Goal: Task Accomplishment & Management: Use online tool/utility

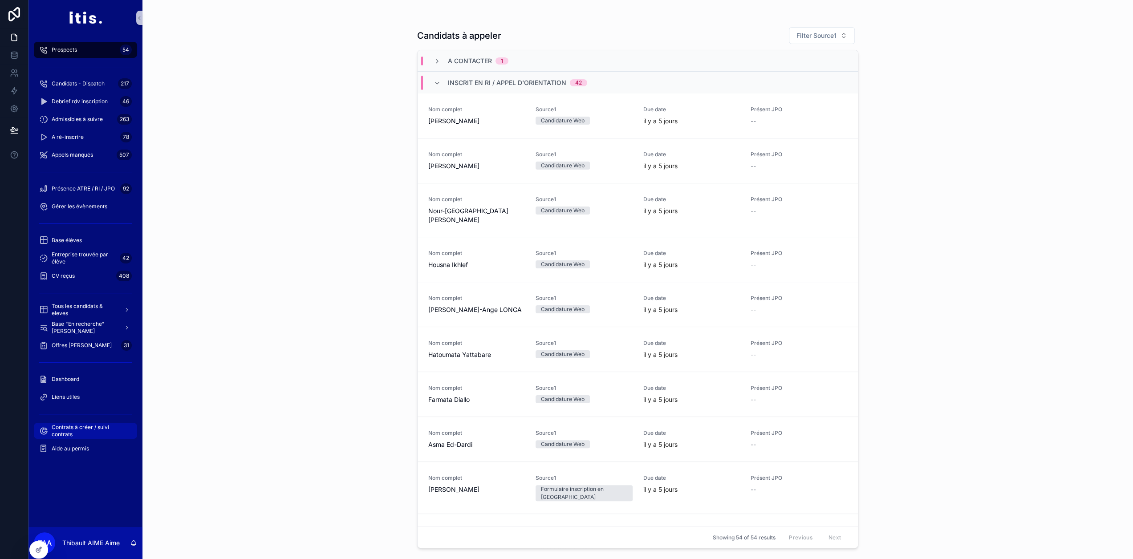
click at [86, 431] on span "Contrats à créer / suivi contrats" at bounding box center [90, 431] width 77 height 14
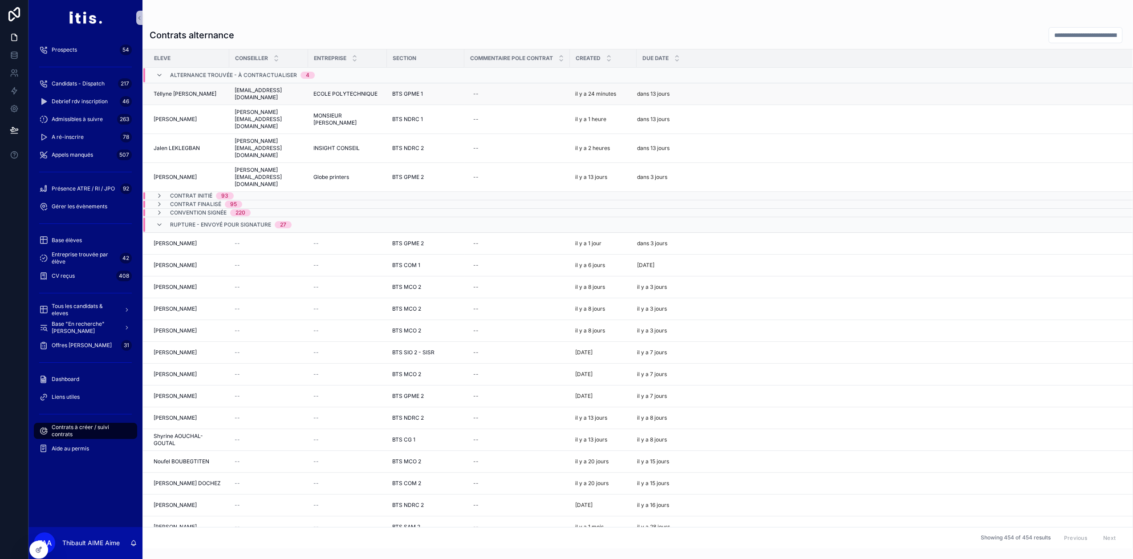
click at [444, 94] on div "BTS GPME 1" at bounding box center [425, 93] width 67 height 7
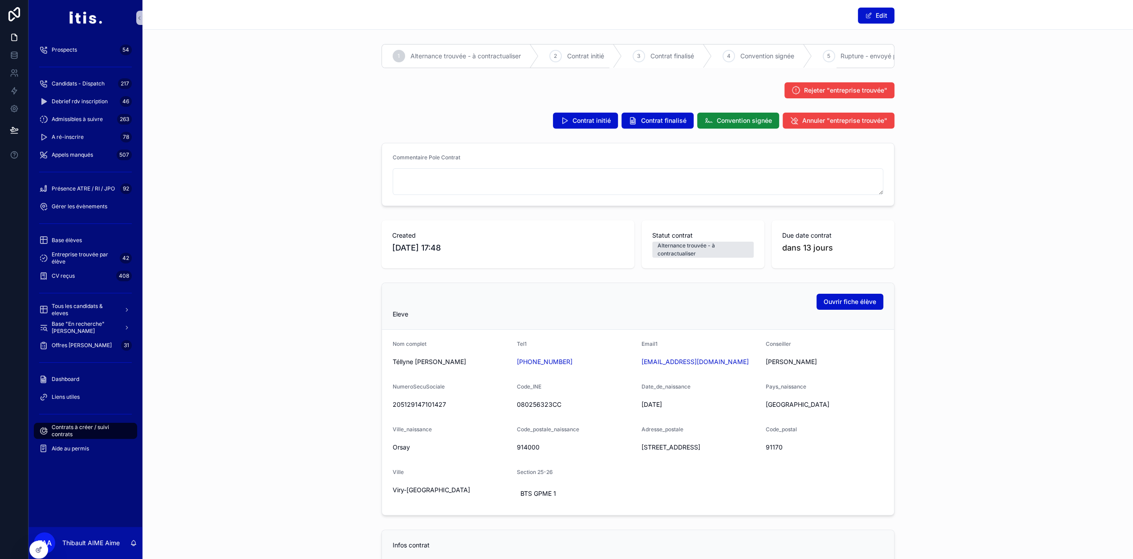
click at [531, 129] on div "Contrat initié Contrat finalisé Convention signée Annuler "entreprise trouvée"" at bounding box center [638, 121] width 513 height 16
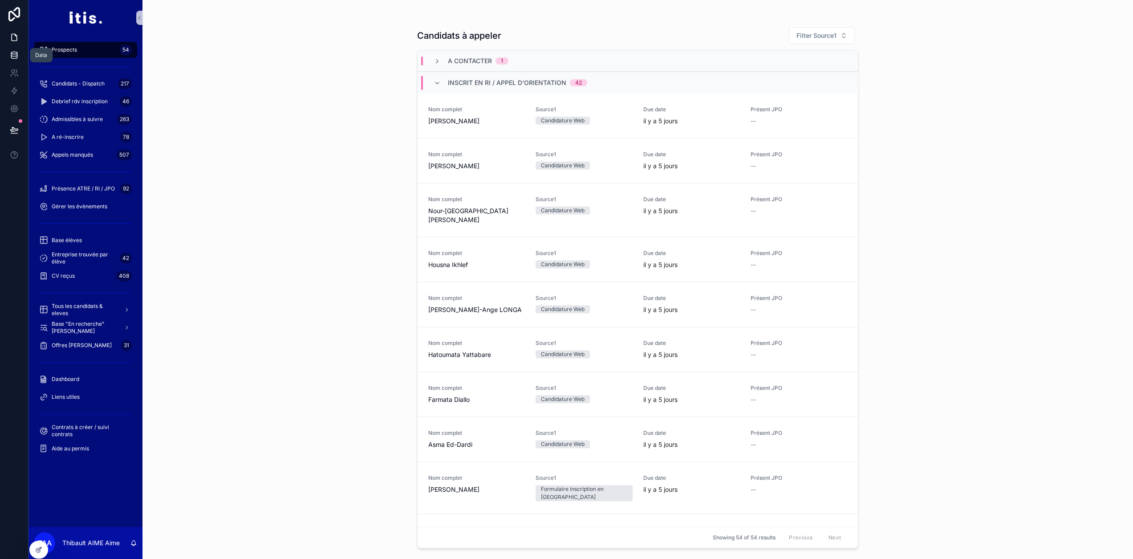
click at [18, 57] on icon at bounding box center [14, 55] width 9 height 9
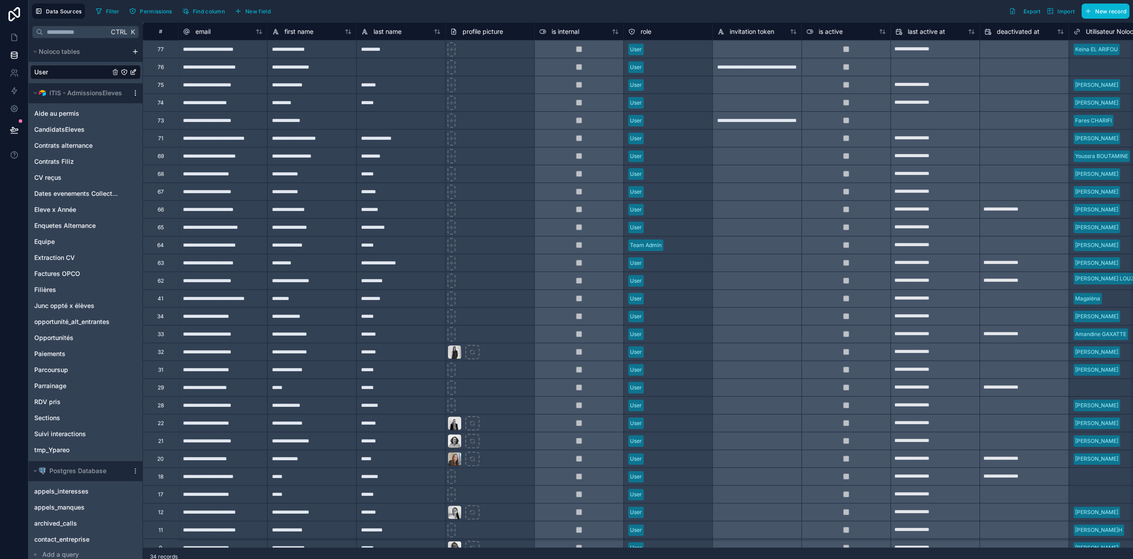
click at [135, 93] on icon at bounding box center [135, 93] width 0 height 0
click at [186, 138] on span "Queue schema sync" at bounding box center [181, 140] width 64 height 7
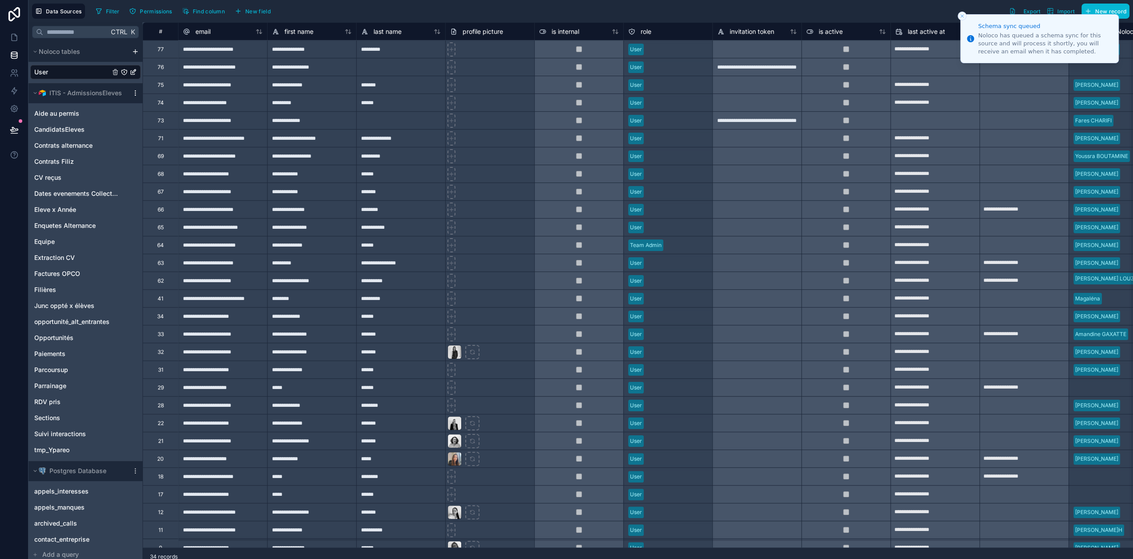
click at [135, 92] on icon at bounding box center [135, 93] width 7 height 7
click at [153, 127] on span "Queue data sync" at bounding box center [181, 125] width 64 height 7
click at [15, 34] on icon at bounding box center [14, 37] width 9 height 9
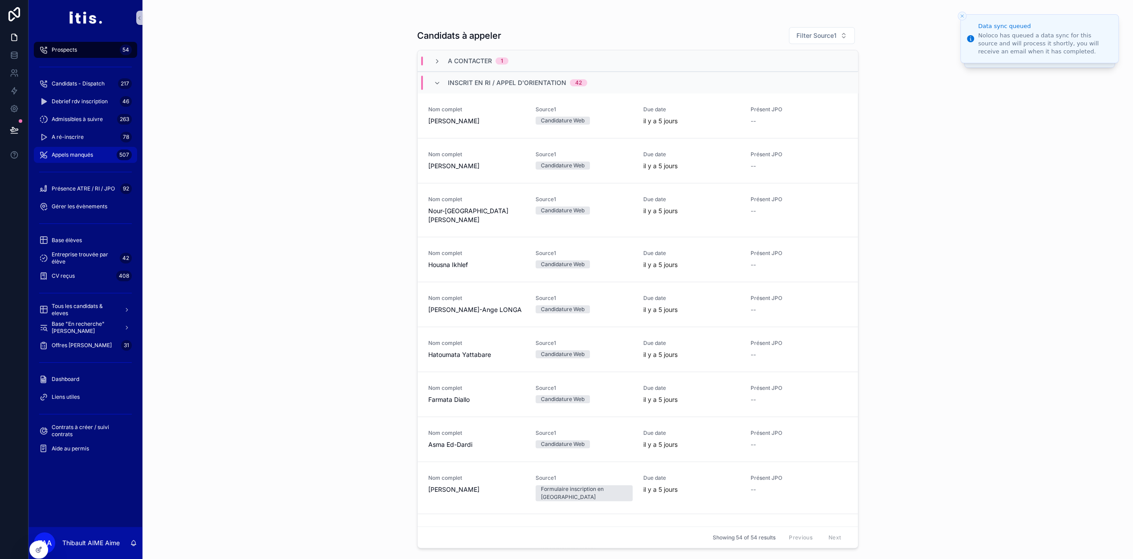
click at [92, 151] on div "Appels manqués 507" at bounding box center [85, 155] width 93 height 14
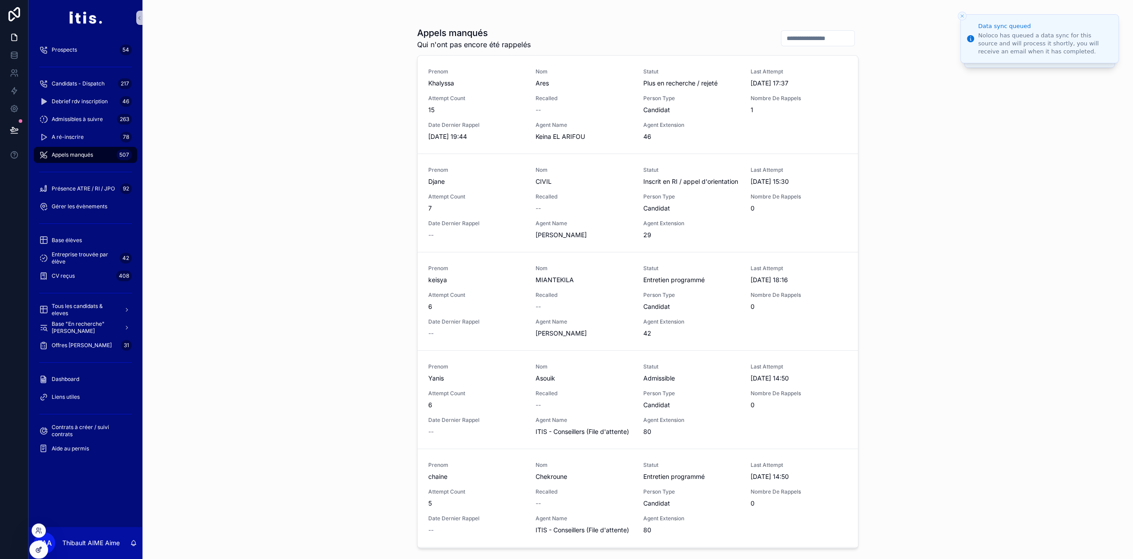
click at [38, 552] on icon at bounding box center [38, 549] width 7 height 7
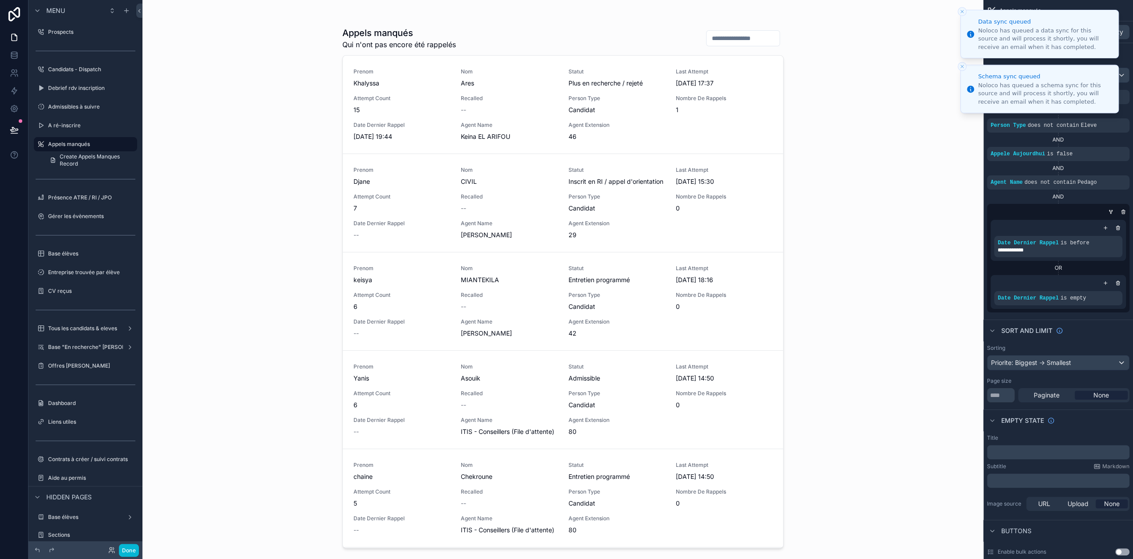
click at [963, 11] on icon "Close toast" at bounding box center [962, 11] width 5 height 5
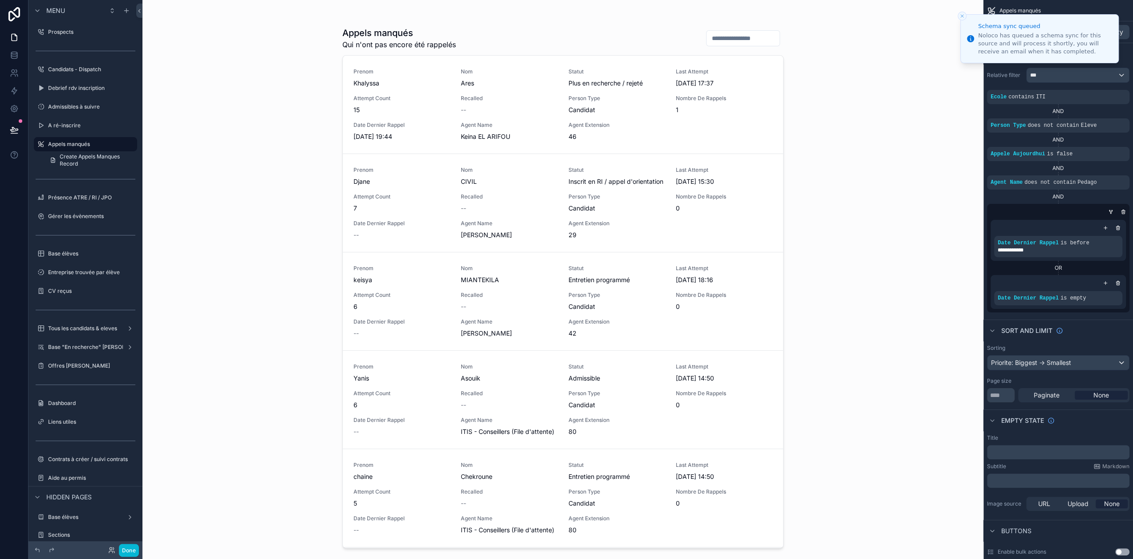
click at [963, 12] on button "Close toast" at bounding box center [962, 16] width 9 height 9
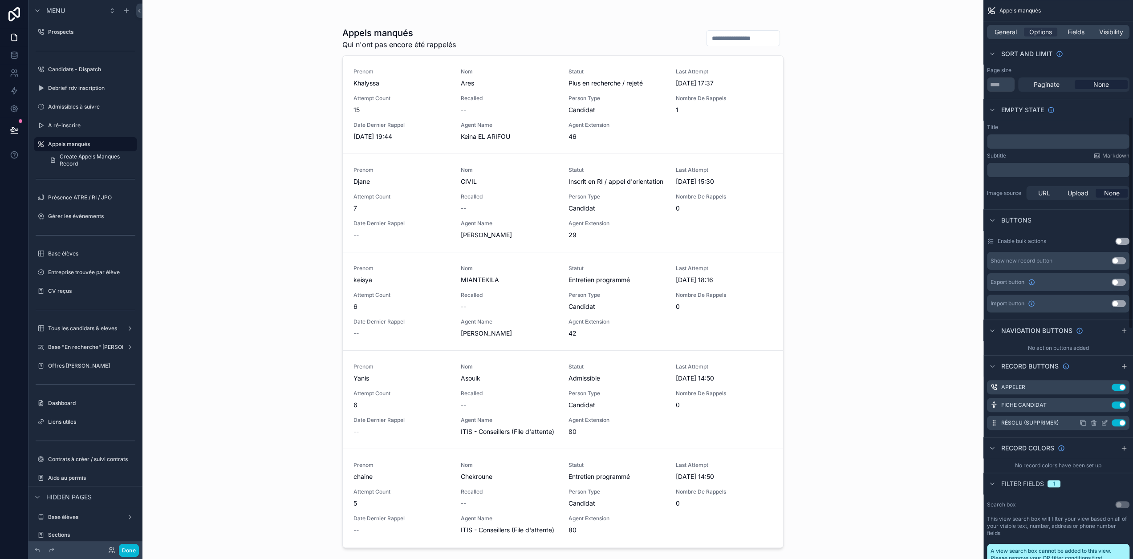
scroll to position [311, 0]
click at [1108, 423] on icon "scrollable content" at bounding box center [1104, 422] width 7 height 7
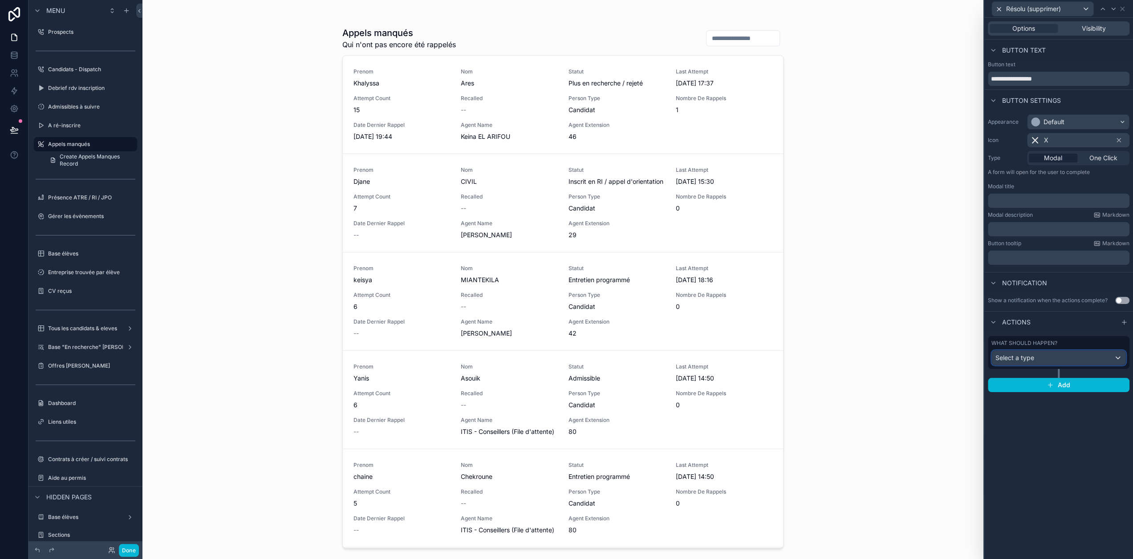
click at [1068, 358] on div "Select a type" at bounding box center [1059, 358] width 134 height 14
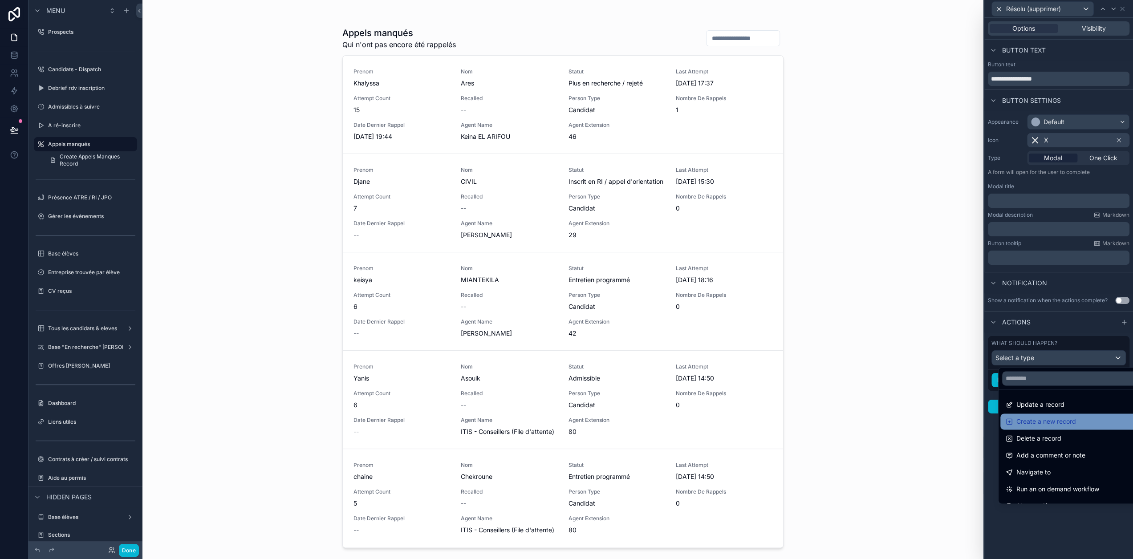
click at [1076, 419] on span "Create a new record" at bounding box center [1047, 421] width 60 height 11
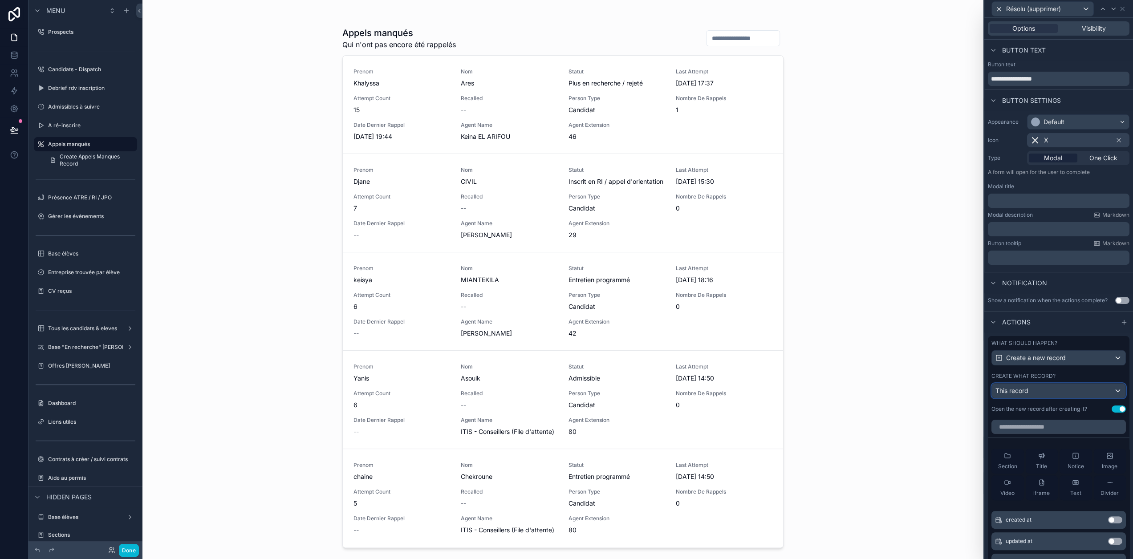
click at [1079, 398] on div "This record" at bounding box center [1059, 391] width 134 height 14
click at [1076, 399] on div at bounding box center [1059, 279] width 149 height 559
click at [1076, 398] on div "This record" at bounding box center [1059, 391] width 134 height 14
click at [1076, 399] on div at bounding box center [1059, 279] width 149 height 559
click at [1076, 398] on div "This record" at bounding box center [1059, 391] width 134 height 14
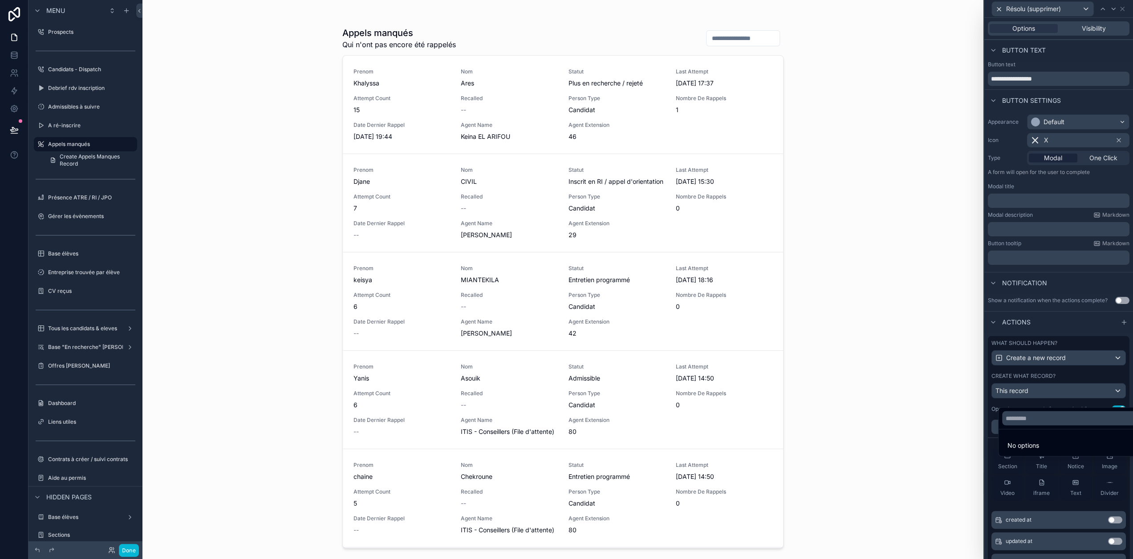
click at [1088, 399] on div at bounding box center [1059, 279] width 149 height 559
click at [1088, 398] on div "This record" at bounding box center [1059, 391] width 134 height 14
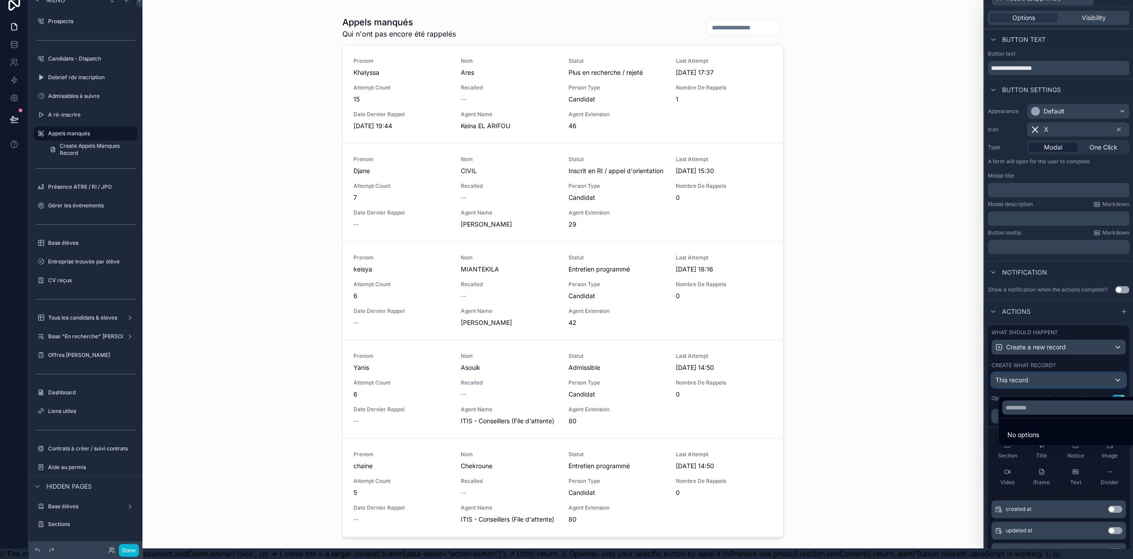
scroll to position [17, 0]
click at [1077, 360] on div at bounding box center [1059, 268] width 149 height 559
click at [1074, 345] on div "Create a new record" at bounding box center [1059, 347] width 134 height 14
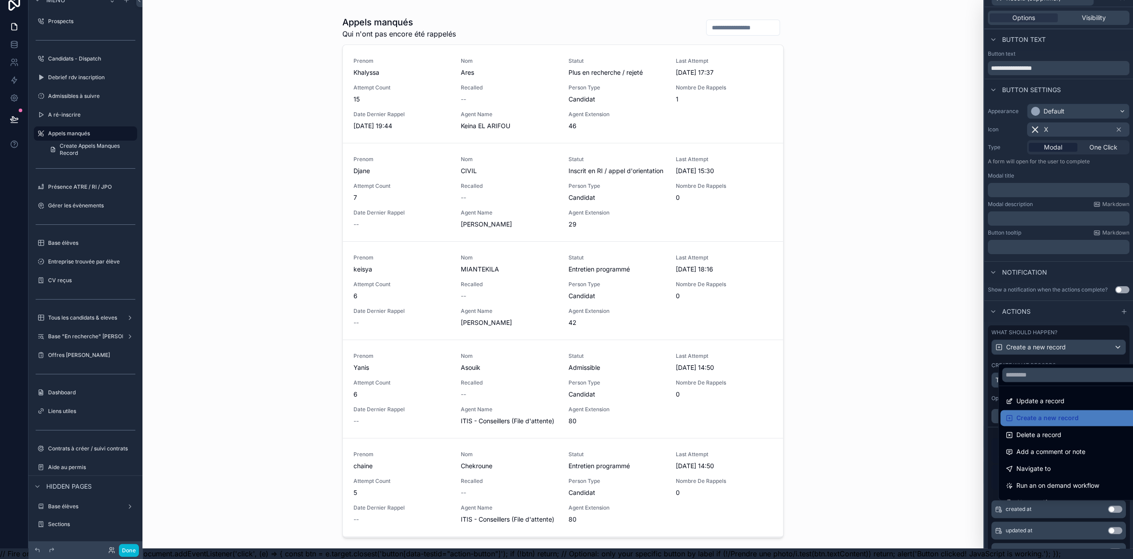
click at [1074, 345] on div at bounding box center [1059, 268] width 149 height 559
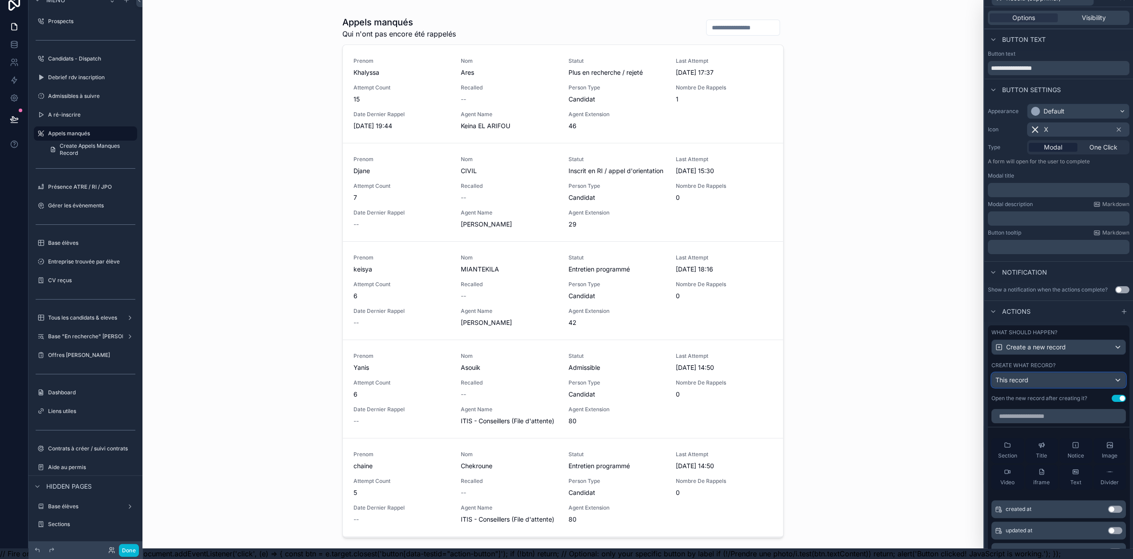
click at [1114, 383] on div "This record" at bounding box center [1059, 380] width 134 height 14
click at [1038, 383] on div at bounding box center [1059, 268] width 149 height 559
click at [1057, 382] on div "This record" at bounding box center [1059, 380] width 134 height 14
click at [128, 545] on button "Done" at bounding box center [129, 550] width 20 height 13
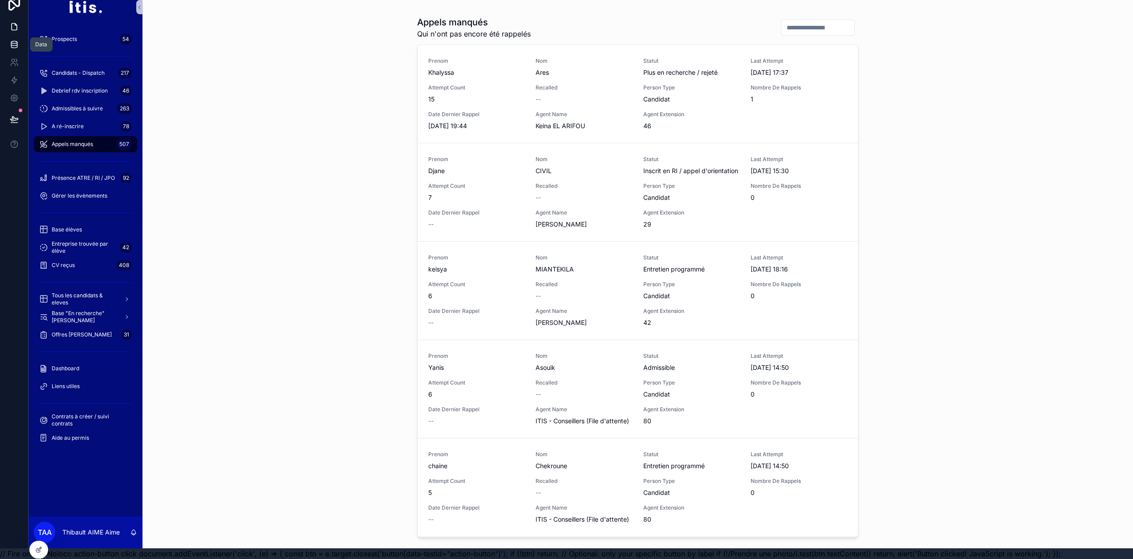
click at [13, 40] on icon at bounding box center [14, 44] width 9 height 9
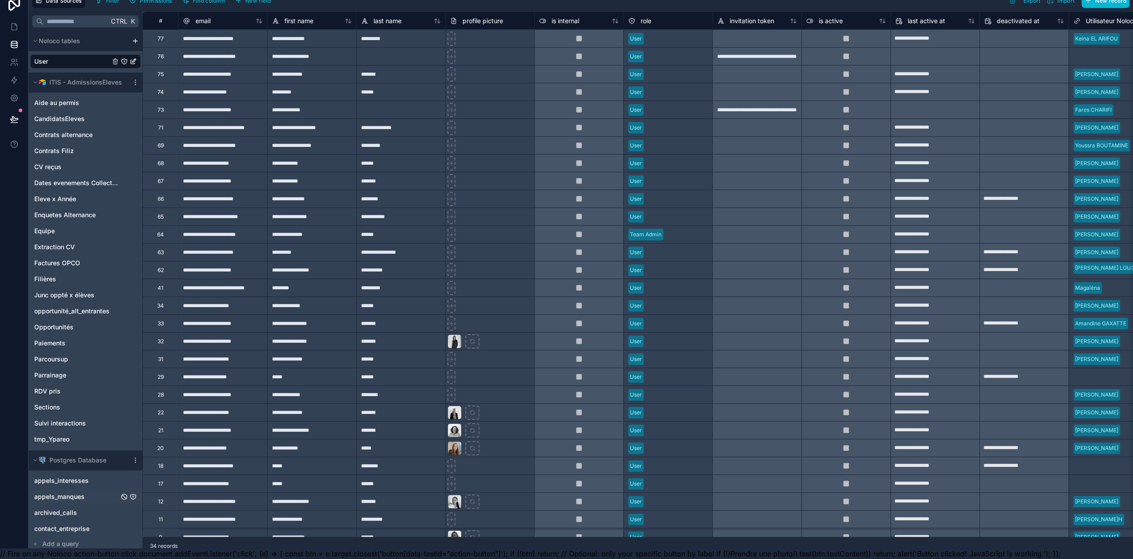
click at [84, 492] on span "appels_manques" at bounding box center [59, 496] width 50 height 9
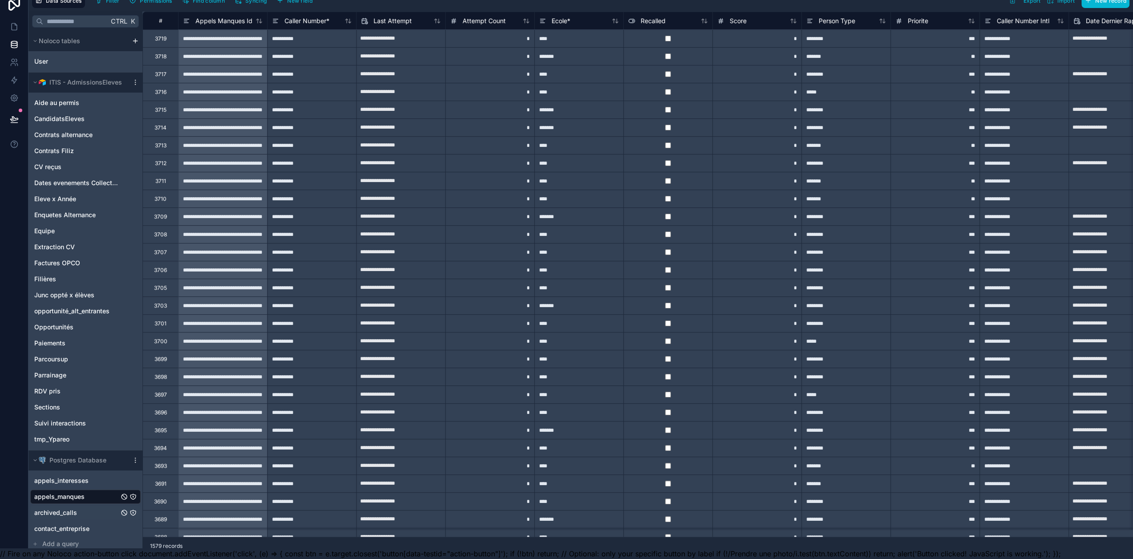
click at [76, 509] on span "archived_calls" at bounding box center [55, 513] width 43 height 9
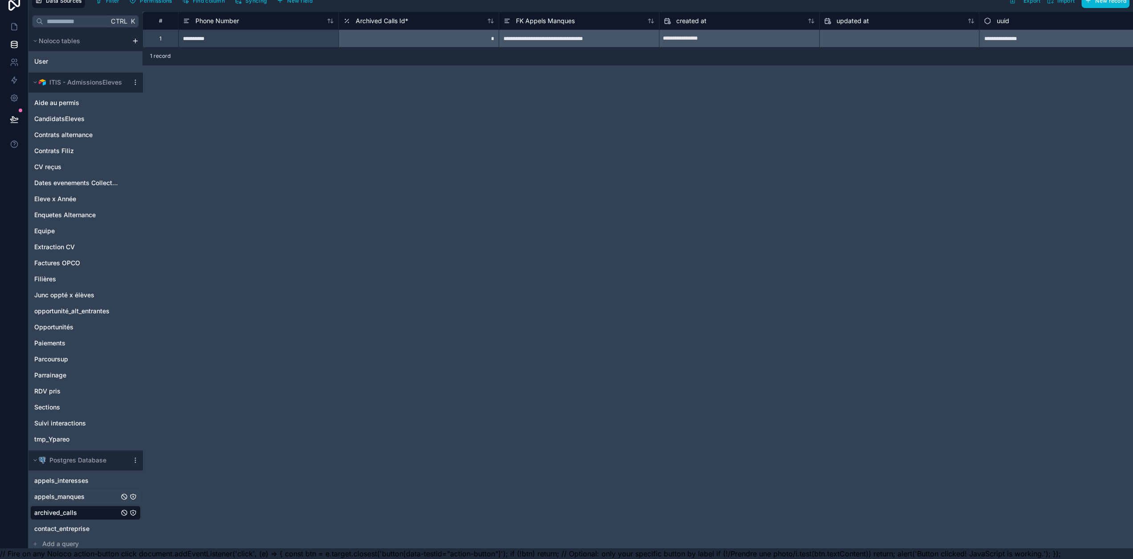
click at [82, 492] on span "appels_manques" at bounding box center [59, 496] width 50 height 9
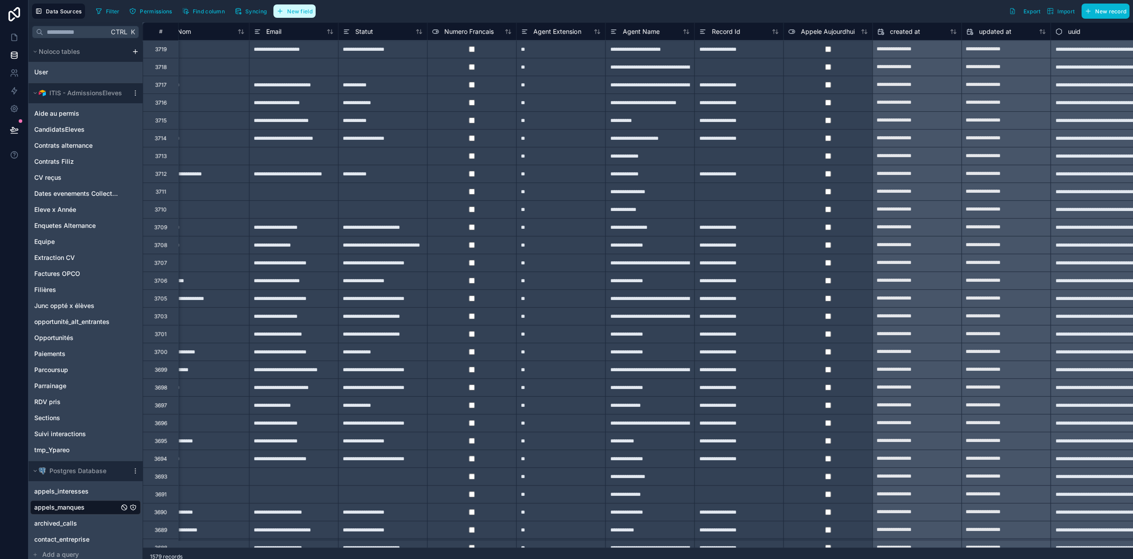
click at [297, 8] on span "New field" at bounding box center [299, 11] width 25 height 7
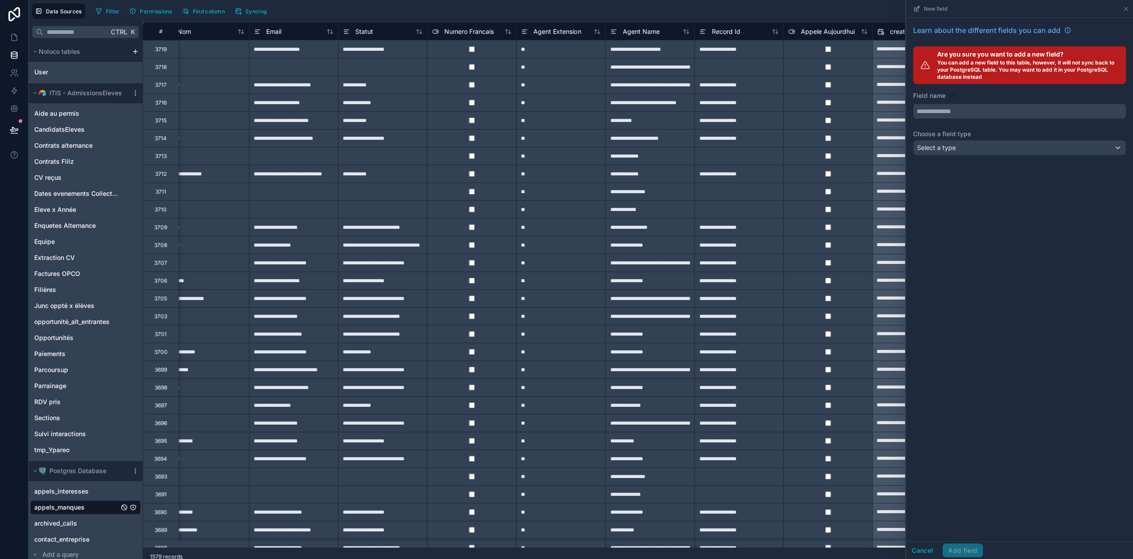
click at [990, 113] on input "text" at bounding box center [1020, 111] width 212 height 14
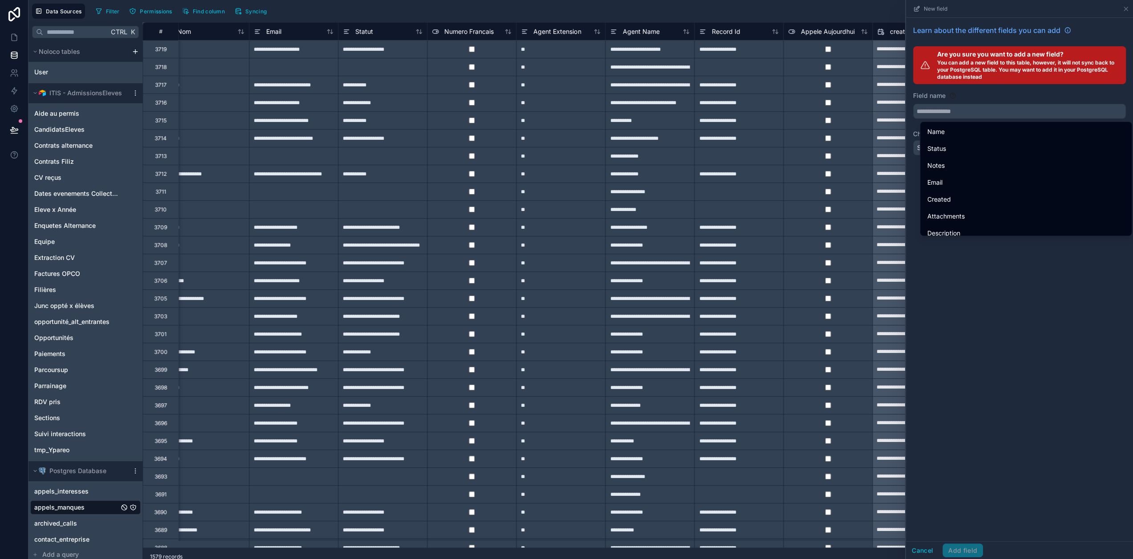
click at [989, 96] on div "Field name" at bounding box center [1019, 95] width 213 height 9
click at [992, 98] on div "Field name" at bounding box center [1019, 95] width 213 height 9
click at [945, 99] on label "Field name" at bounding box center [929, 95] width 33 height 9
click at [950, 114] on input "text" at bounding box center [1020, 111] width 212 height 14
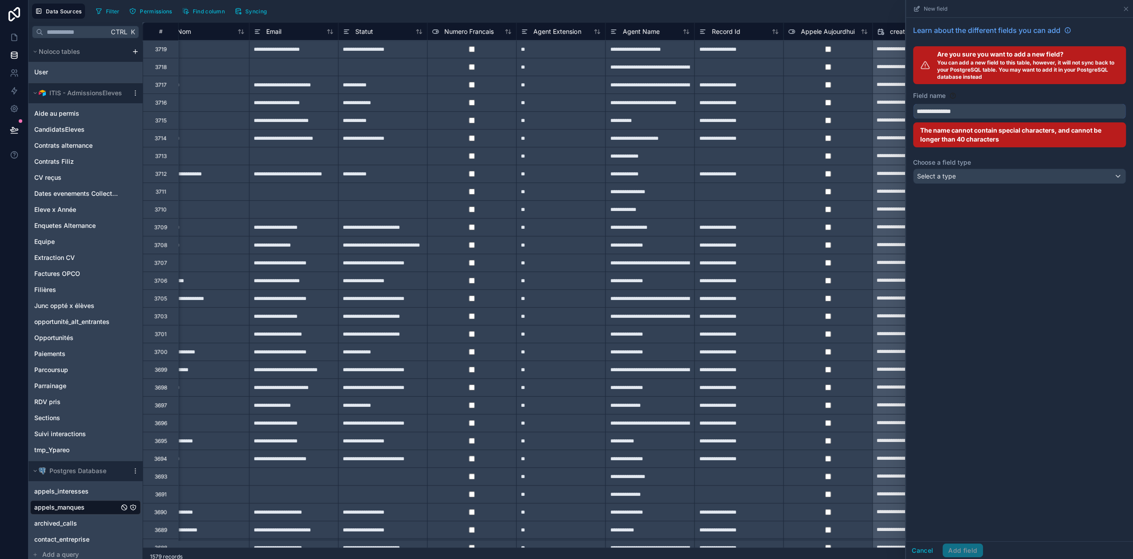
click at [913, 104] on button "**********" at bounding box center [1019, 111] width 213 height 15
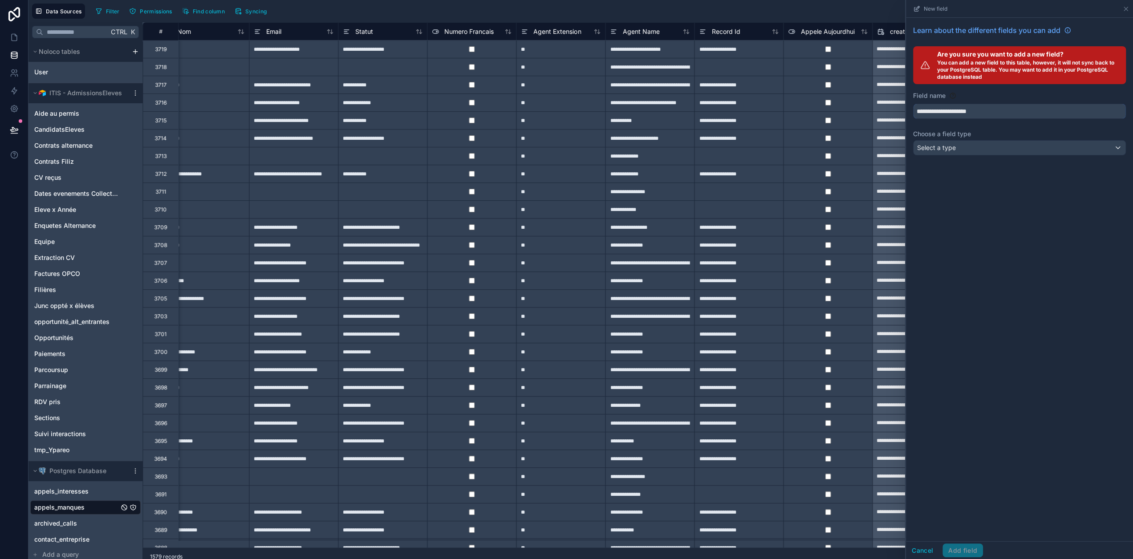
type input "**********"
click at [966, 150] on div "Select a type" at bounding box center [1020, 148] width 212 height 14
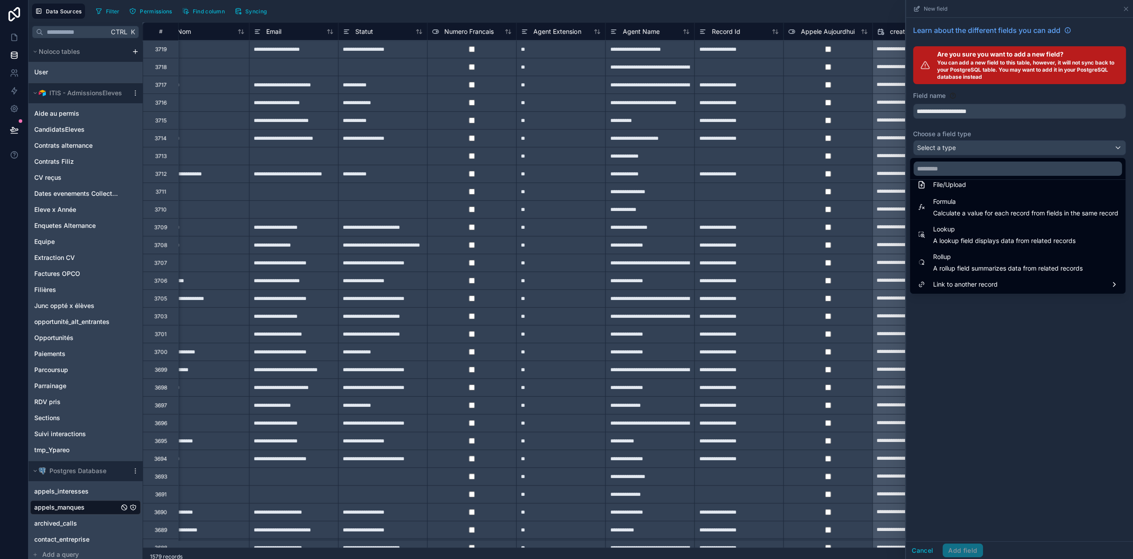
scroll to position [231, 0]
click at [1077, 280] on div "Link to another record" at bounding box center [1017, 284] width 201 height 11
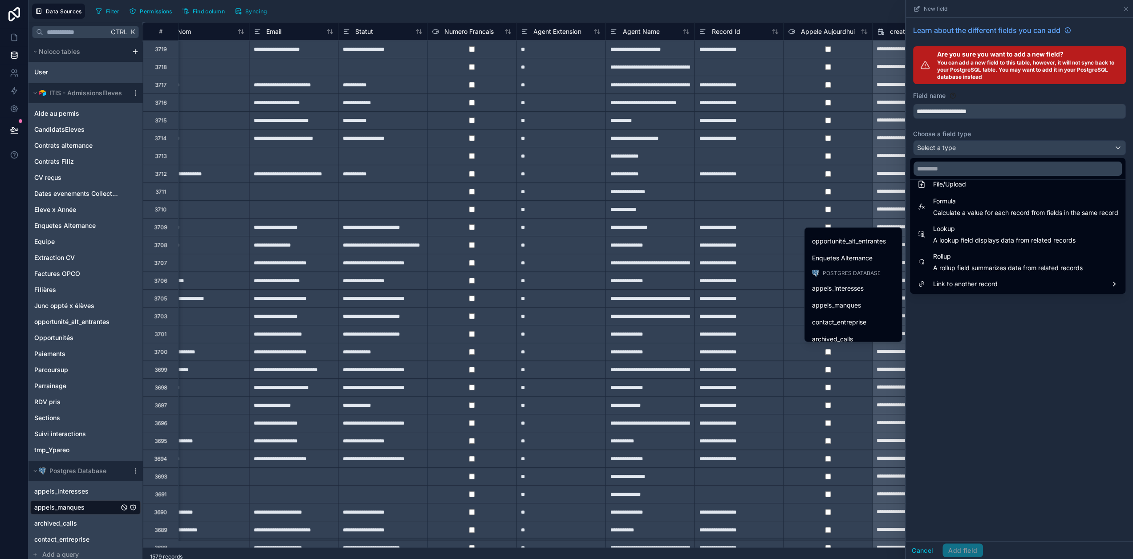
scroll to position [386, 0]
click at [871, 330] on div "archived_calls" at bounding box center [853, 332] width 83 height 11
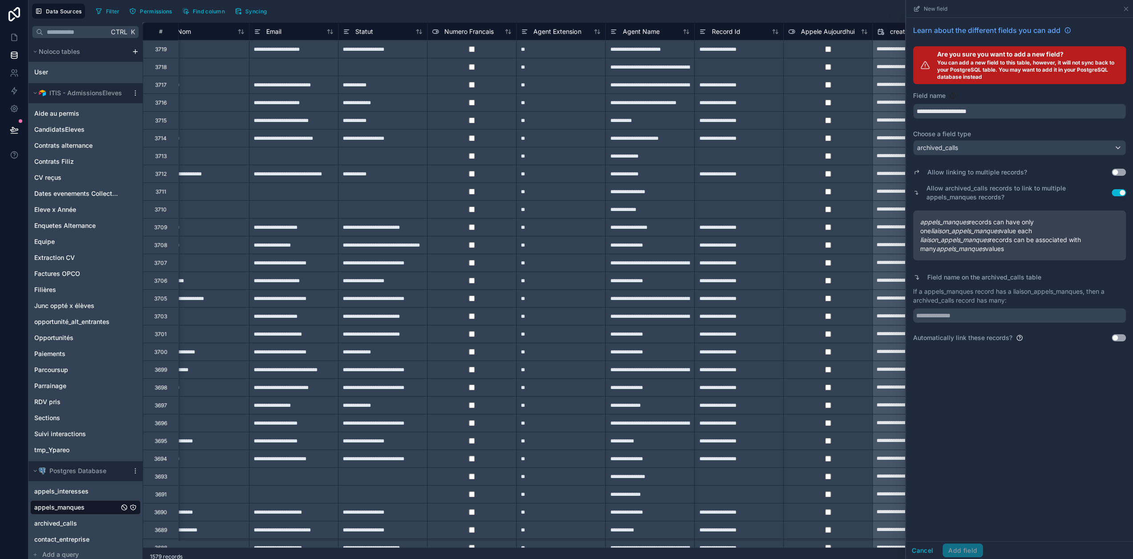
click at [1123, 338] on button "Use setting" at bounding box center [1119, 337] width 14 height 7
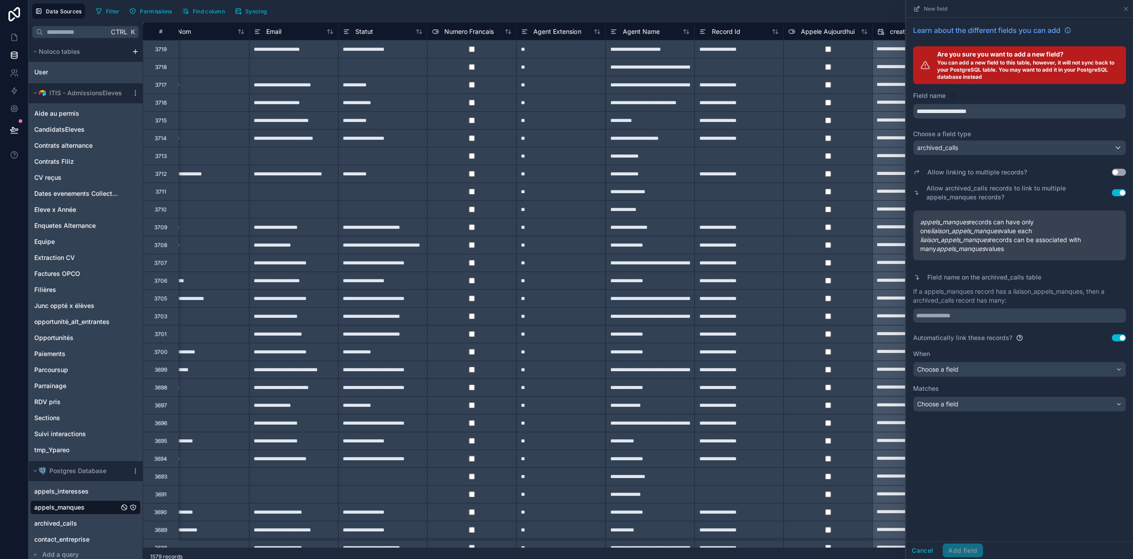
click at [1126, 340] on button "Use setting" at bounding box center [1119, 337] width 14 height 7
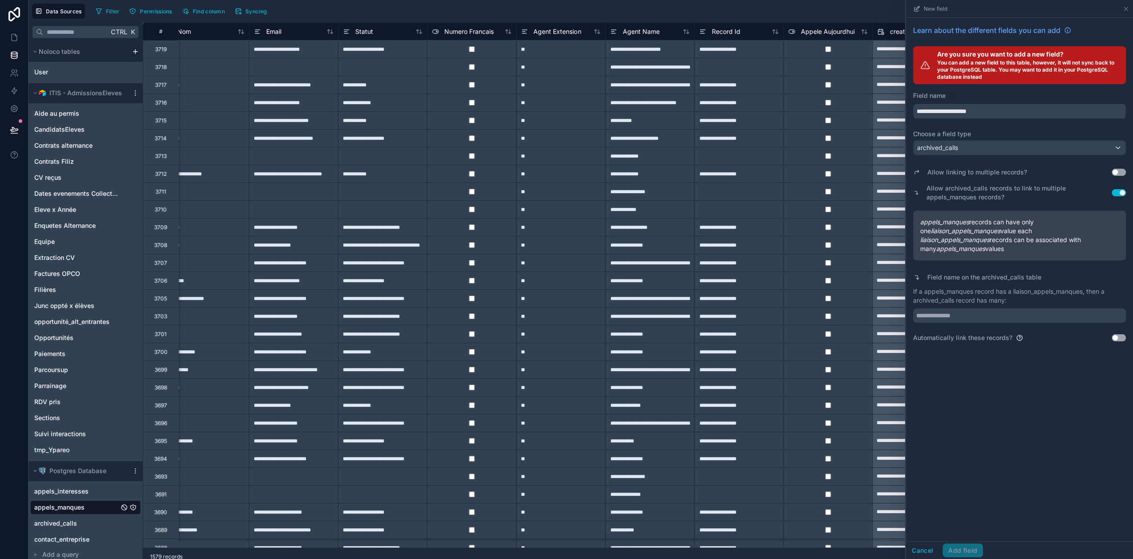
click at [1000, 463] on div "**********" at bounding box center [1019, 280] width 227 height 524
click at [1123, 174] on button "Use setting" at bounding box center [1119, 172] width 14 height 7
click at [976, 551] on div "Cancel Add field" at bounding box center [944, 551] width 77 height 14
click at [975, 555] on div "Cancel Add field" at bounding box center [944, 551] width 77 height 14
click at [982, 318] on input "text" at bounding box center [1019, 316] width 213 height 14
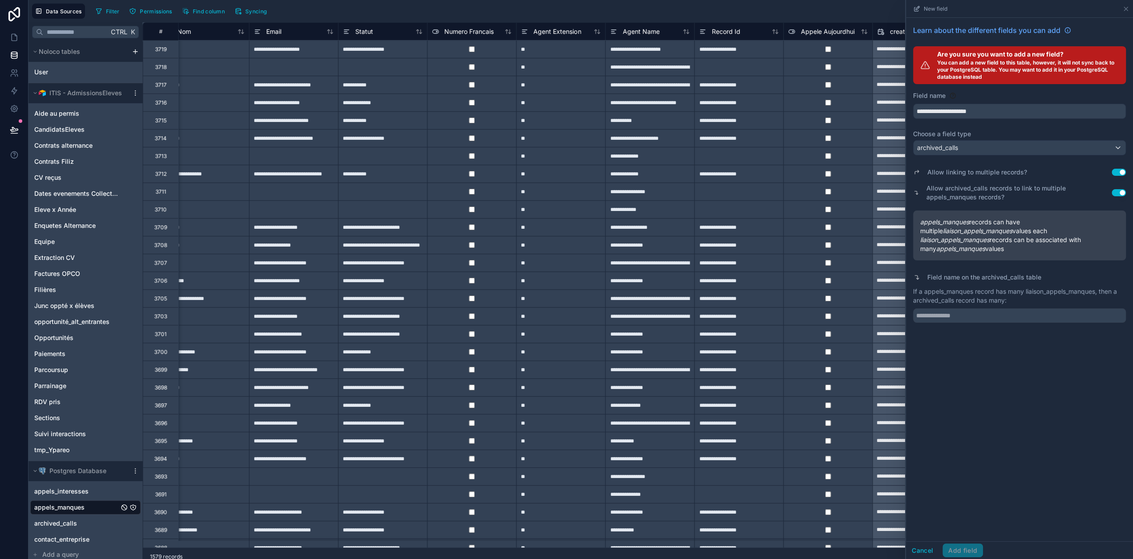
click at [985, 352] on div "**********" at bounding box center [1019, 280] width 227 height 524
click at [979, 317] on input "text" at bounding box center [1019, 316] width 213 height 14
type input "**********"
click at [968, 553] on button "Add field" at bounding box center [963, 551] width 41 height 14
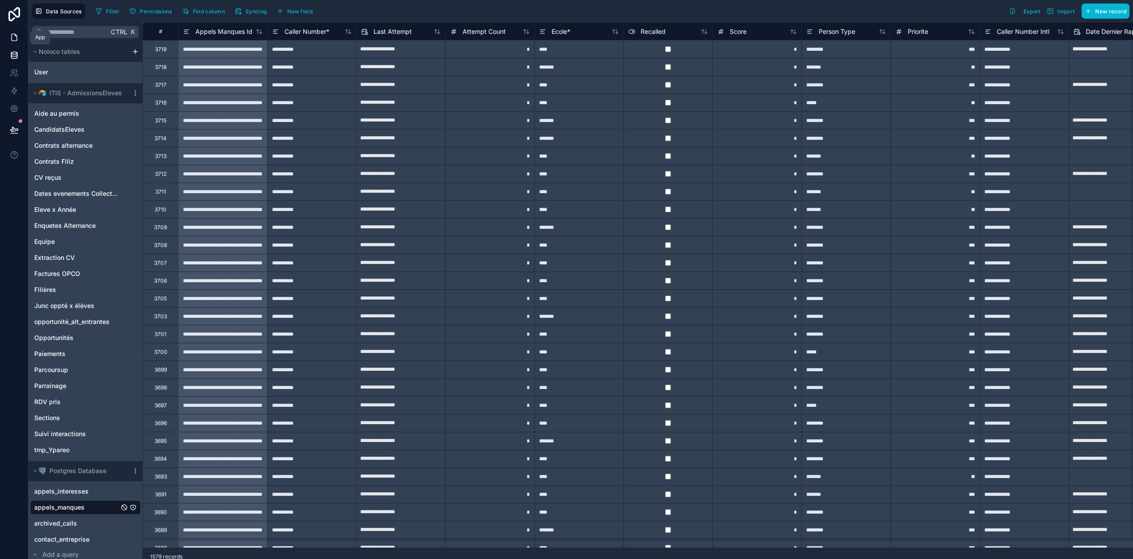
click at [14, 40] on icon at bounding box center [14, 37] width 9 height 9
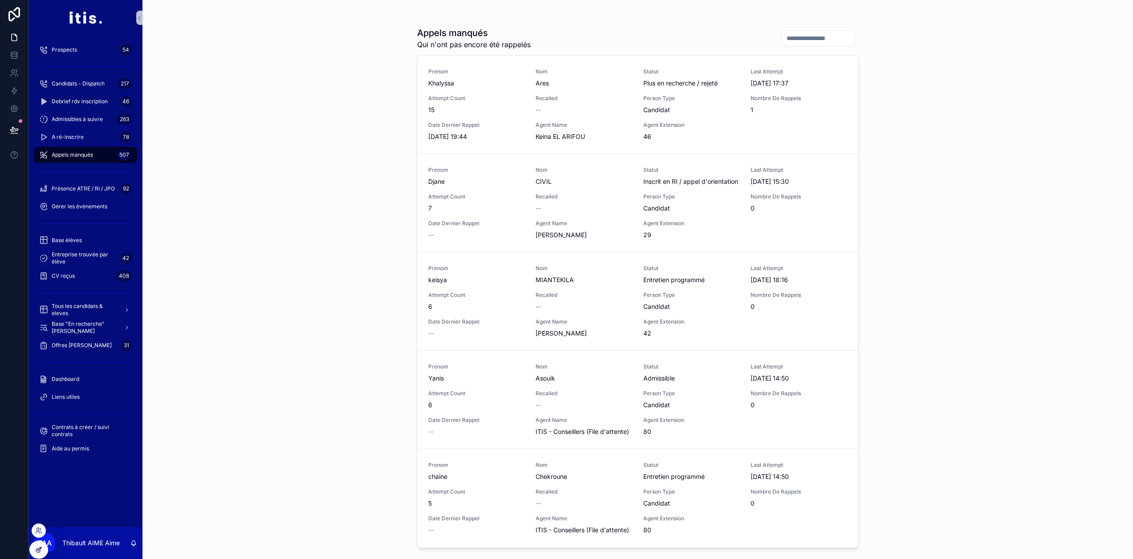
click at [38, 553] on icon at bounding box center [38, 551] width 4 height 4
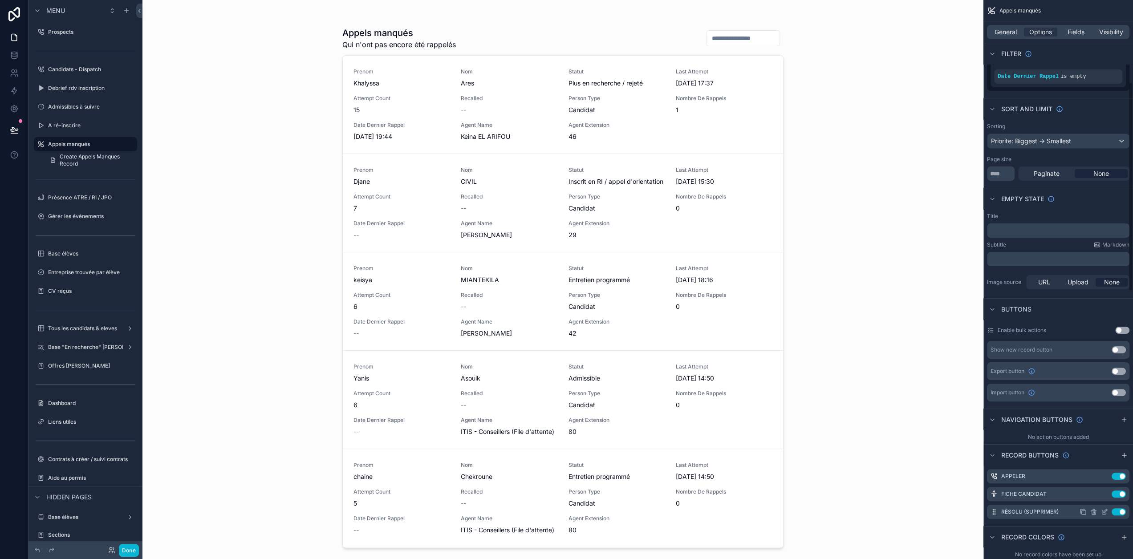
scroll to position [222, 0]
click at [1108, 510] on icon "scrollable content" at bounding box center [1104, 511] width 7 height 7
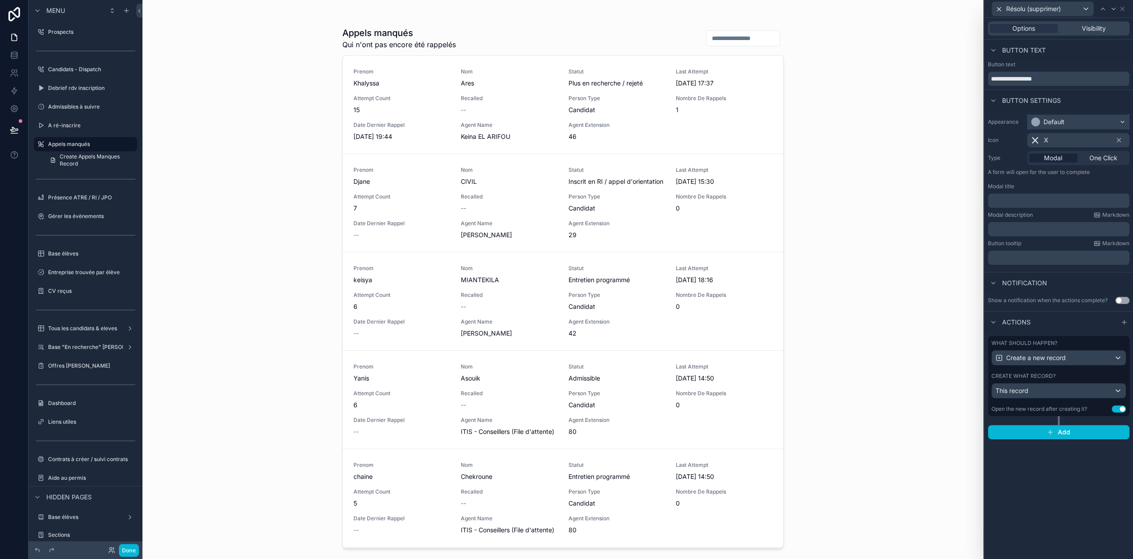
click at [1074, 122] on div "Default" at bounding box center [1079, 122] width 102 height 14
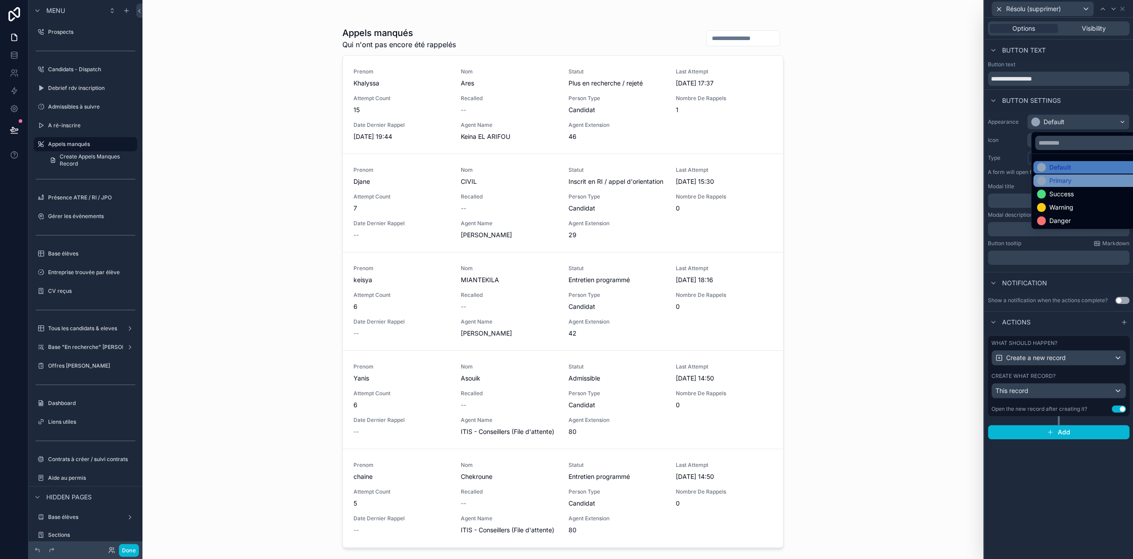
click at [1067, 178] on div "Primary" at bounding box center [1061, 180] width 22 height 9
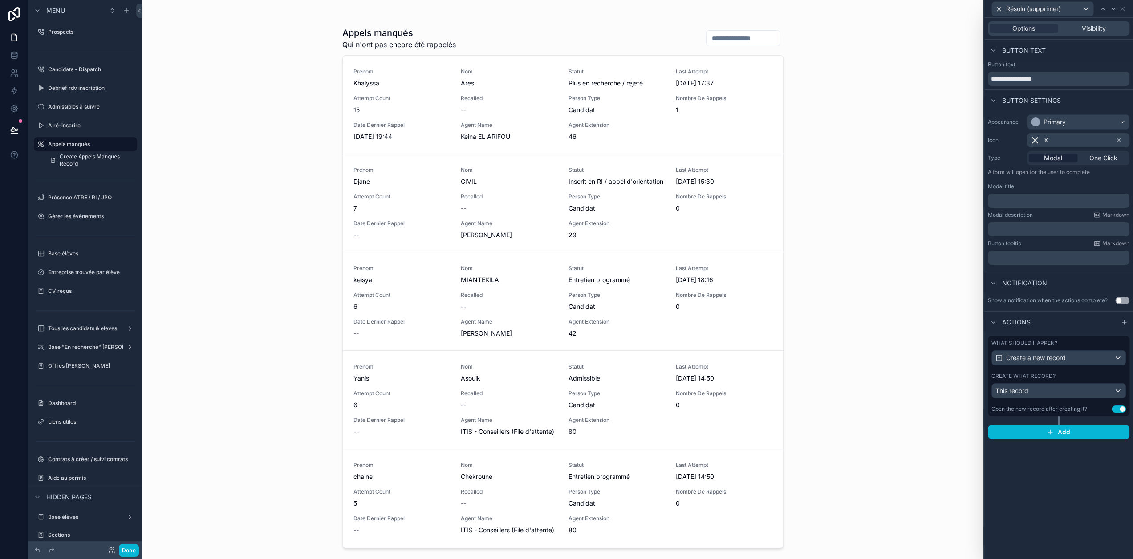
click at [1083, 380] on div "Create what record? This record" at bounding box center [1059, 386] width 134 height 26
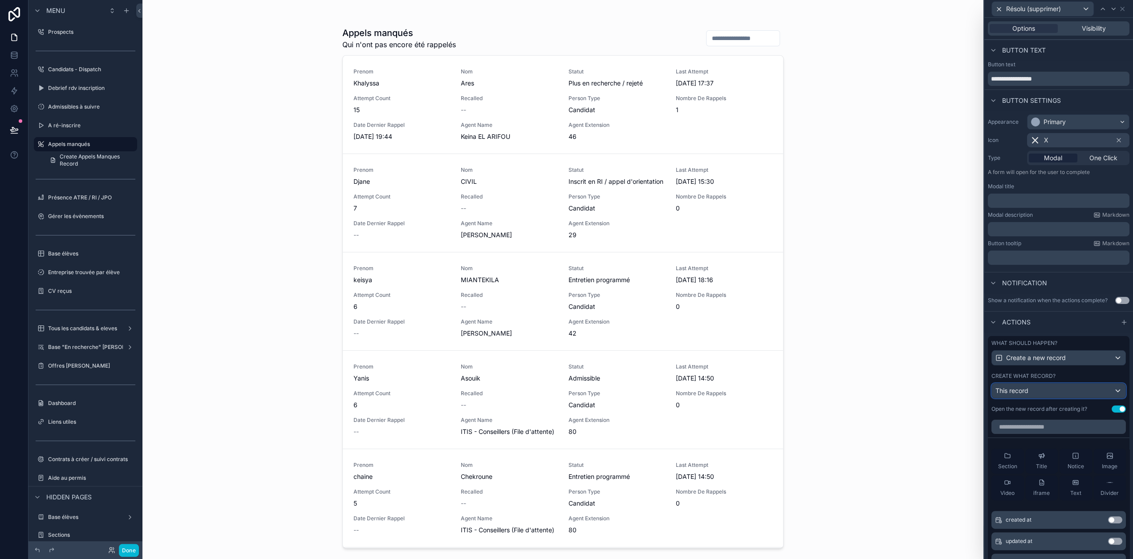
click at [1099, 397] on div "This record" at bounding box center [1059, 391] width 134 height 14
click at [1087, 441] on span "liaison_appels_manques" at bounding box center [1083, 445] width 69 height 11
click at [1095, 380] on div "Create what record?" at bounding box center [1059, 376] width 134 height 7
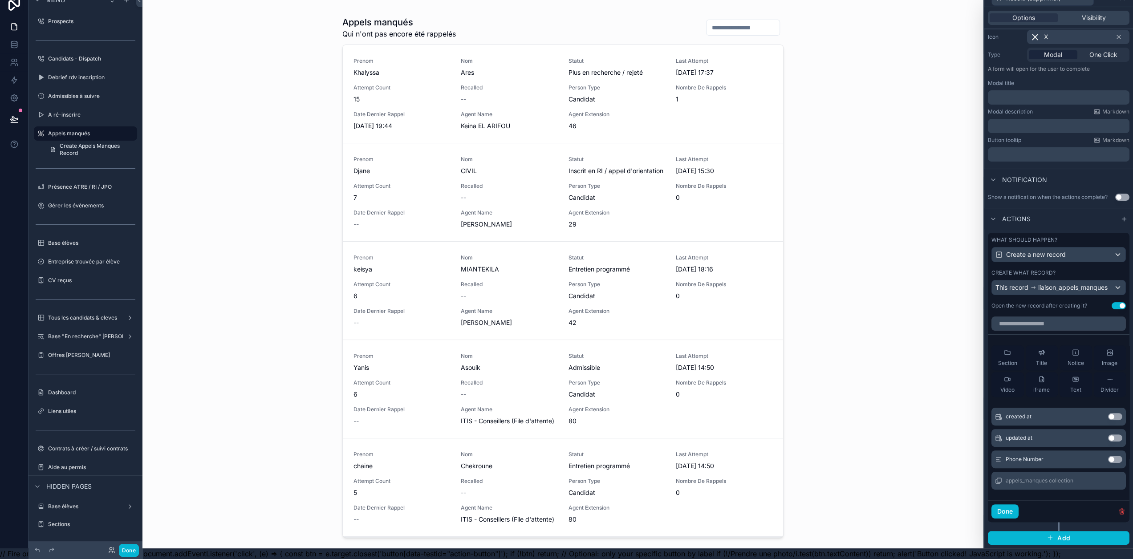
scroll to position [17, 0]
click at [1117, 460] on button "Use setting" at bounding box center [1115, 459] width 14 height 7
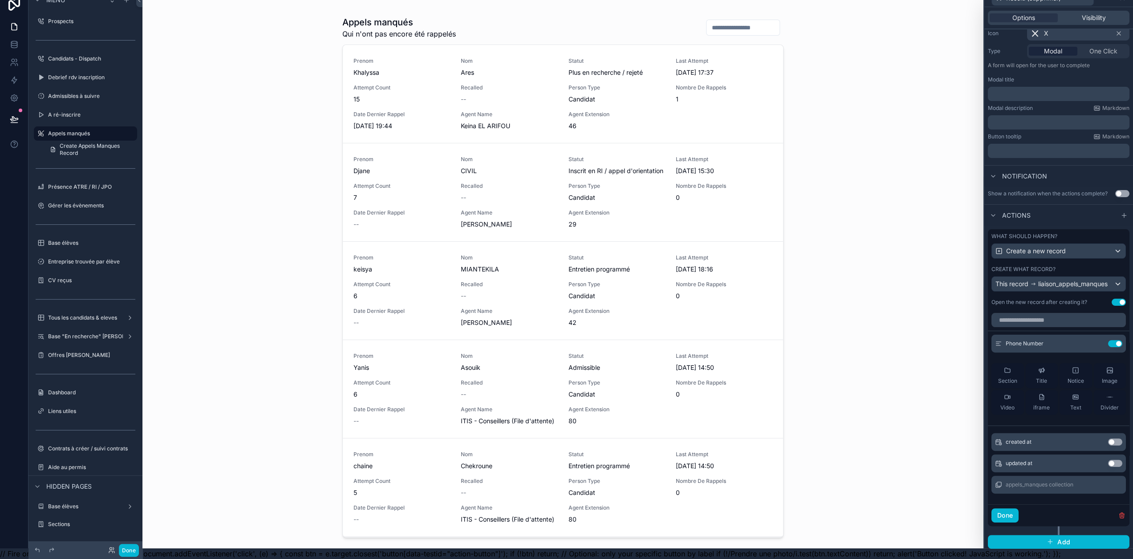
scroll to position [0, 0]
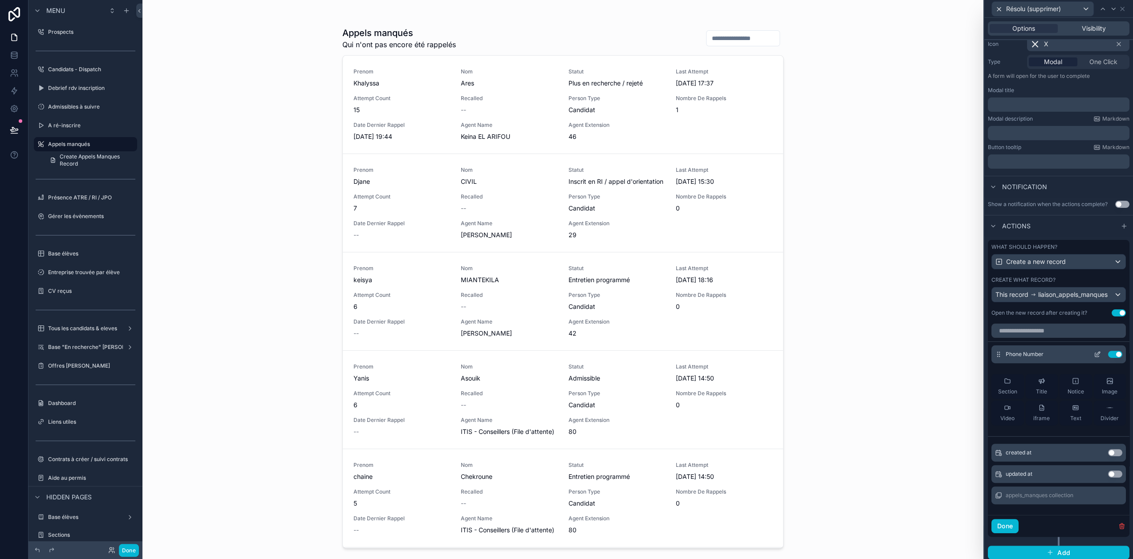
click at [1099, 358] on icon at bounding box center [1097, 354] width 7 height 7
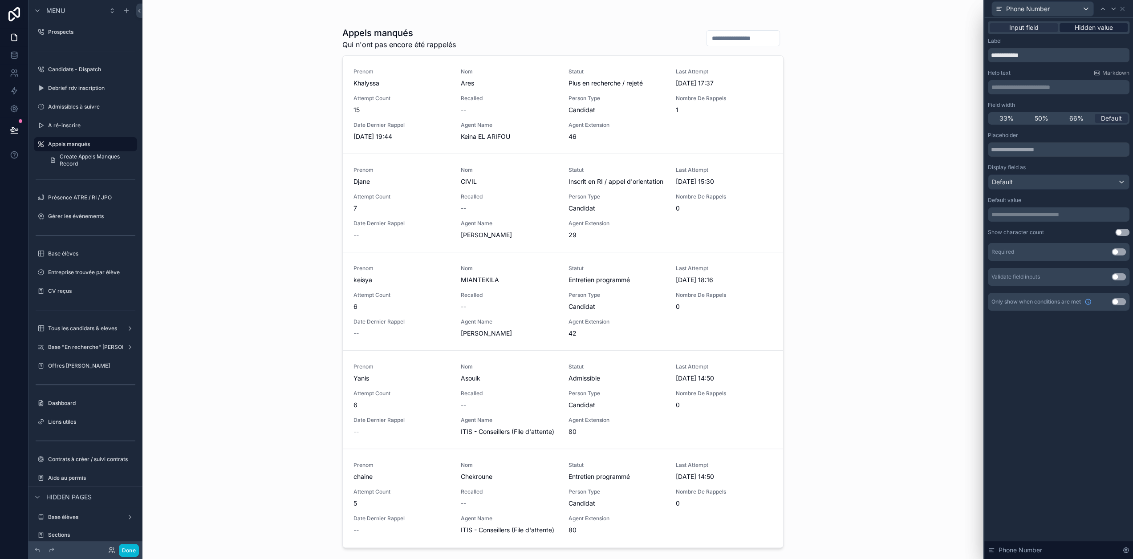
click at [1108, 27] on span "Hidden value" at bounding box center [1094, 27] width 38 height 9
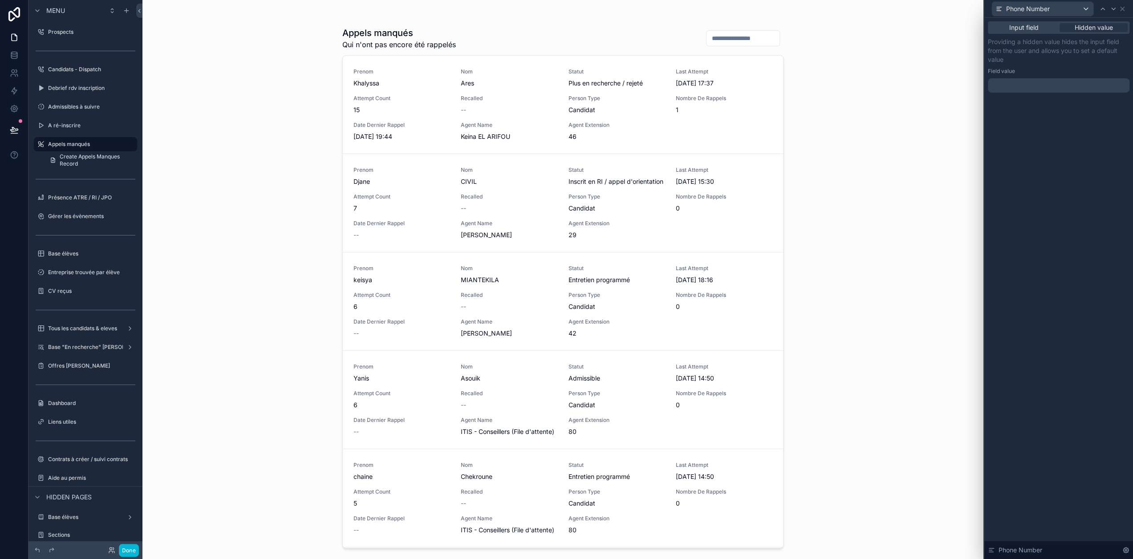
click at [1066, 81] on div "﻿" at bounding box center [1059, 85] width 142 height 14
click at [1066, 85] on p "﻿" at bounding box center [1060, 85] width 136 height 9
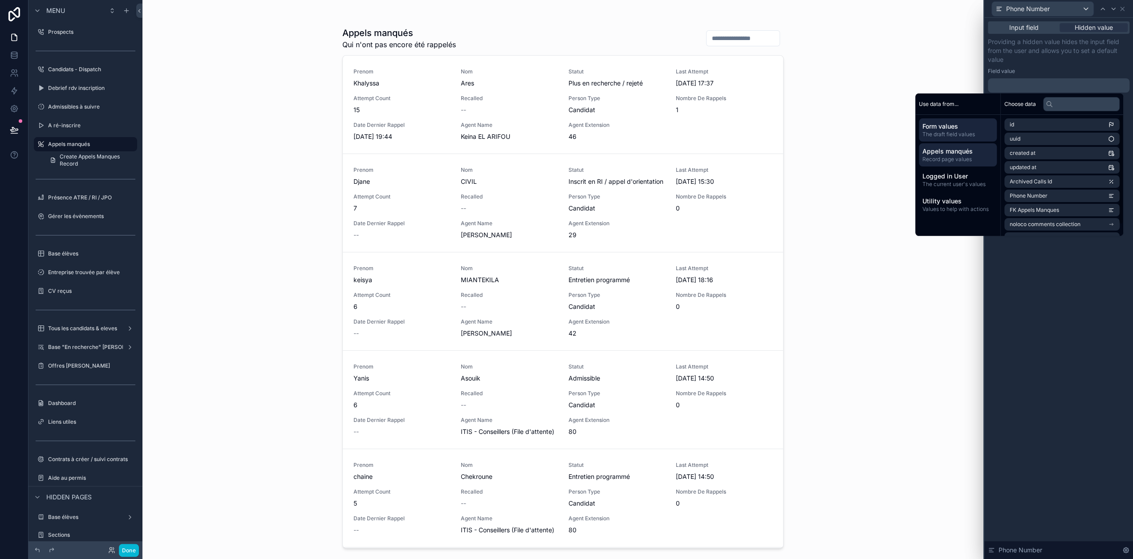
click at [967, 149] on span "Appels manqués" at bounding box center [958, 151] width 71 height 9
click at [1078, 196] on li "Caller Number Intl" at bounding box center [1062, 194] width 115 height 12
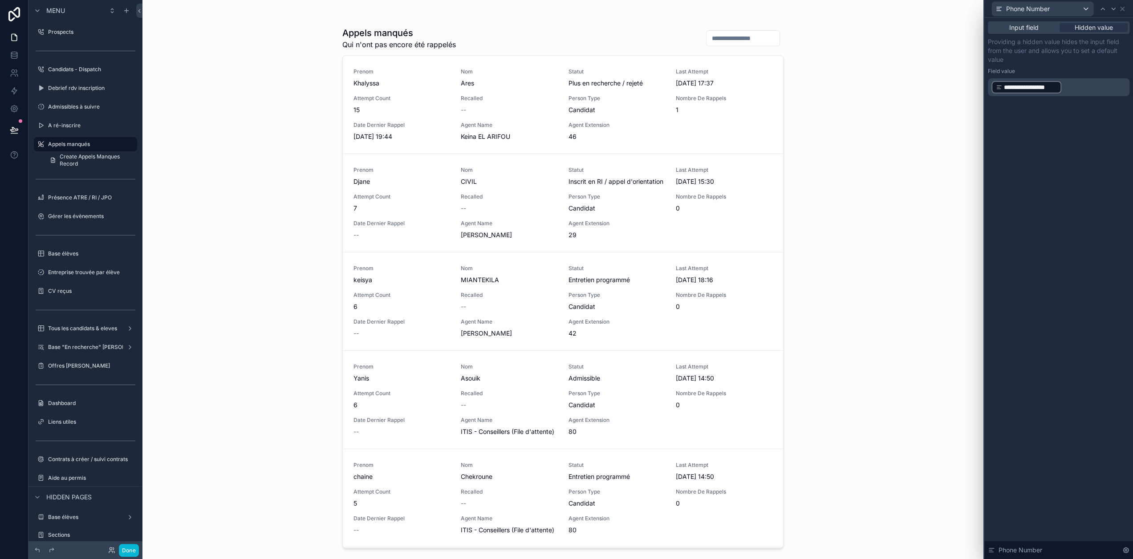
click at [1088, 284] on div "**********" at bounding box center [1059, 288] width 149 height 541
click at [134, 549] on button "Done" at bounding box center [129, 550] width 20 height 13
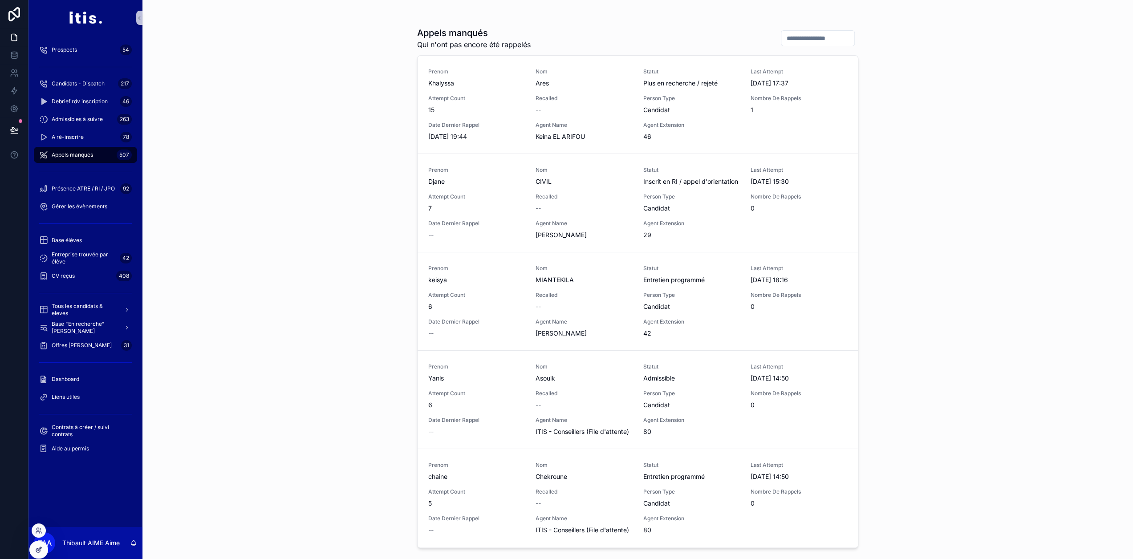
click at [40, 548] on icon at bounding box center [38, 549] width 7 height 7
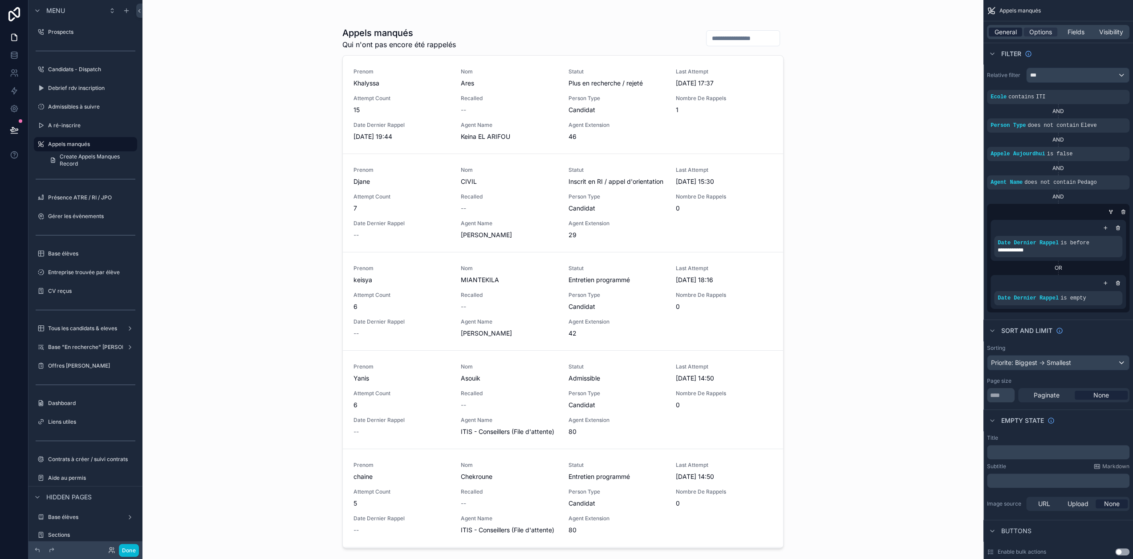
click at [1017, 36] on span "General" at bounding box center [1006, 32] width 22 height 9
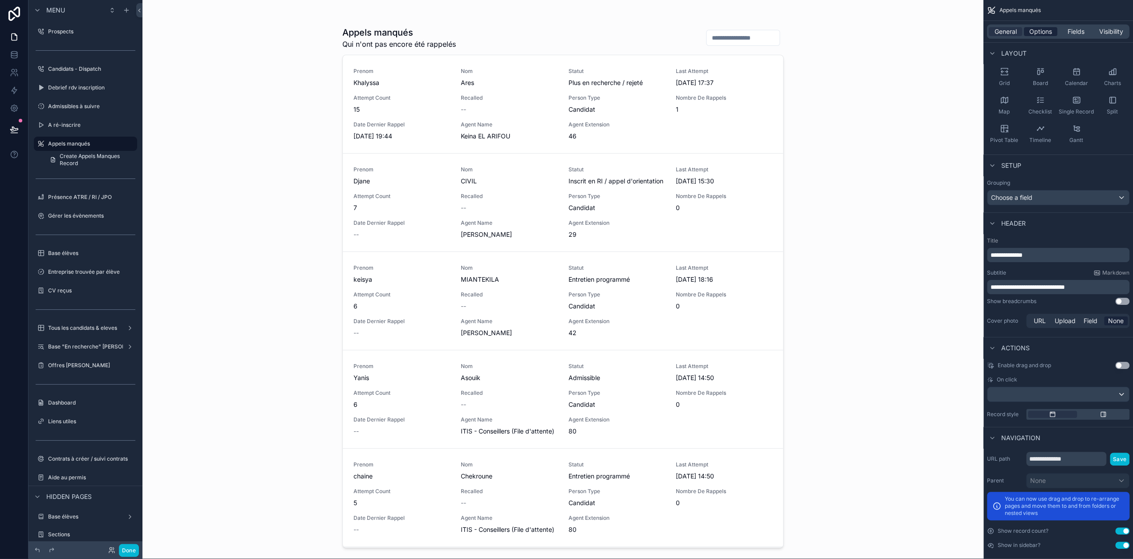
scroll to position [1, 0]
click at [1052, 32] on span "Options" at bounding box center [1041, 31] width 23 height 9
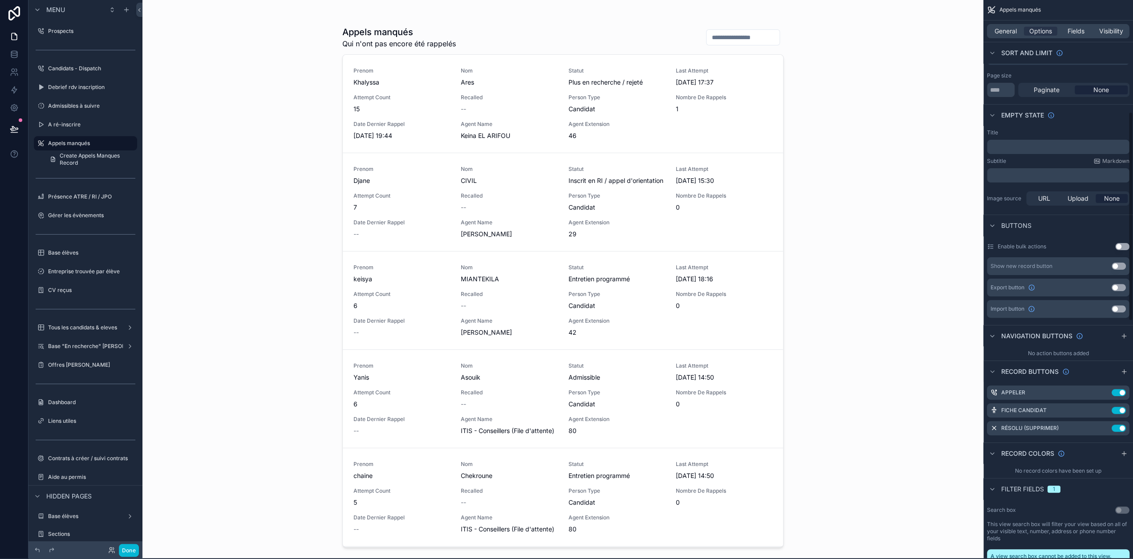
scroll to position [305, 0]
click at [1107, 427] on icon "scrollable content" at bounding box center [1105, 429] width 4 height 4
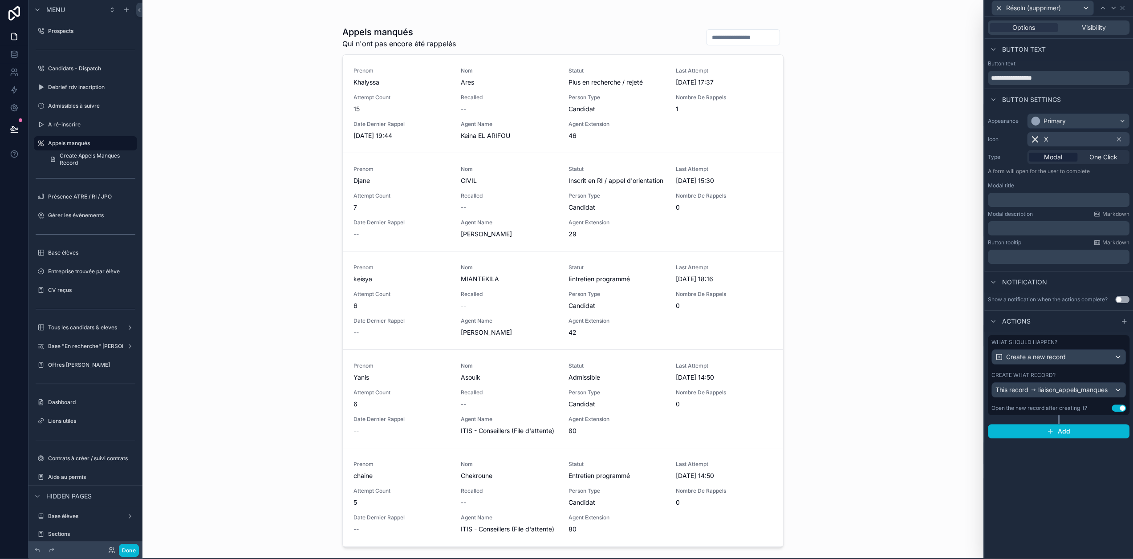
click at [1126, 407] on button "Use setting" at bounding box center [1119, 408] width 14 height 7
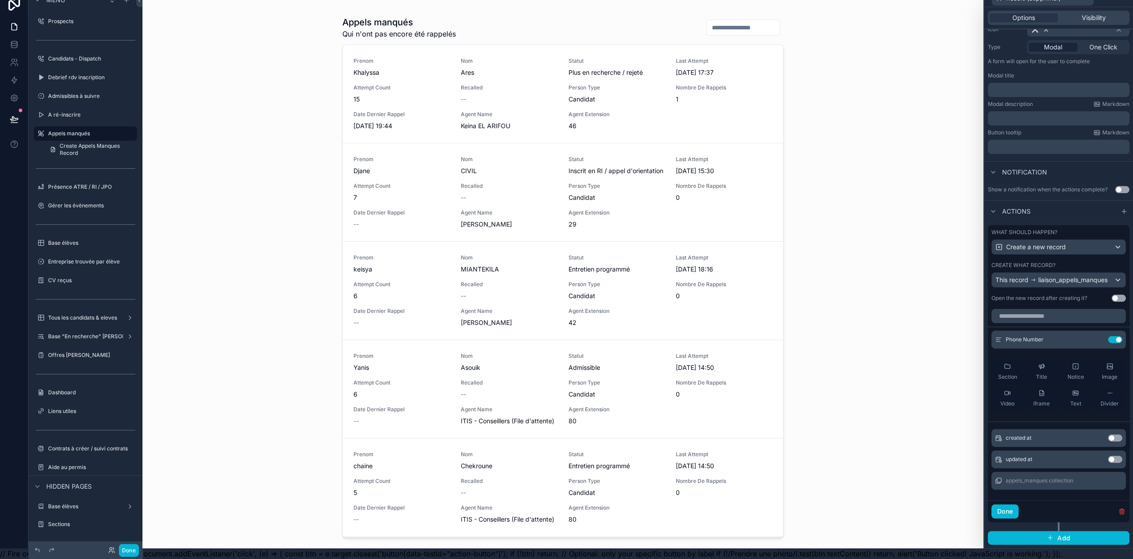
scroll to position [17, 0]
click at [1019, 511] on button "Done" at bounding box center [1005, 512] width 27 height 14
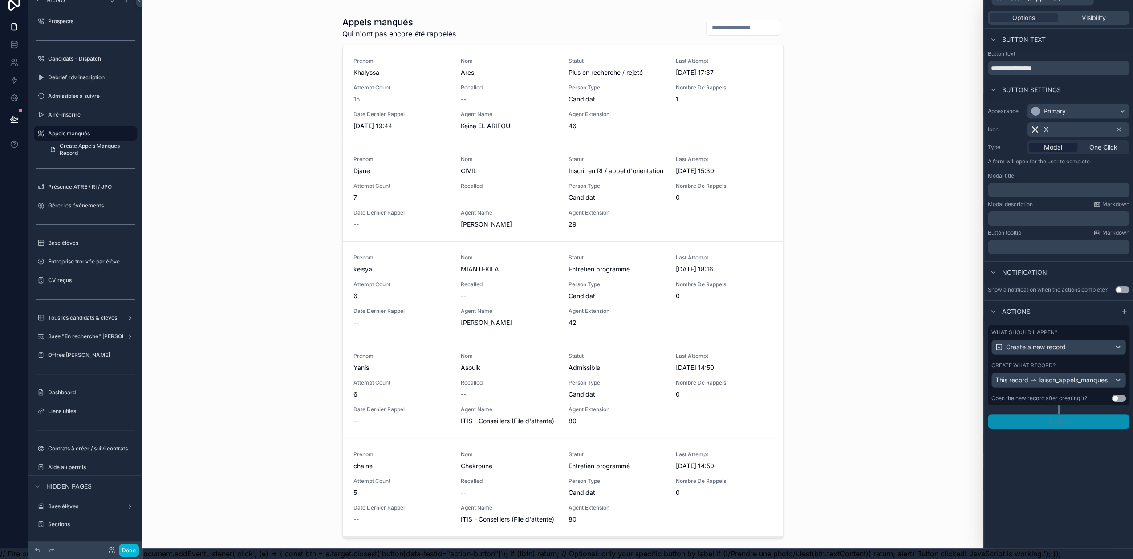
click at [1070, 418] on span "Add" at bounding box center [1064, 422] width 13 height 8
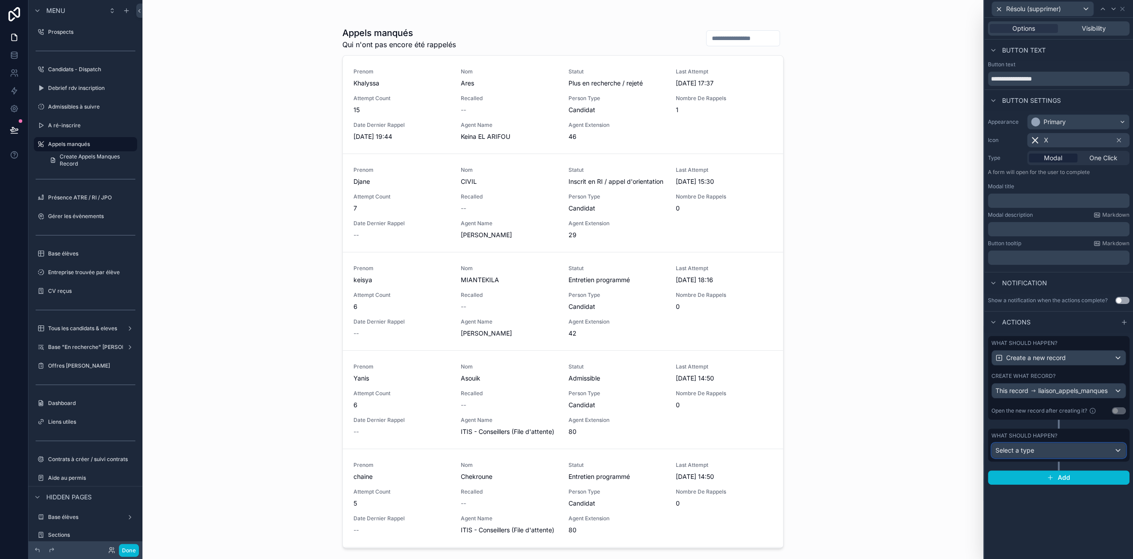
click at [1070, 450] on div "Select a type" at bounding box center [1059, 451] width 134 height 14
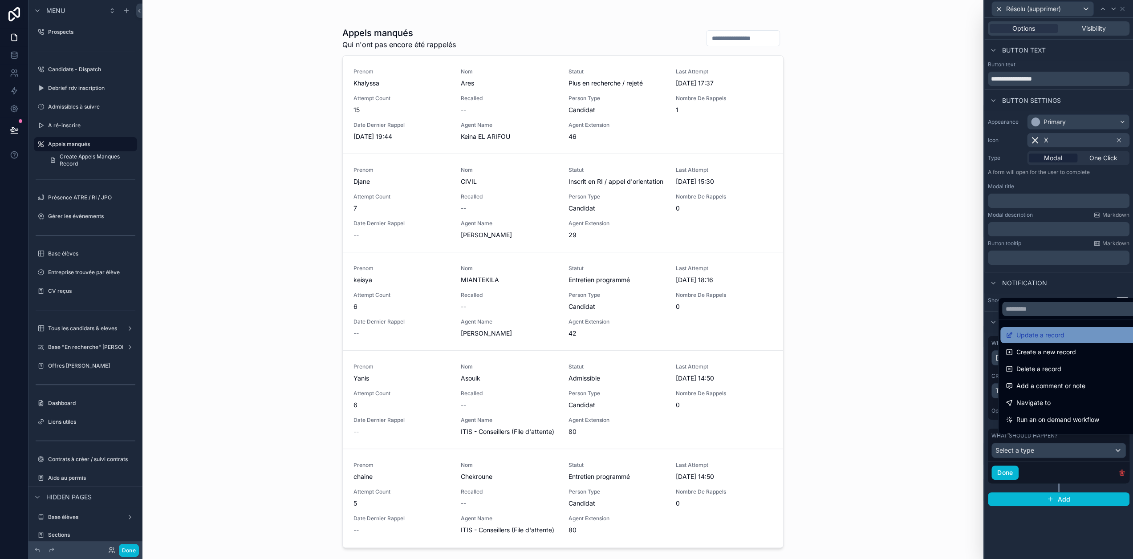
click at [1061, 340] on span "Update a record" at bounding box center [1041, 335] width 48 height 11
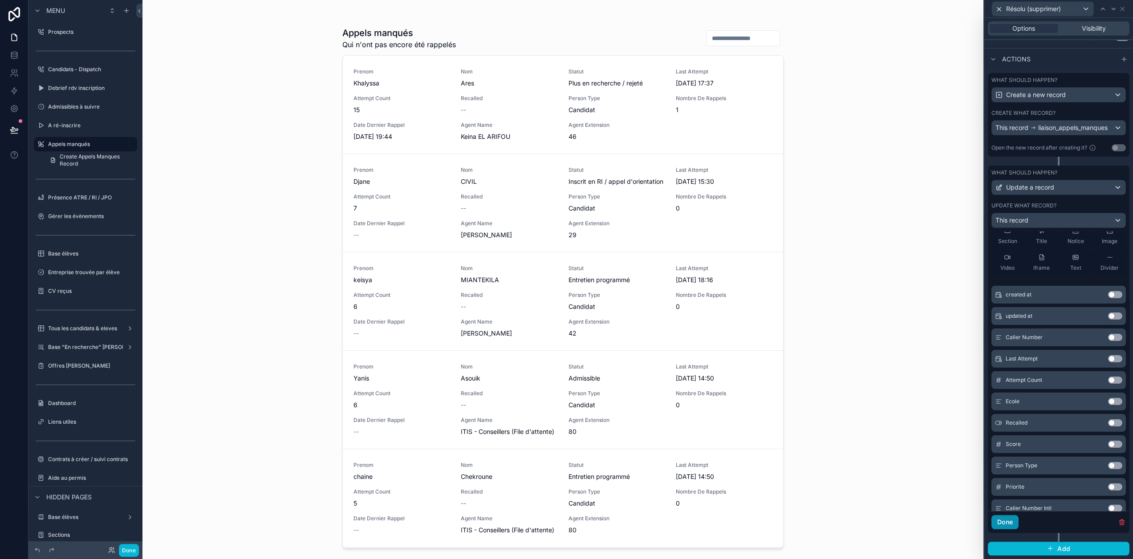
scroll to position [41, 0]
click at [1019, 529] on button "Done" at bounding box center [1005, 522] width 27 height 14
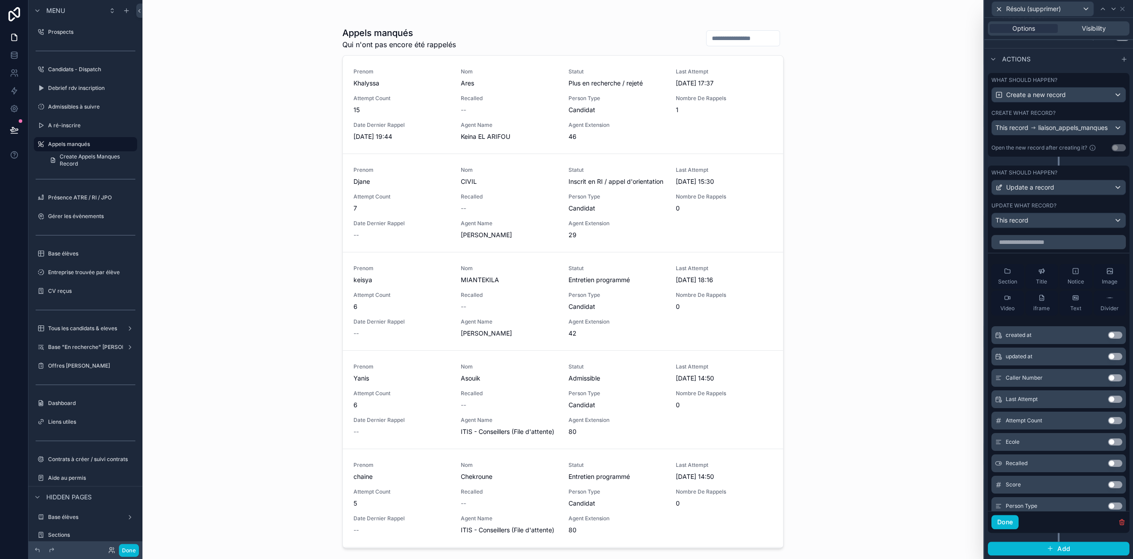
scroll to position [0, 0]
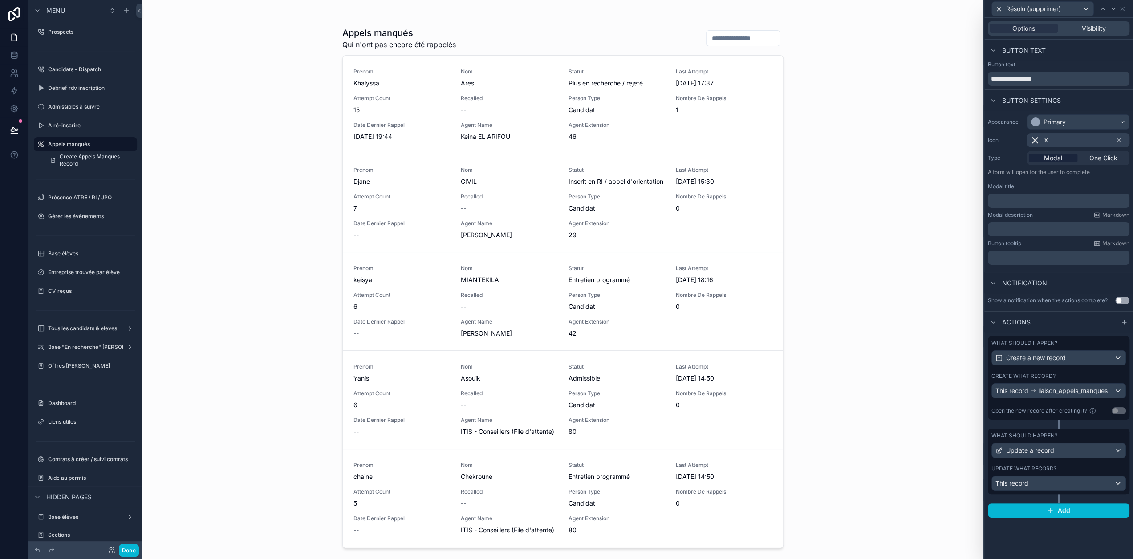
click at [1104, 434] on div "What should happen?" at bounding box center [1059, 435] width 134 height 7
click at [1071, 458] on div "Update a record" at bounding box center [1059, 451] width 134 height 14
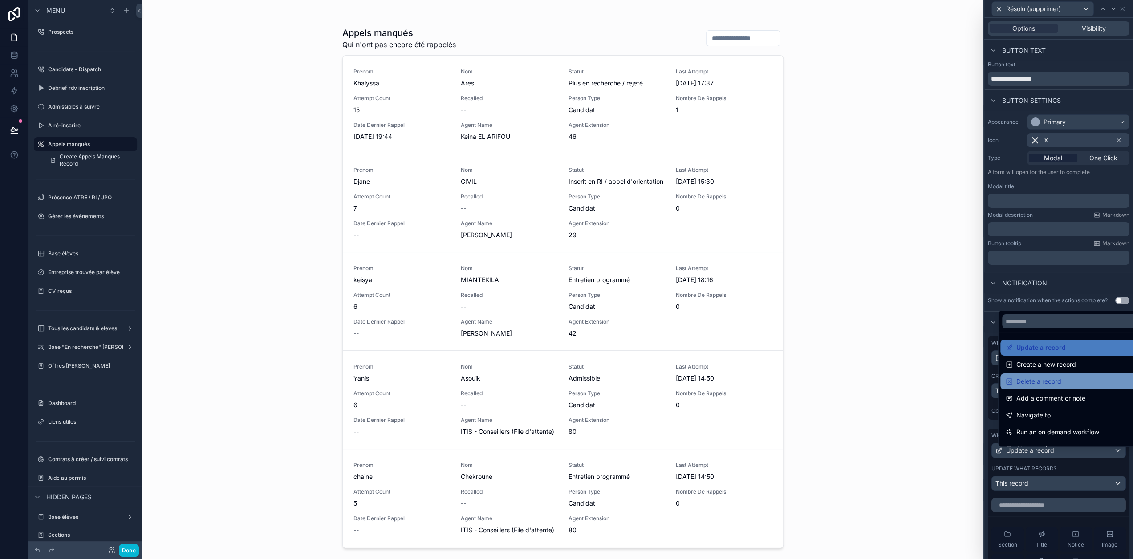
click at [1058, 387] on span "Delete a record" at bounding box center [1039, 381] width 45 height 11
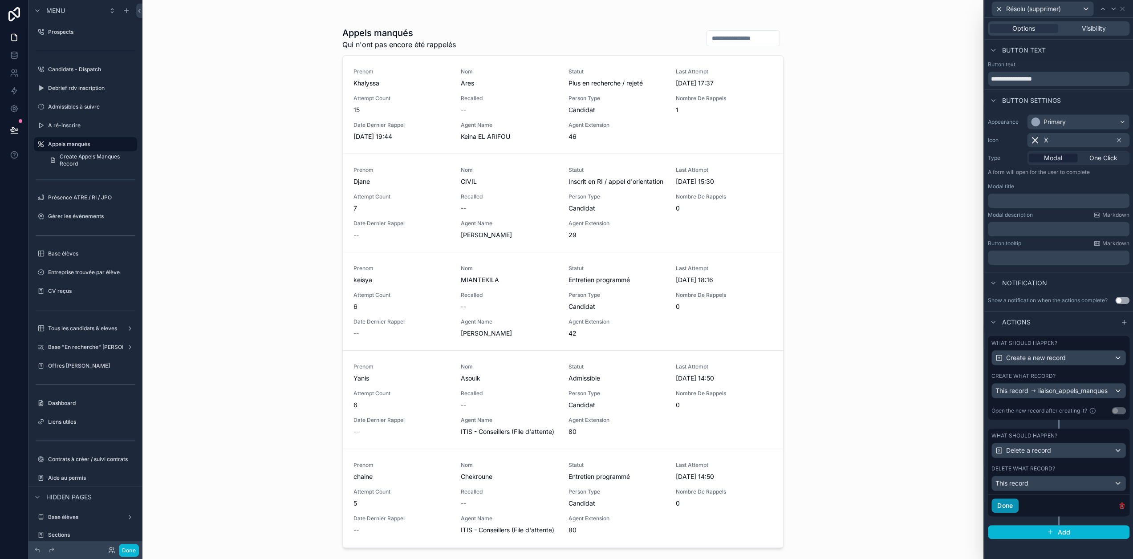
click at [1019, 505] on button "Done" at bounding box center [1005, 506] width 27 height 14
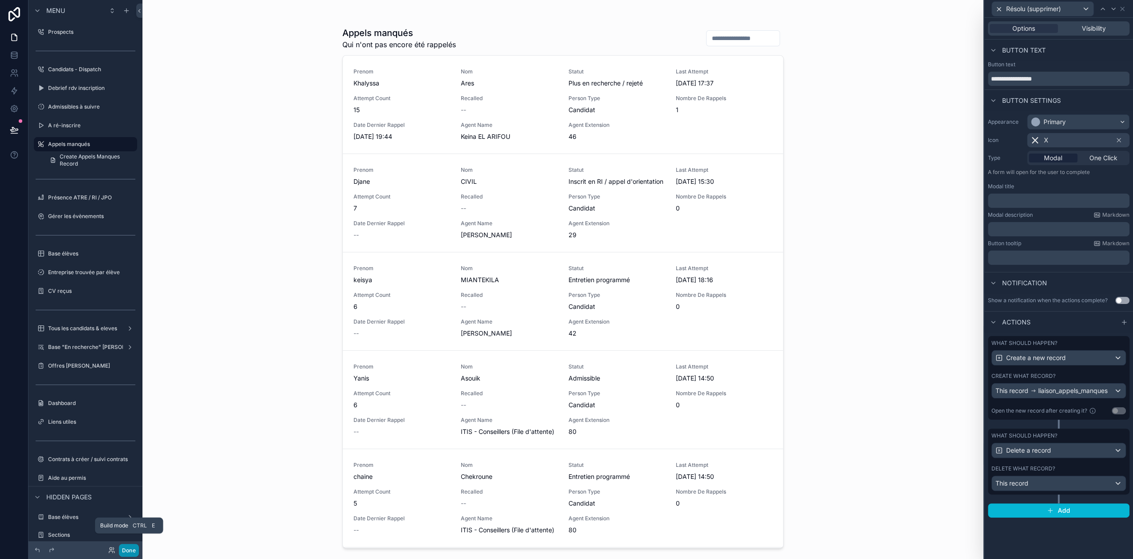
click at [129, 554] on button "Done" at bounding box center [129, 550] width 20 height 13
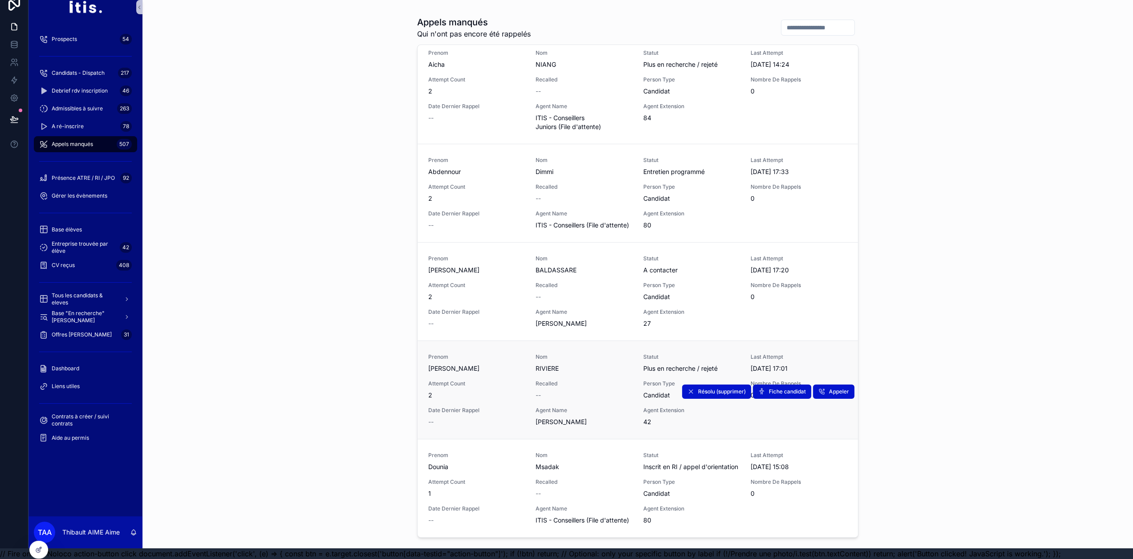
scroll to position [12, 0]
click at [717, 391] on span "Résolu (supprimer)" at bounding box center [722, 391] width 48 height 7
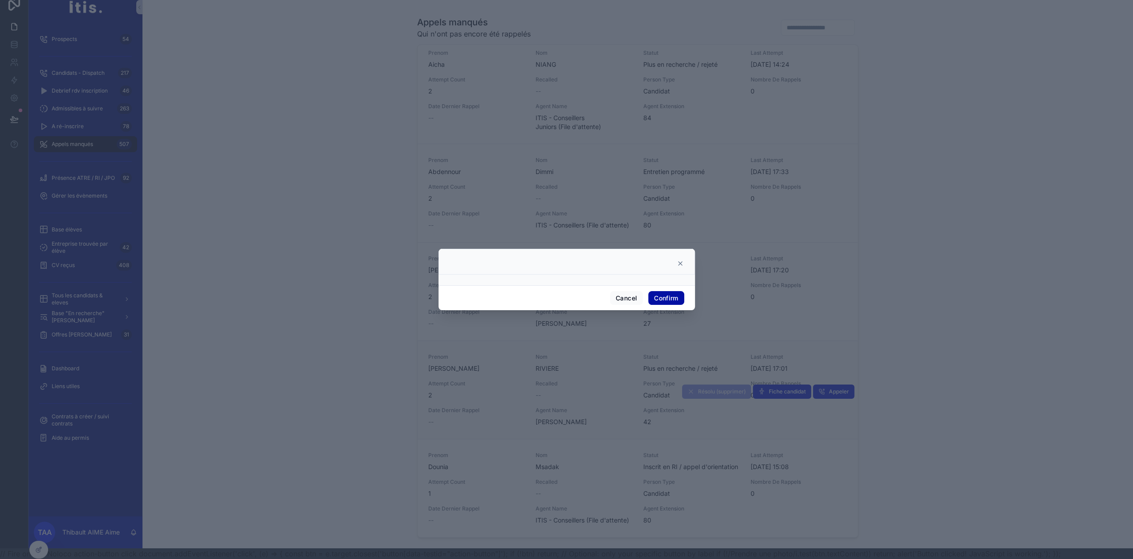
click at [665, 301] on button "Confirm" at bounding box center [666, 298] width 36 height 14
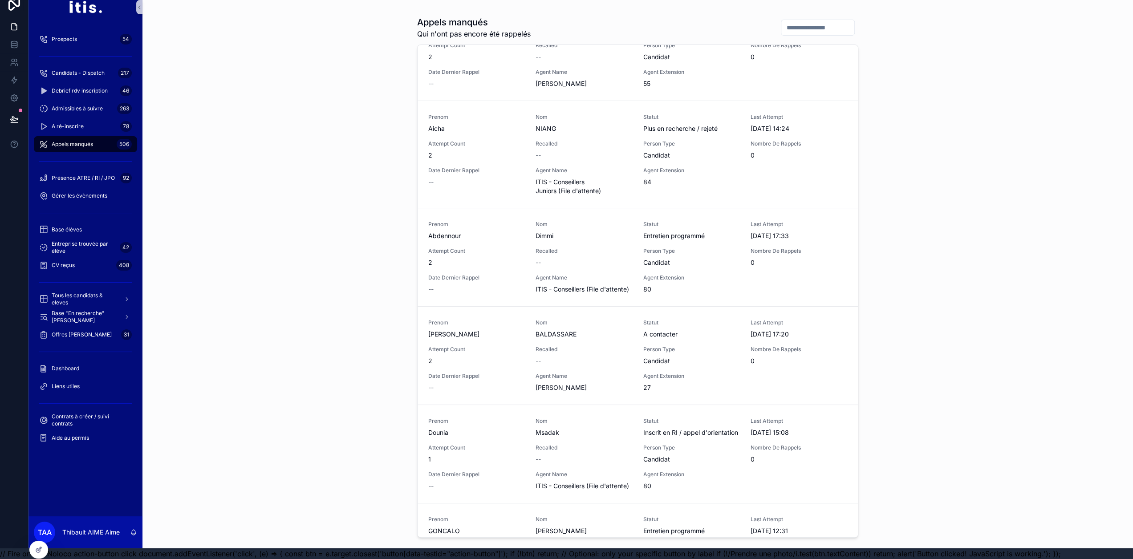
scroll to position [2458, 0]
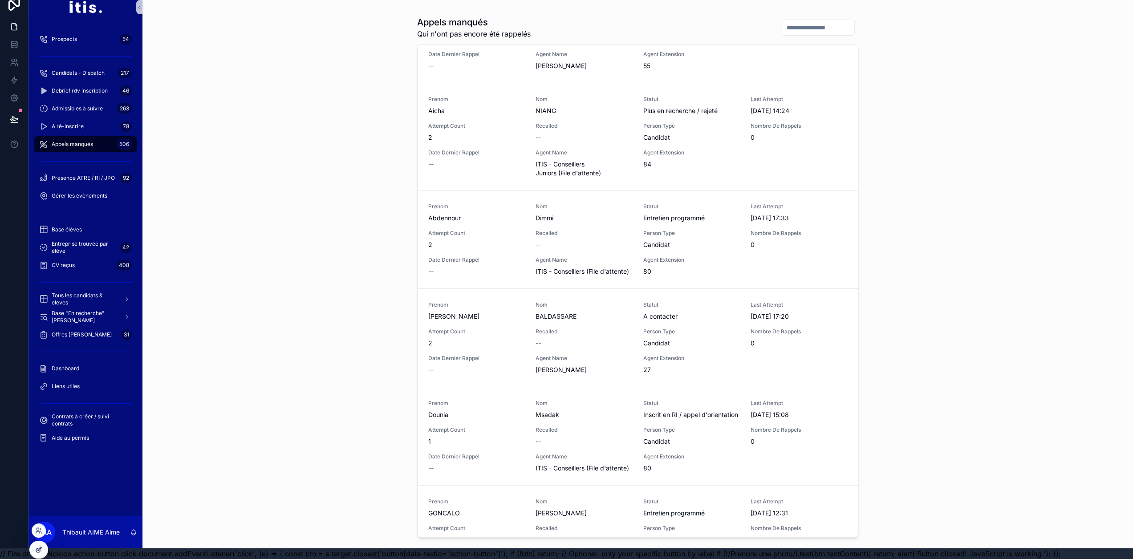
click at [42, 553] on div at bounding box center [39, 549] width 18 height 17
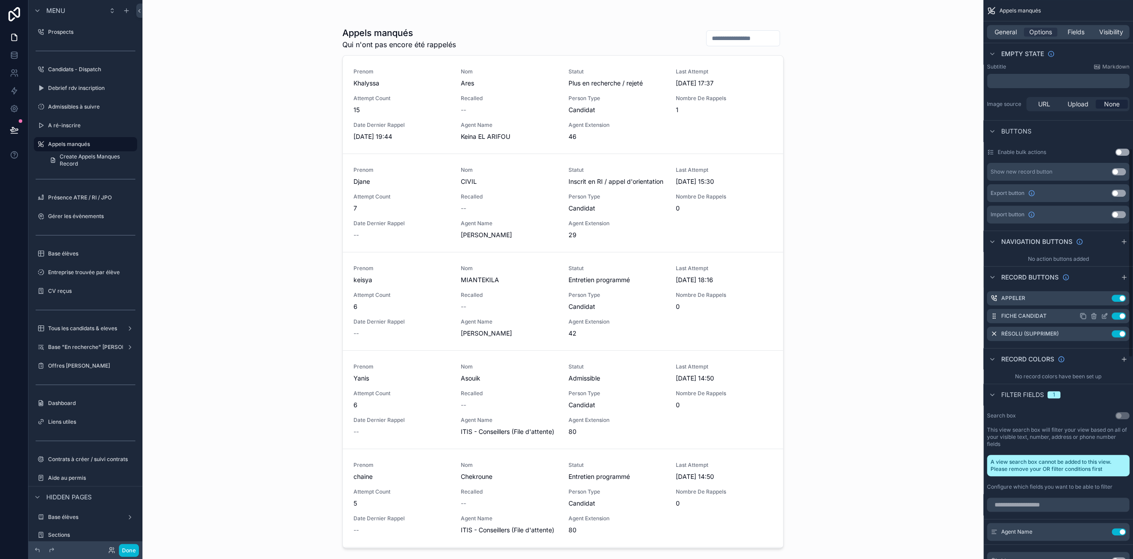
scroll to position [400, 0]
click at [1107, 297] on icon "scrollable content" at bounding box center [1106, 297] width 4 height 4
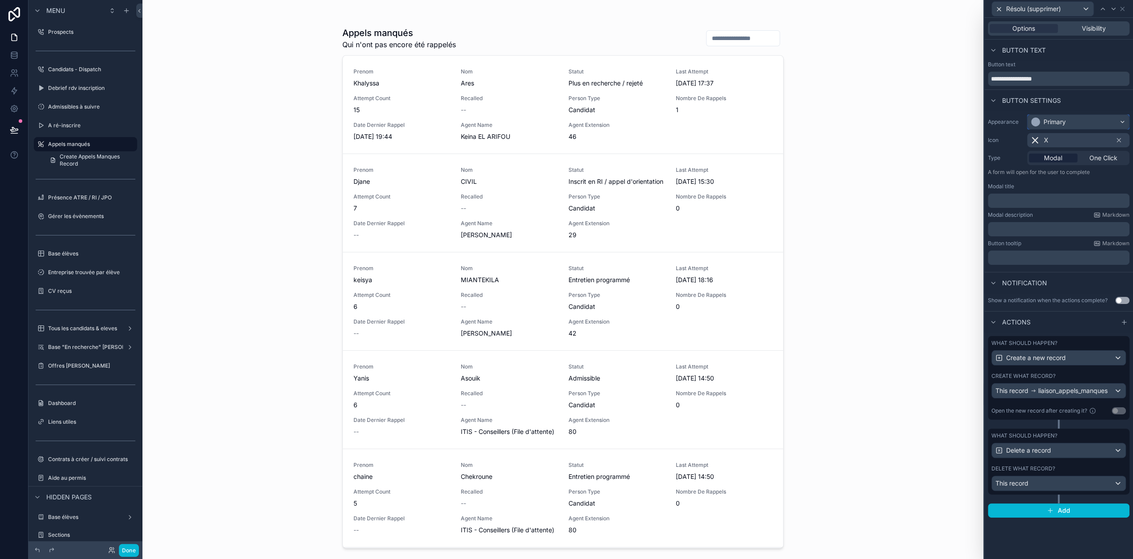
click at [1103, 120] on div "Primary" at bounding box center [1079, 122] width 102 height 14
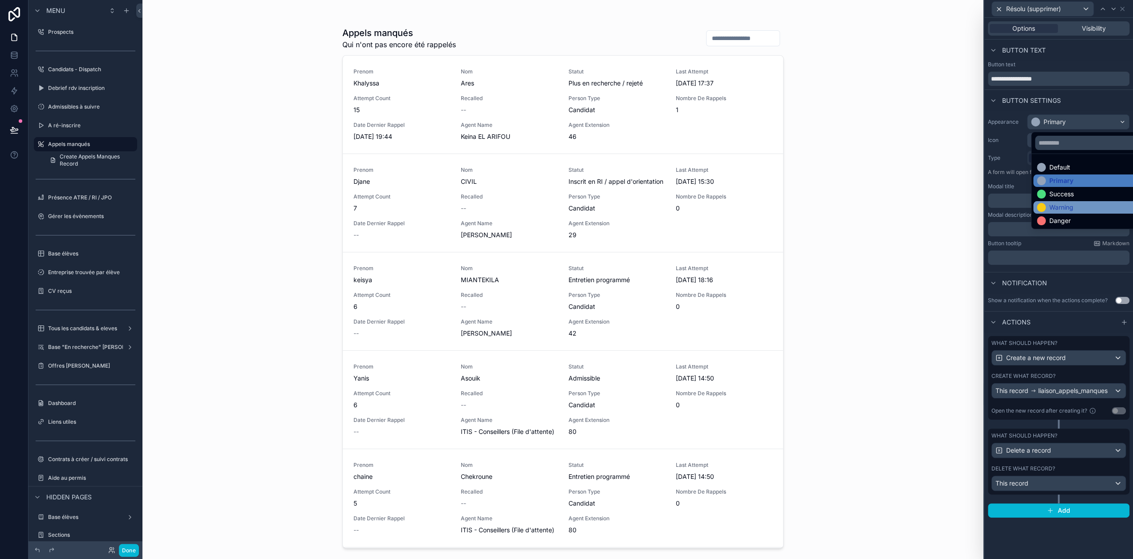
click at [1076, 202] on div "Warning" at bounding box center [1093, 207] width 119 height 12
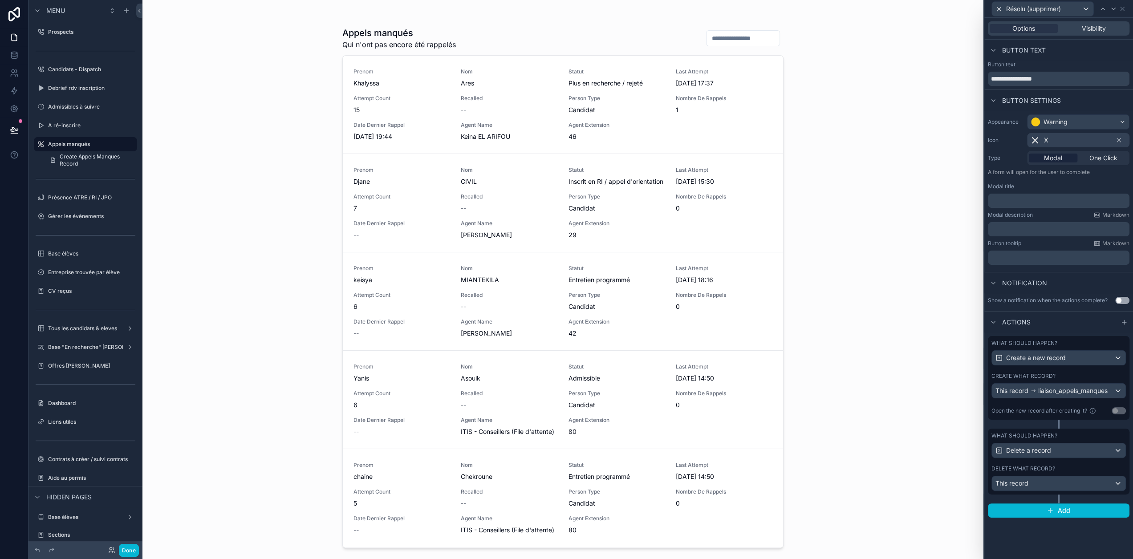
click at [1044, 200] on p "﻿" at bounding box center [1060, 200] width 136 height 9
click at [1035, 230] on p "﻿" at bounding box center [1060, 229] width 136 height 9
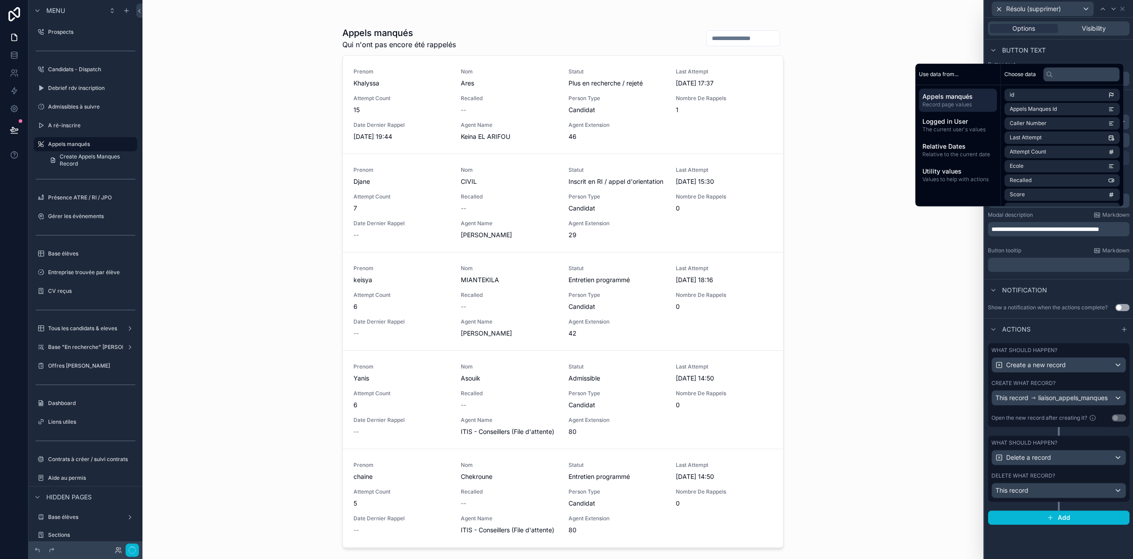
scroll to position [0, 0]
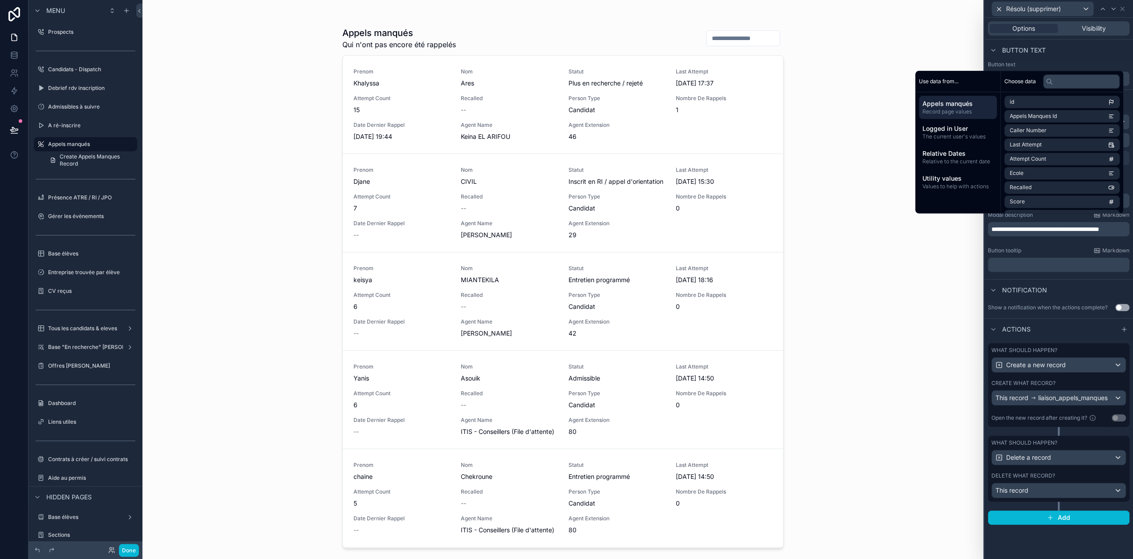
click at [1054, 330] on div "Actions" at bounding box center [1059, 328] width 149 height 21
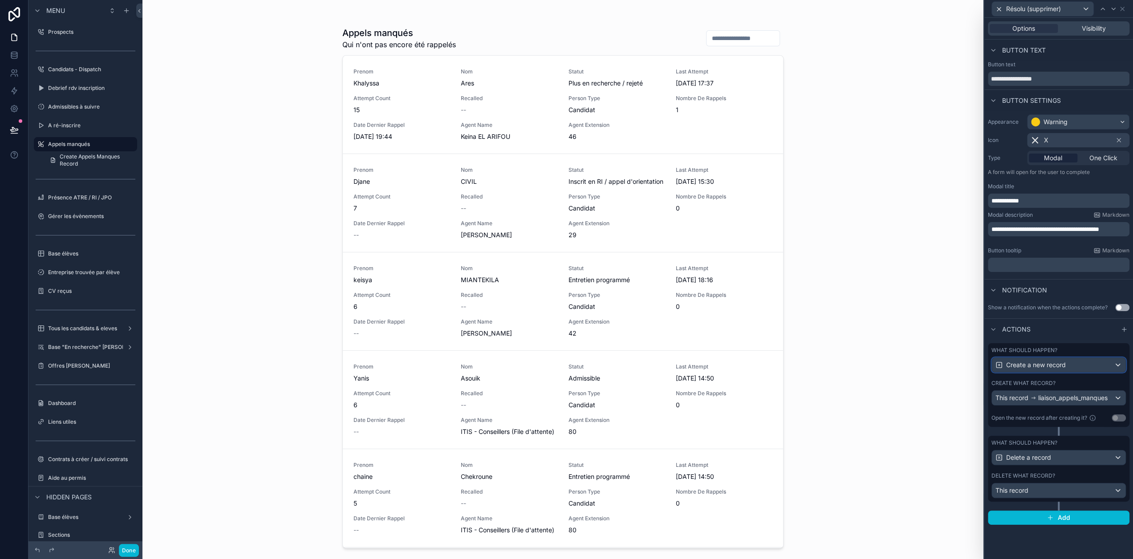
click at [1076, 358] on div "Create a new record" at bounding box center [1059, 365] width 134 height 14
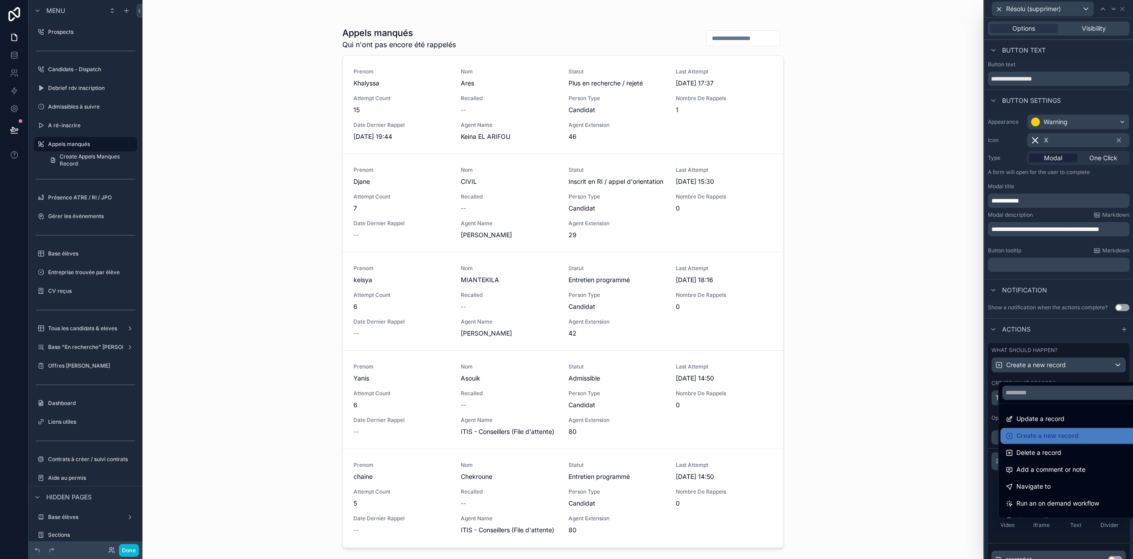
click at [1079, 353] on div at bounding box center [1059, 279] width 149 height 559
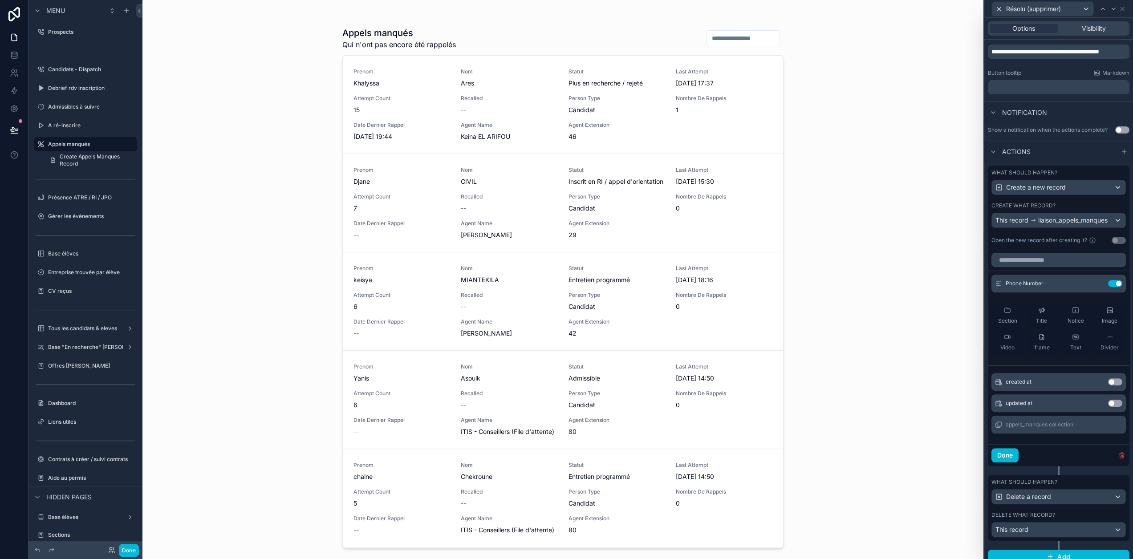
scroll to position [178, 0]
click at [1016, 462] on button "Done" at bounding box center [1005, 455] width 27 height 14
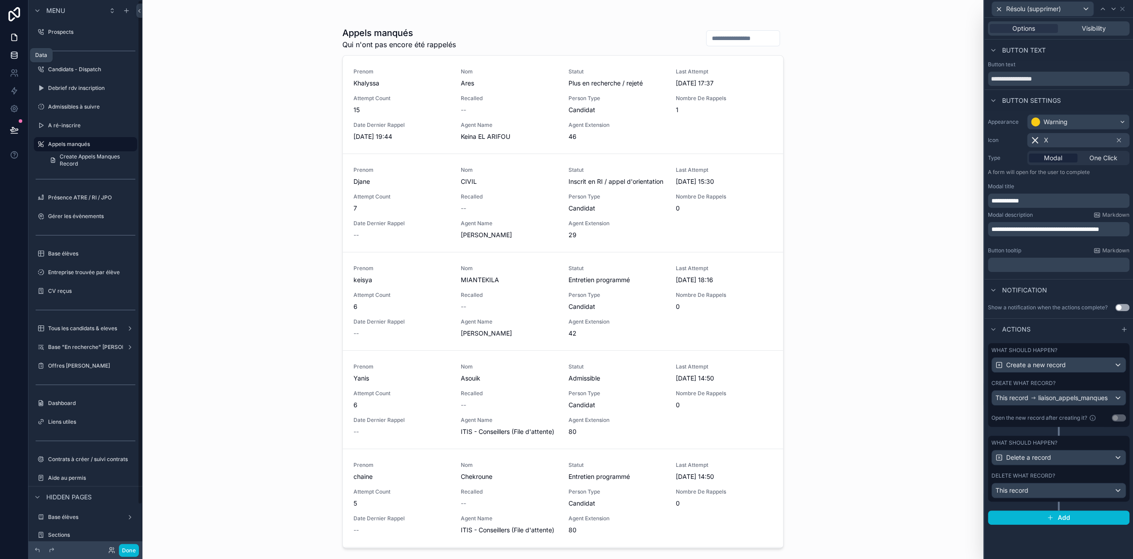
click at [7, 55] on link at bounding box center [14, 55] width 28 height 18
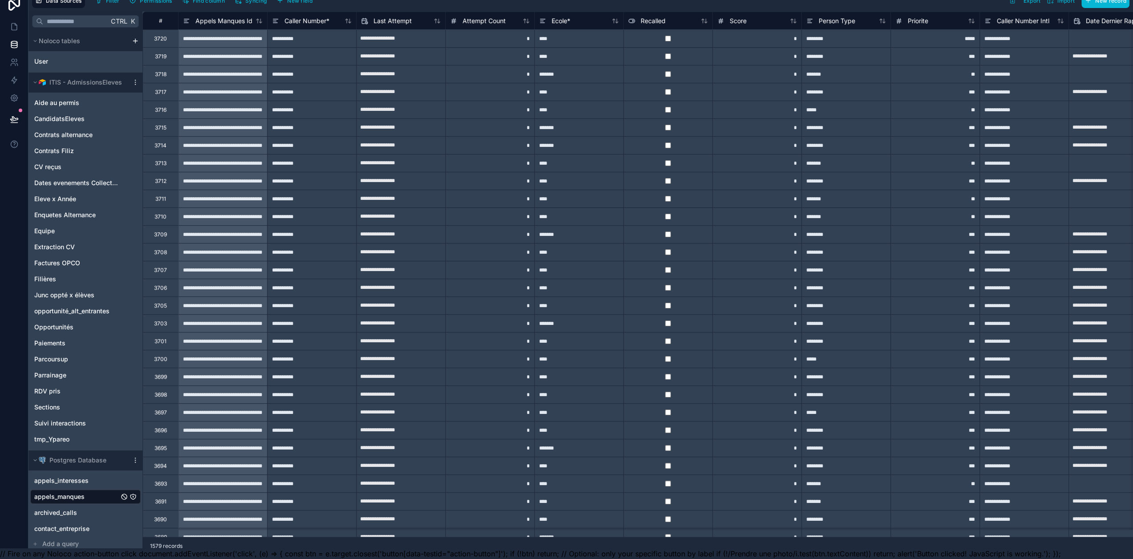
scroll to position [17, 1]
click at [134, 457] on icon at bounding box center [135, 460] width 7 height 7
click at [155, 505] on span "Queue schema sync" at bounding box center [181, 508] width 64 height 7
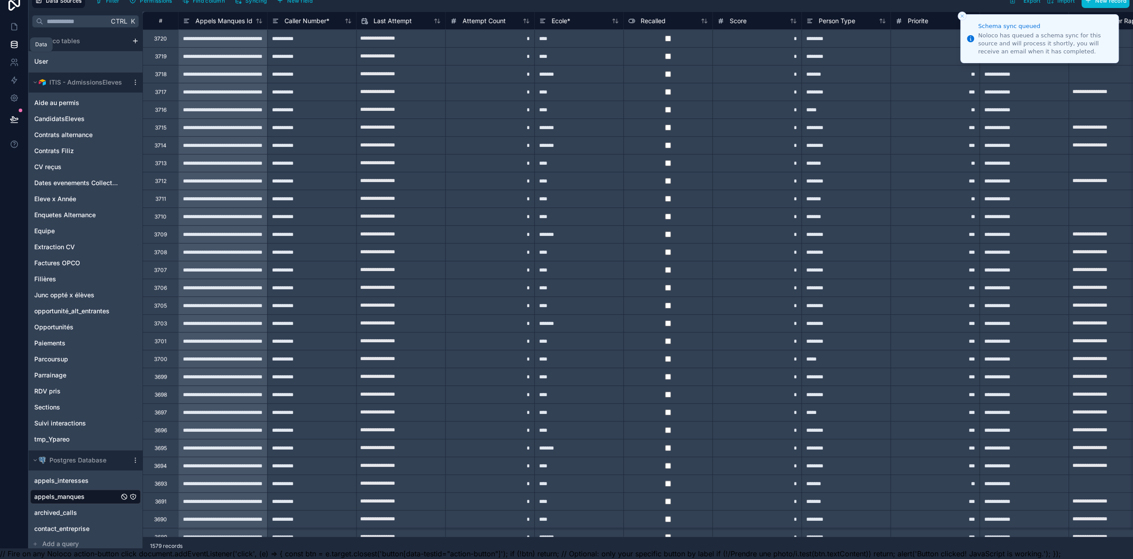
click at [12, 42] on icon at bounding box center [14, 44] width 6 height 4
click at [15, 18] on link at bounding box center [14, 27] width 28 height 18
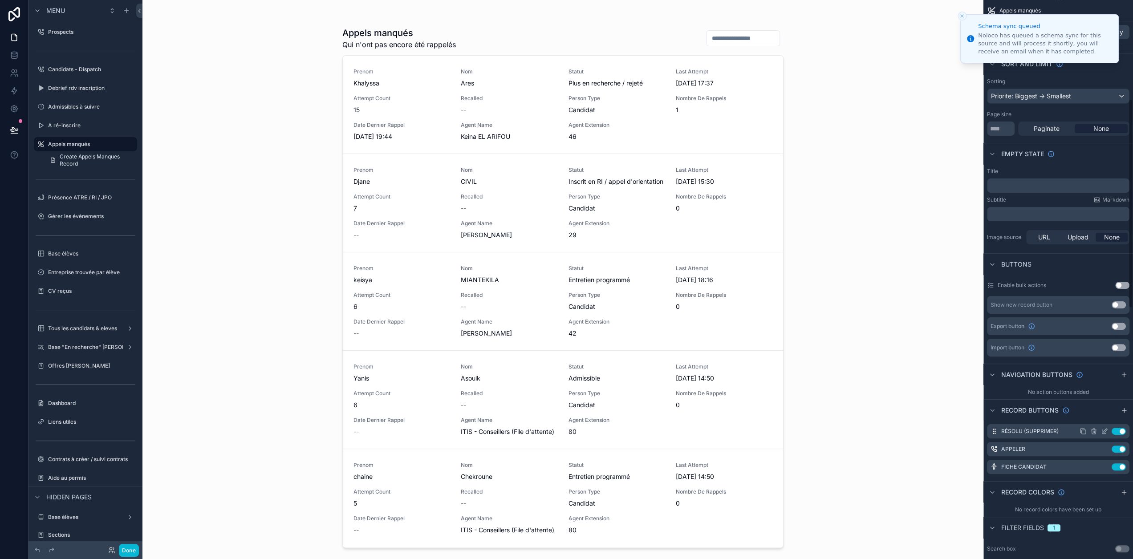
scroll to position [267, 0]
click at [1108, 430] on icon "scrollable content" at bounding box center [1104, 430] width 7 height 7
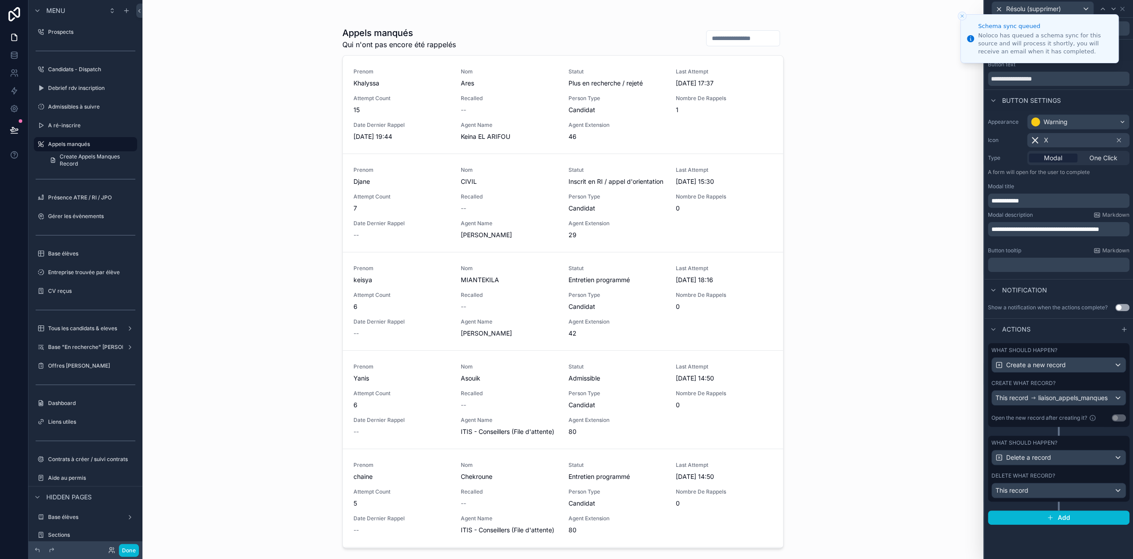
click at [1073, 385] on div "Create what record?" at bounding box center [1059, 383] width 134 height 7
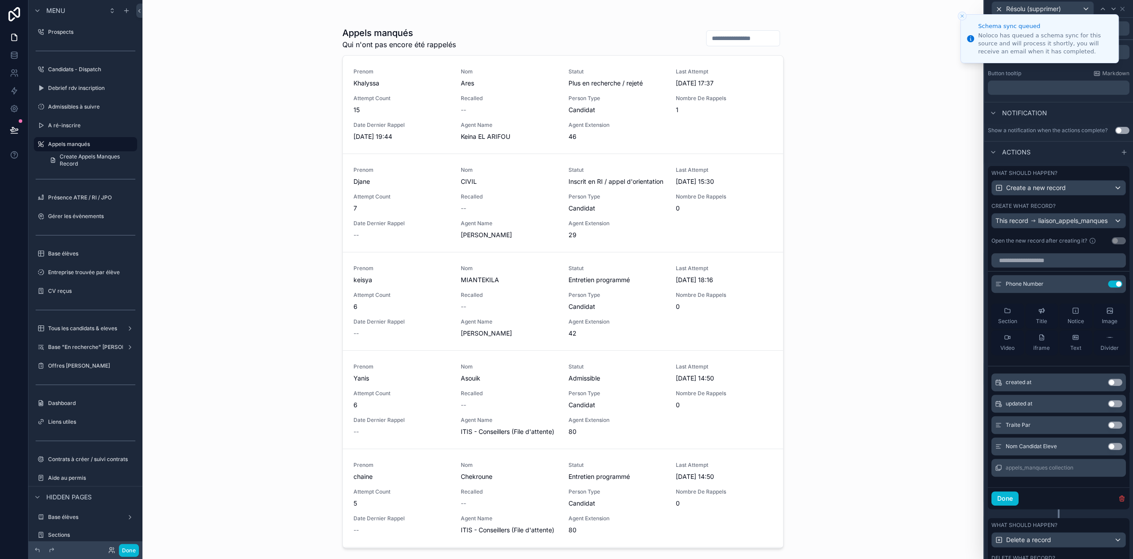
scroll to position [178, 0]
click at [1111, 428] on button "Use setting" at bounding box center [1115, 424] width 14 height 7
click at [1113, 450] on button "Use setting" at bounding box center [1115, 446] width 14 height 7
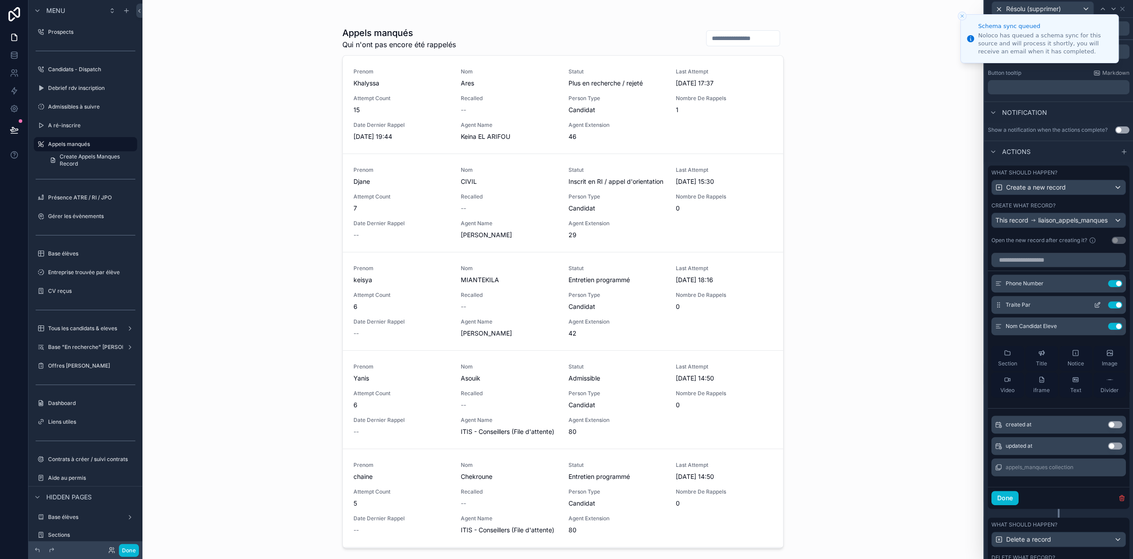
click at [1097, 308] on icon at bounding box center [1097, 306] width 4 height 4
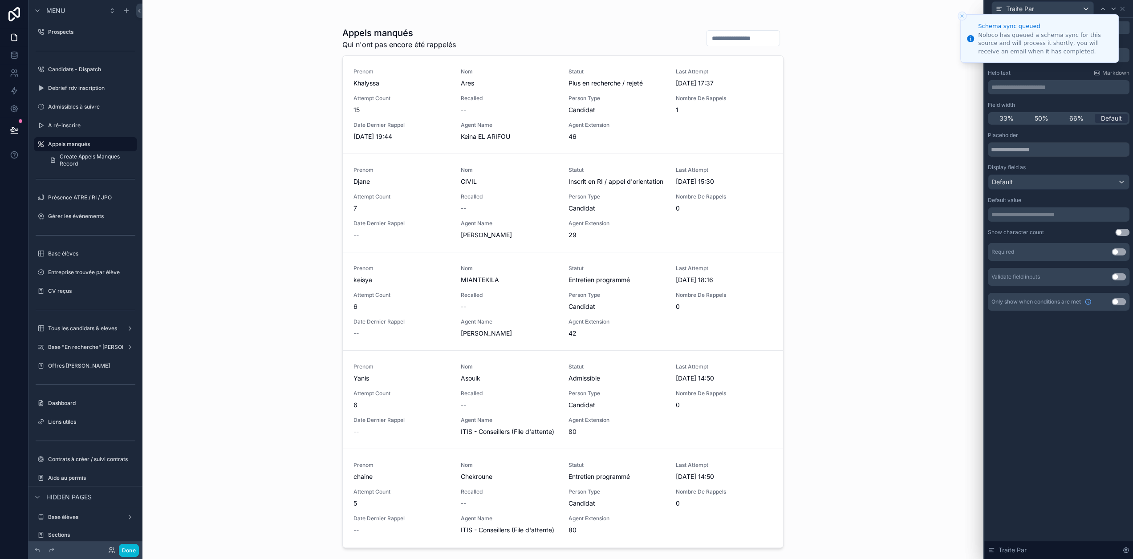
click at [961, 18] on icon "Close toast" at bounding box center [962, 15] width 5 height 5
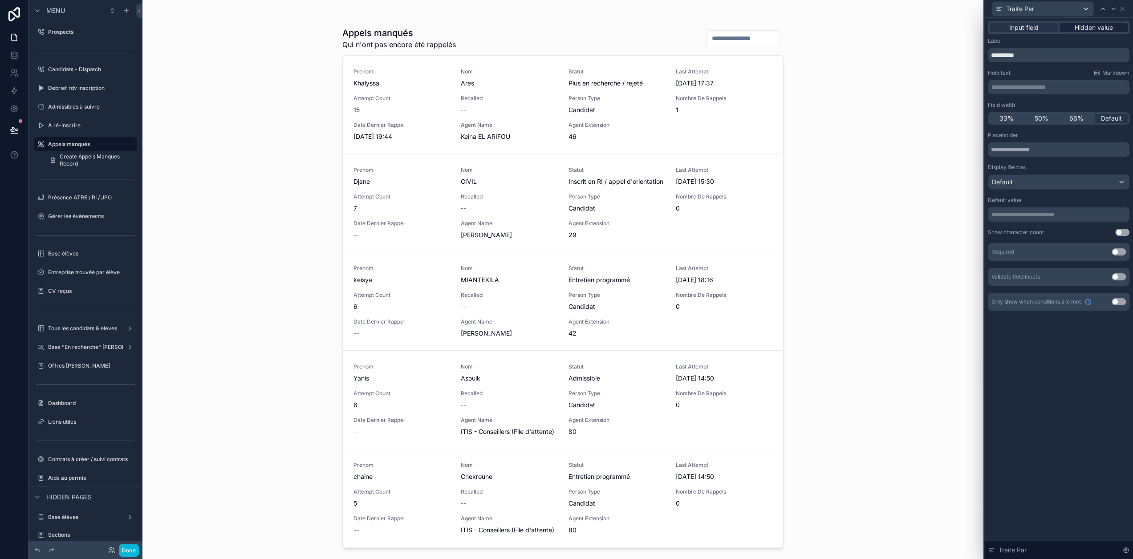
click at [1109, 25] on span "Hidden value" at bounding box center [1094, 27] width 38 height 9
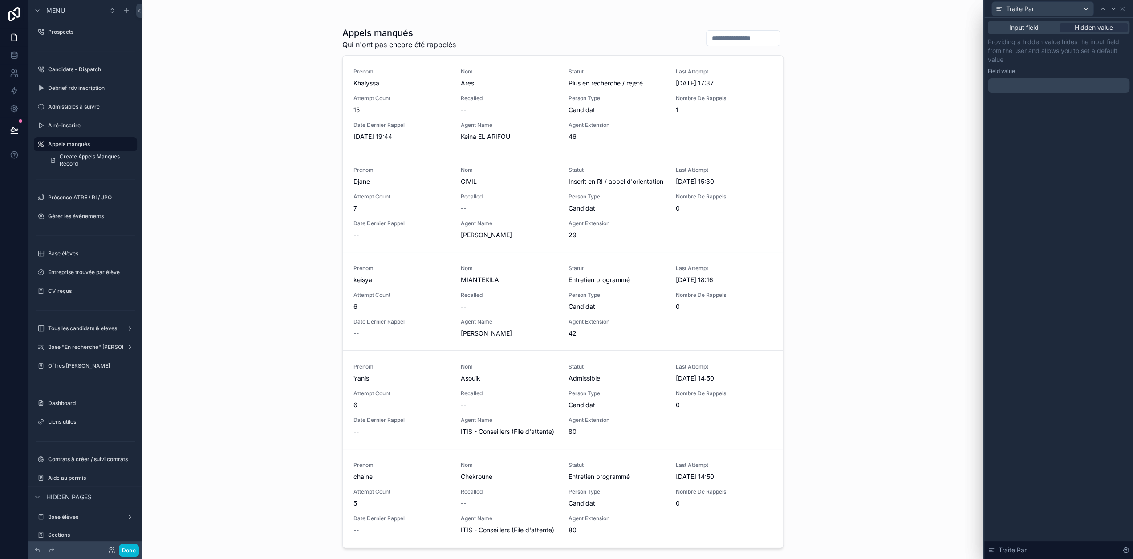
click at [1049, 83] on p "﻿" at bounding box center [1060, 85] width 136 height 9
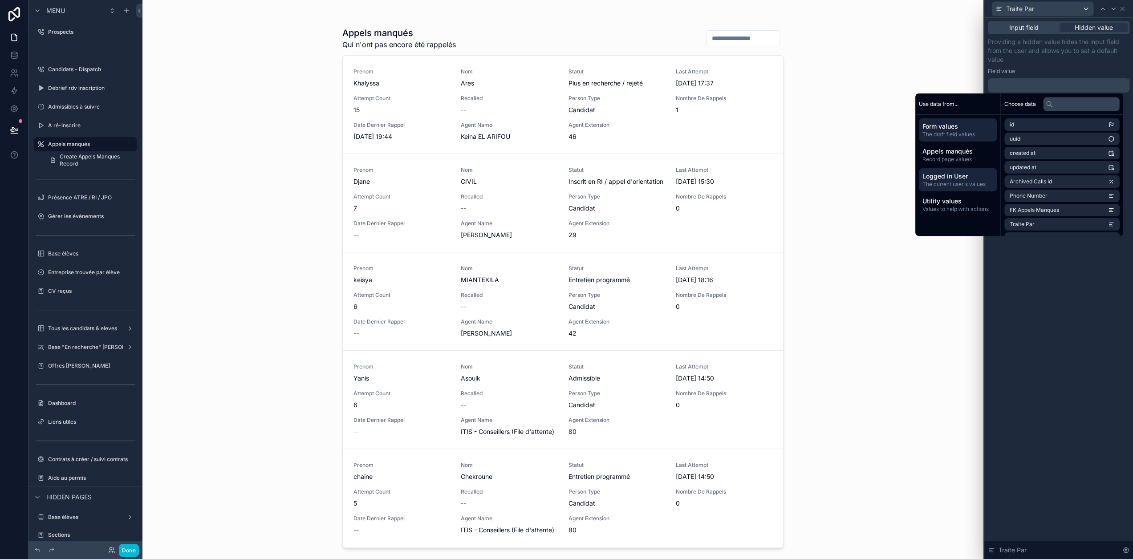
click at [963, 184] on span "The current user's values" at bounding box center [958, 184] width 71 height 7
click at [1038, 144] on li "email" at bounding box center [1062, 139] width 115 height 12
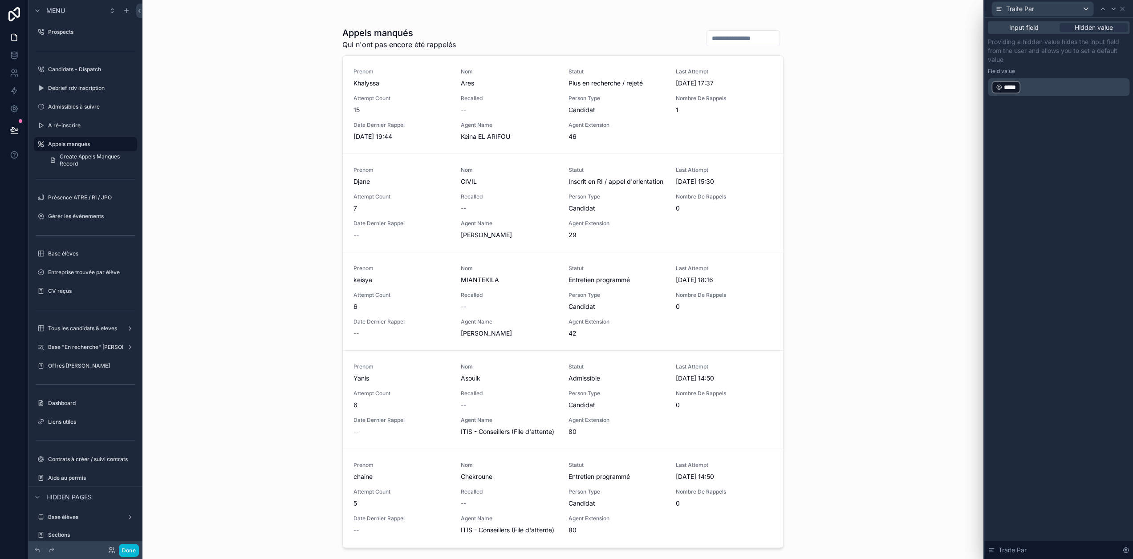
click at [1079, 68] on div "Field value" at bounding box center [1059, 71] width 142 height 7
click at [1117, 11] on icon at bounding box center [1113, 8] width 7 height 7
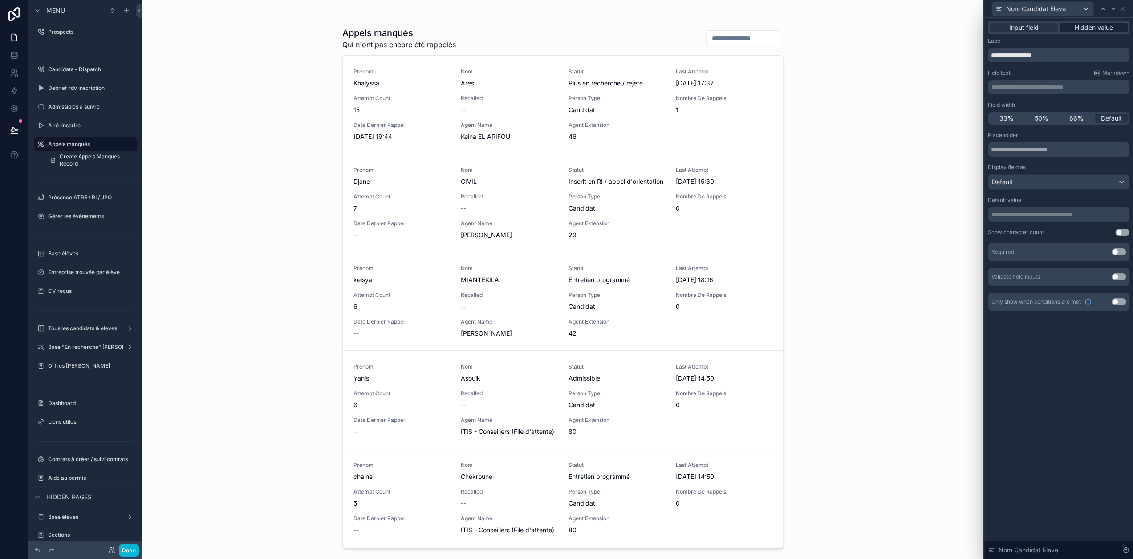
click at [1099, 23] on span "Hidden value" at bounding box center [1094, 27] width 38 height 9
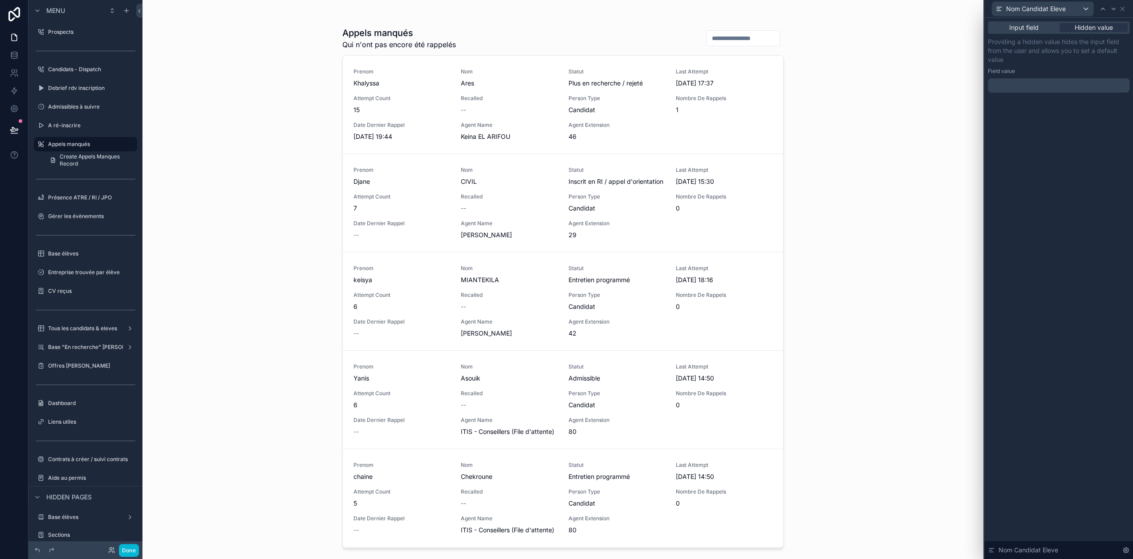
click at [1069, 82] on p "﻿" at bounding box center [1060, 85] width 136 height 9
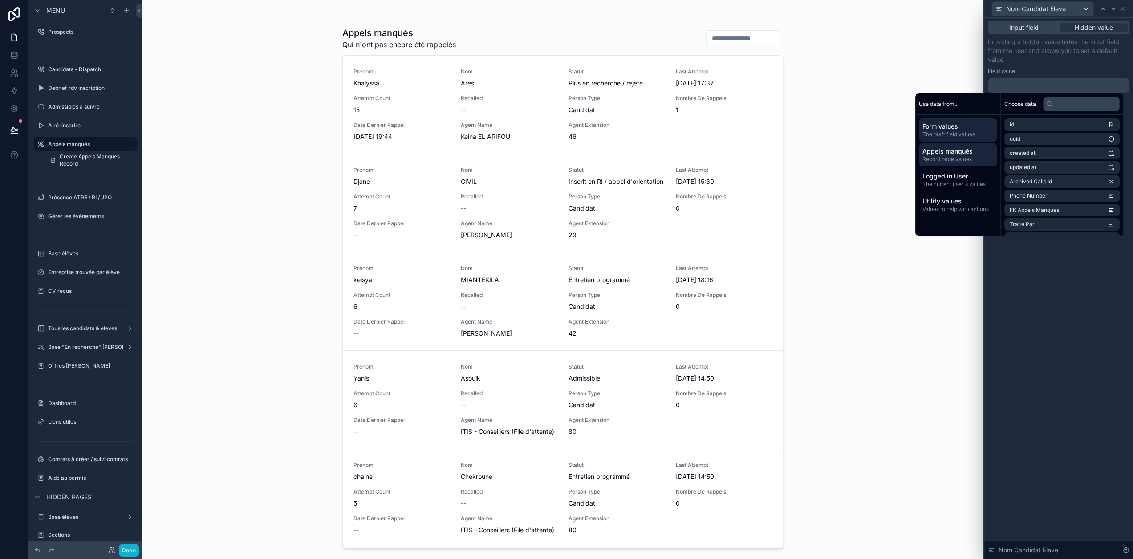
click at [975, 156] on span "Record page values" at bounding box center [958, 159] width 71 height 7
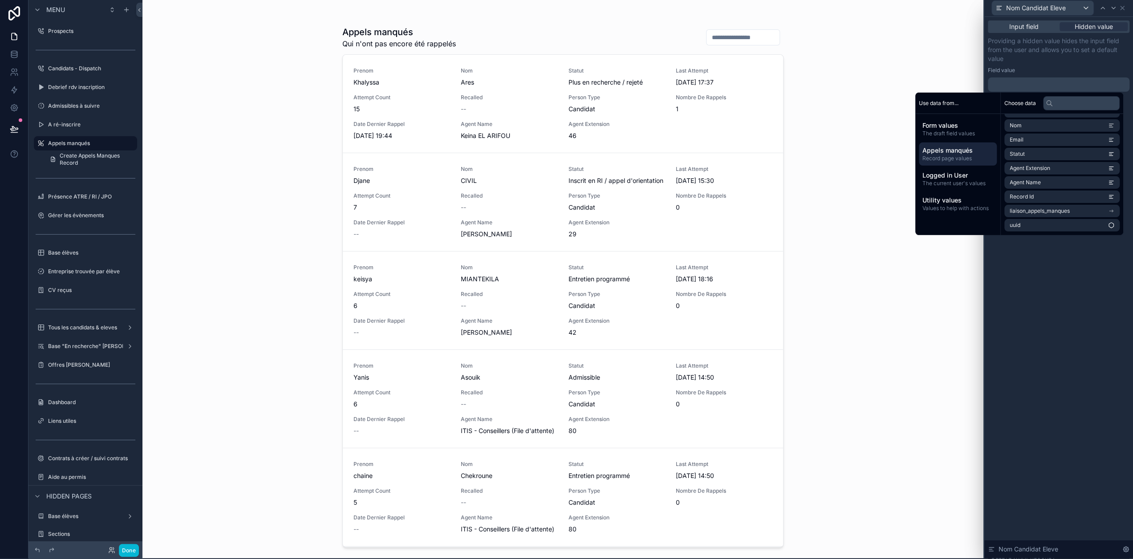
click at [929, 321] on div "Appels manqués Qui n'ont pas encore été rappelés Prenom Khalyssa Nom Ares Statu…" at bounding box center [562, 278] width 841 height 559
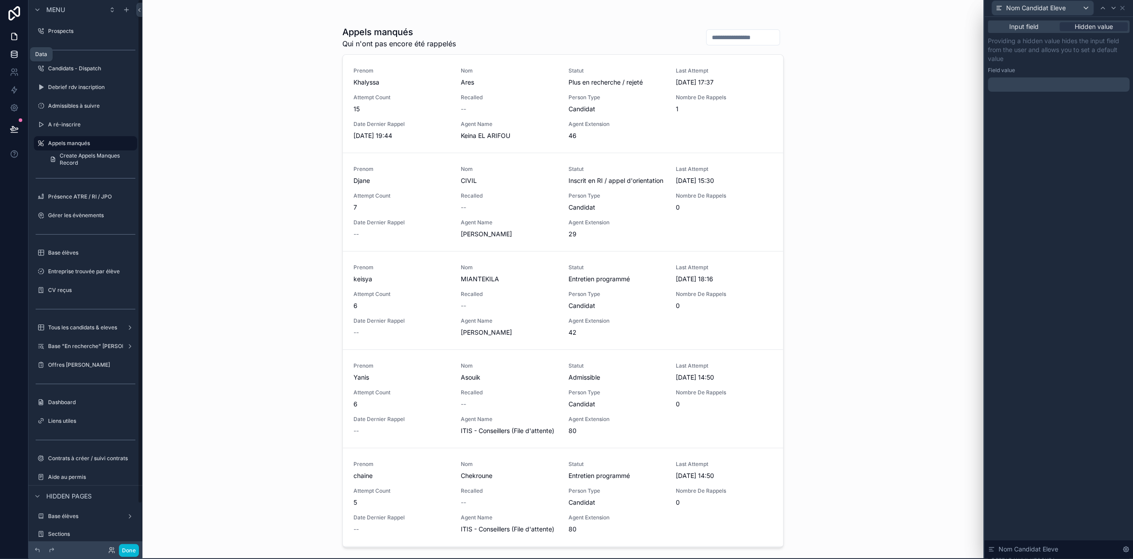
click at [14, 57] on icon at bounding box center [14, 54] width 9 height 9
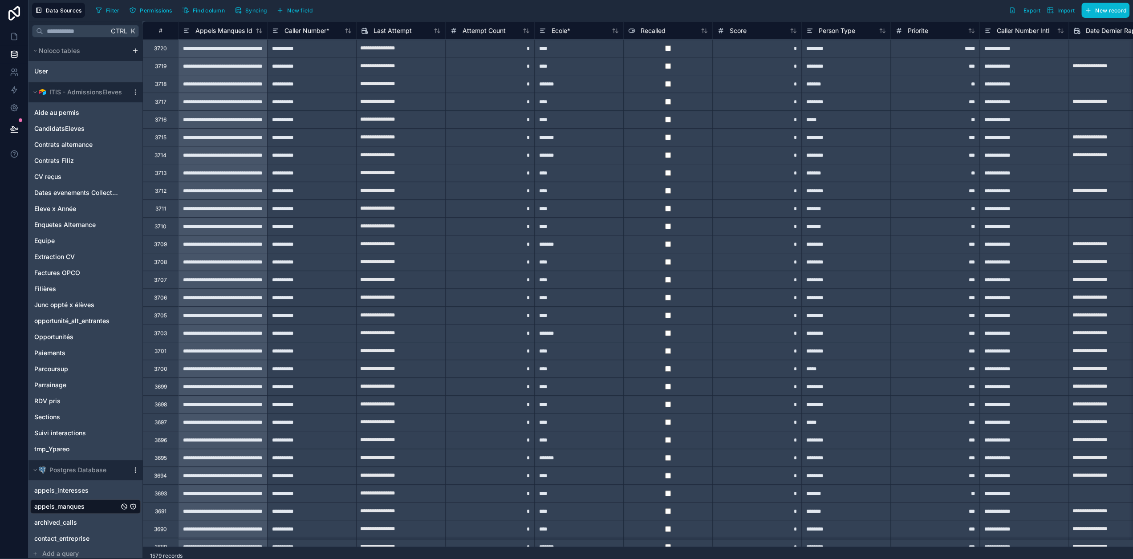
click at [135, 472] on icon at bounding box center [135, 470] width 7 height 7
click at [163, 521] on button "Queue schema sync" at bounding box center [184, 518] width 107 height 14
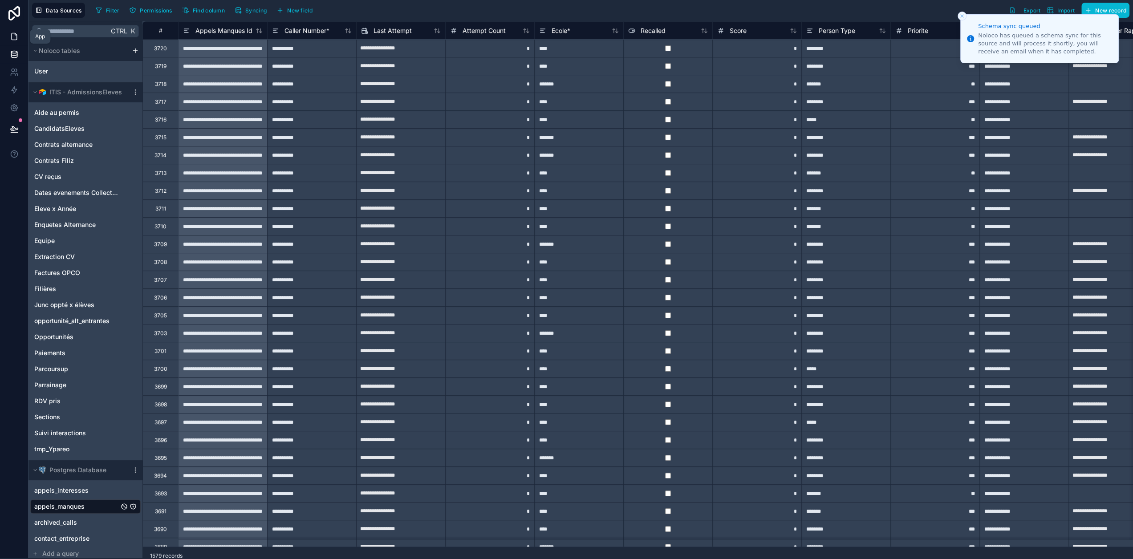
click at [13, 37] on icon at bounding box center [14, 36] width 9 height 9
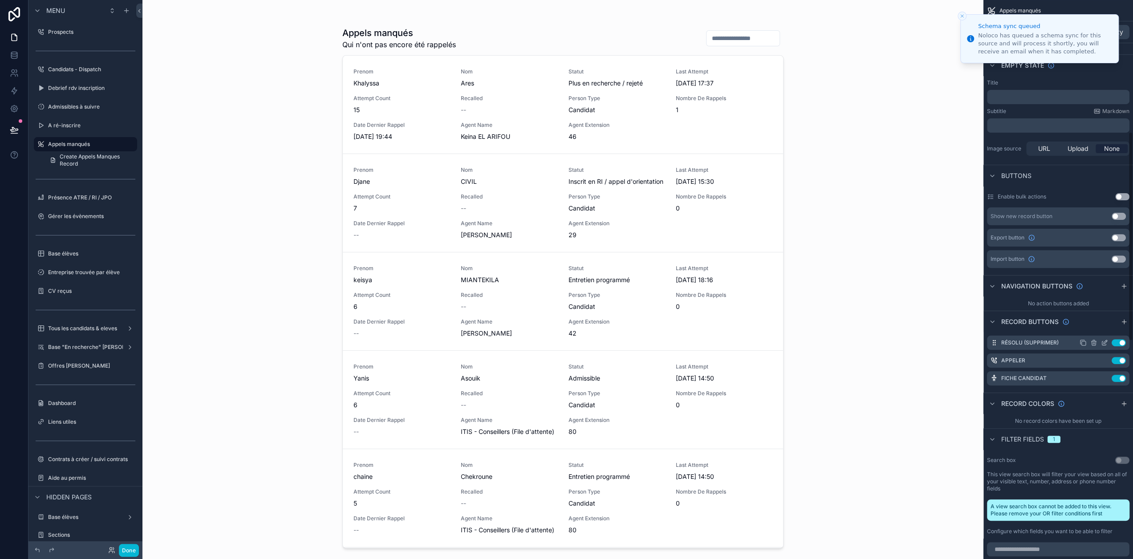
scroll to position [355, 0]
click at [1108, 342] on icon "scrollable content" at bounding box center [1104, 342] width 7 height 7
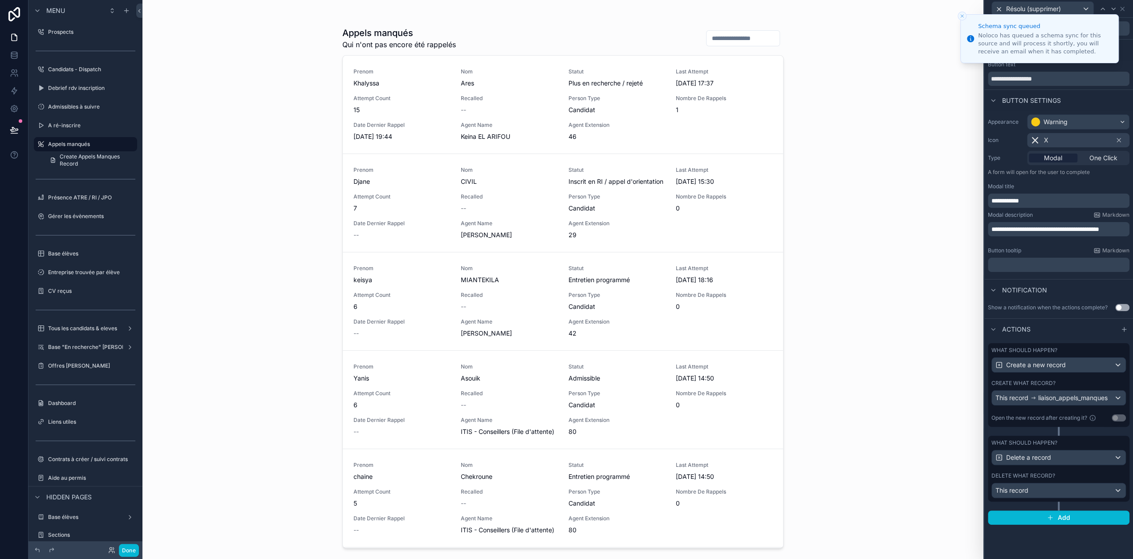
click at [1070, 387] on div "Create what record? This record liaison_appels_manques" at bounding box center [1059, 393] width 134 height 26
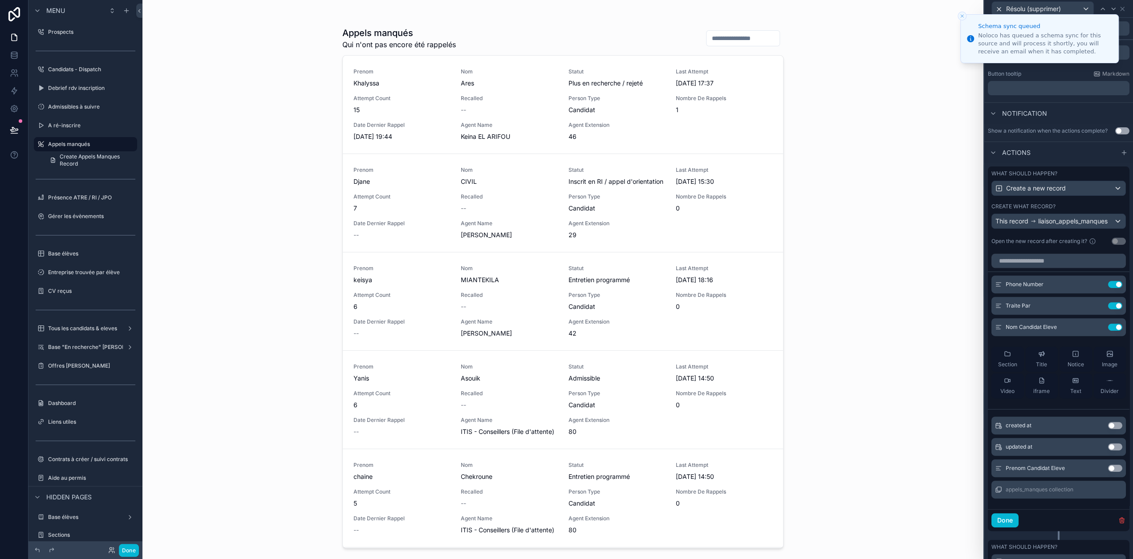
click at [1114, 472] on button "Use setting" at bounding box center [1115, 468] width 14 height 7
click at [1094, 308] on icon at bounding box center [1097, 304] width 7 height 7
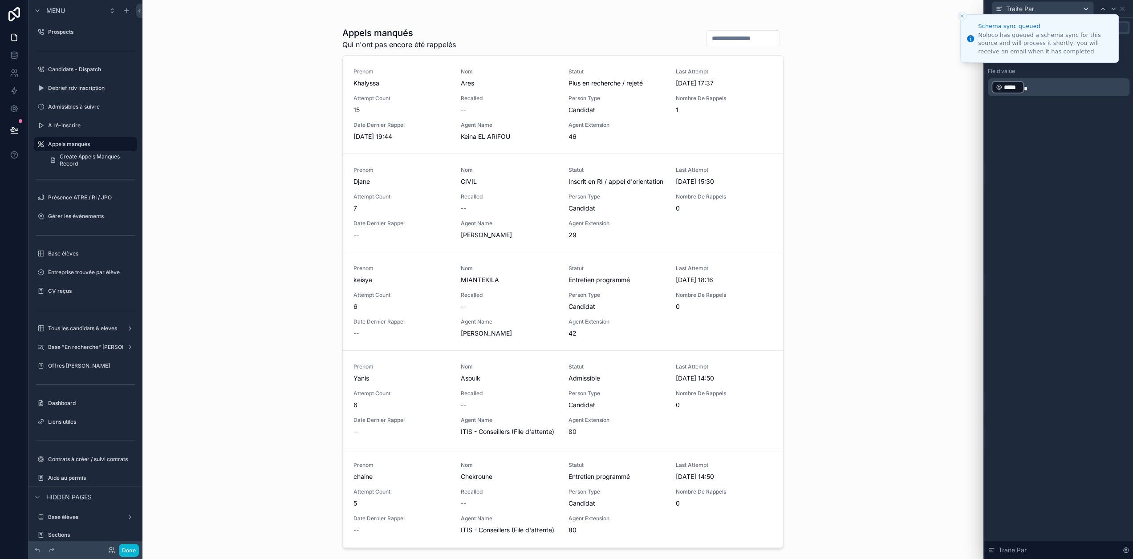
click at [963, 16] on icon "Close toast" at bounding box center [962, 15] width 5 height 5
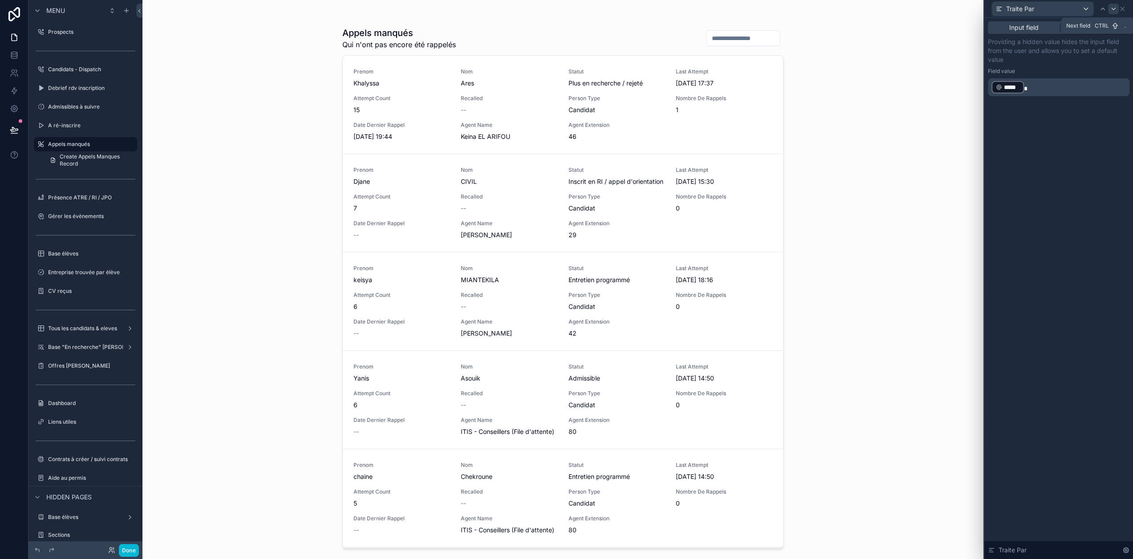
click at [1117, 10] on icon at bounding box center [1113, 8] width 7 height 7
click at [1078, 85] on p "﻿" at bounding box center [1060, 85] width 136 height 9
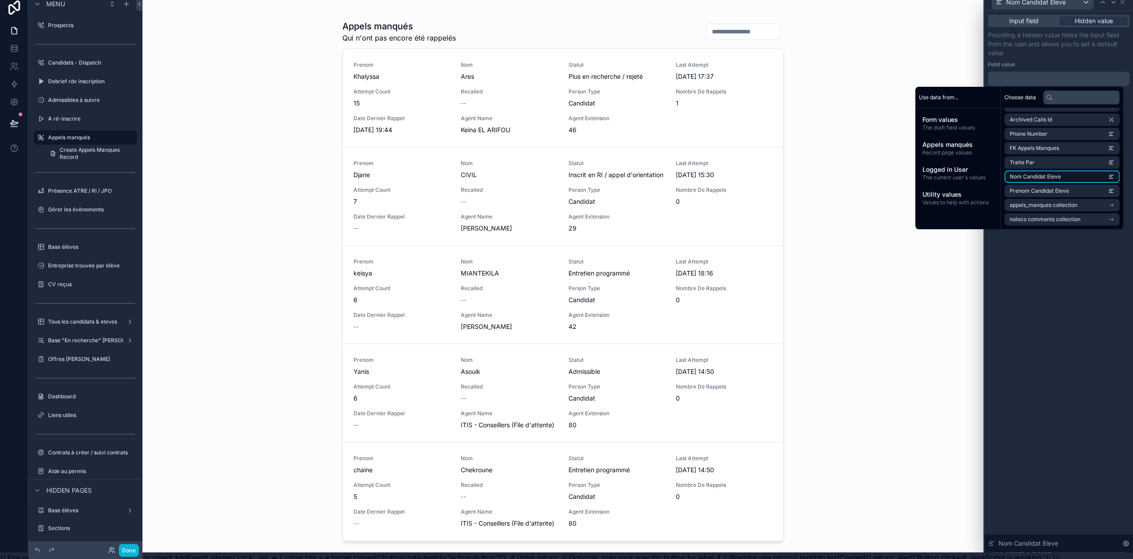
scroll to position [8, 1]
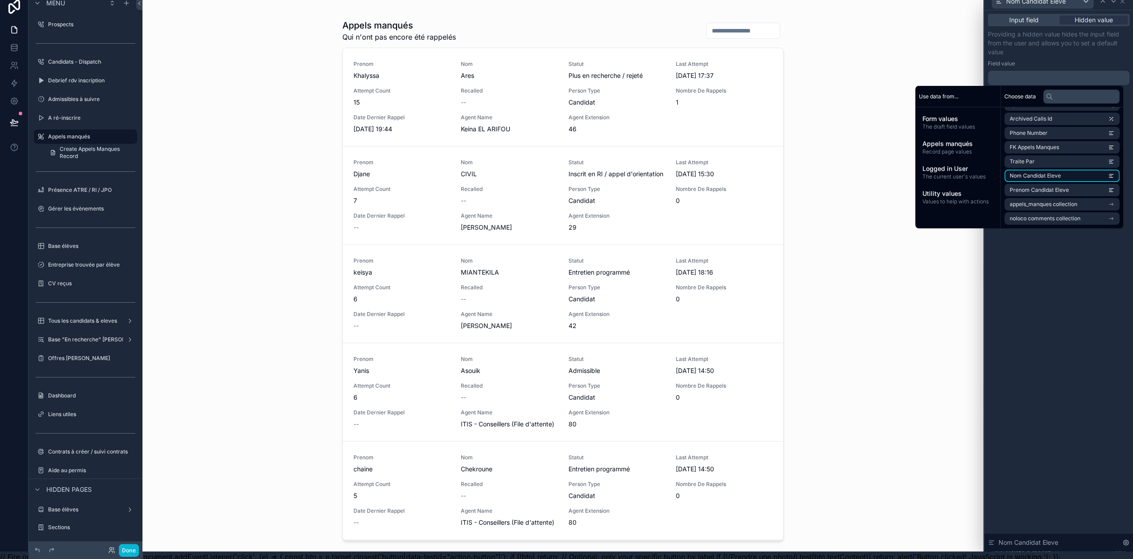
click at [1070, 174] on li "Nom Candidat Eleve" at bounding box center [1062, 176] width 115 height 12
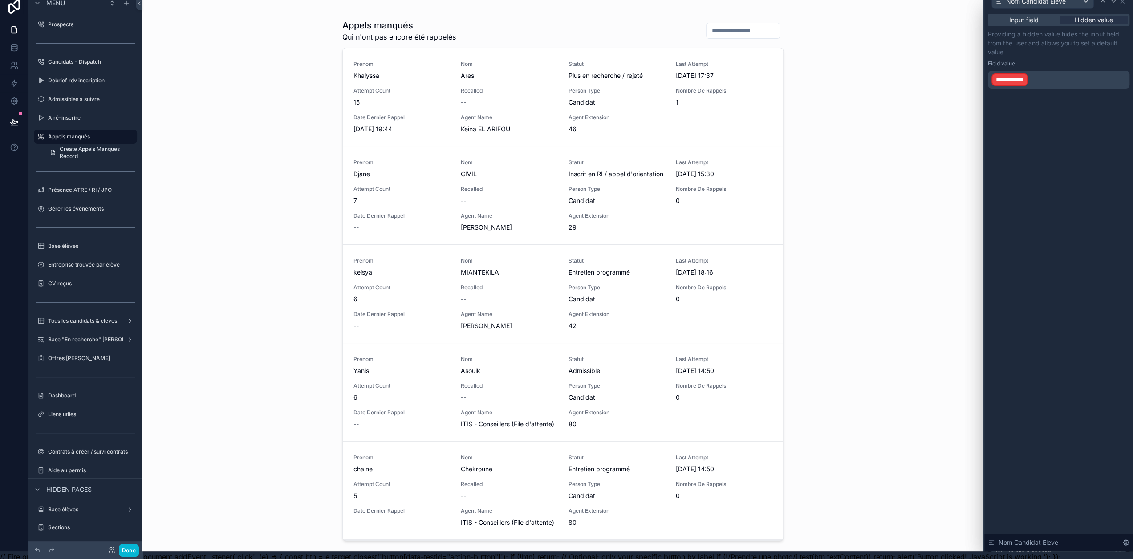
scroll to position [0, 1]
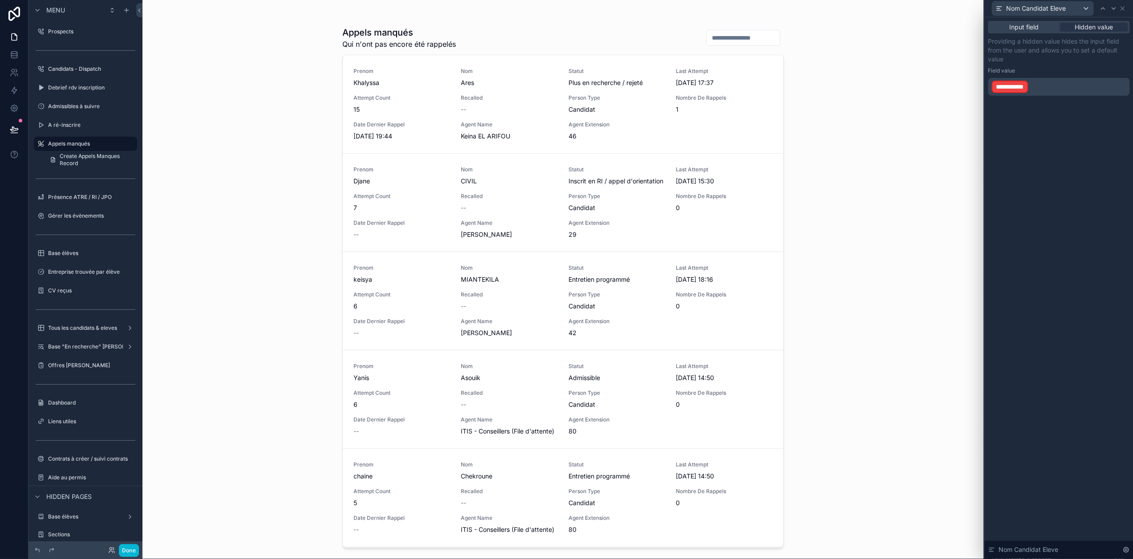
click at [1095, 46] on p "Providing a hidden value hides the input field from the user and allows you to …" at bounding box center [1059, 50] width 142 height 27
click at [1060, 90] on p "**********" at bounding box center [1060, 87] width 136 height 14
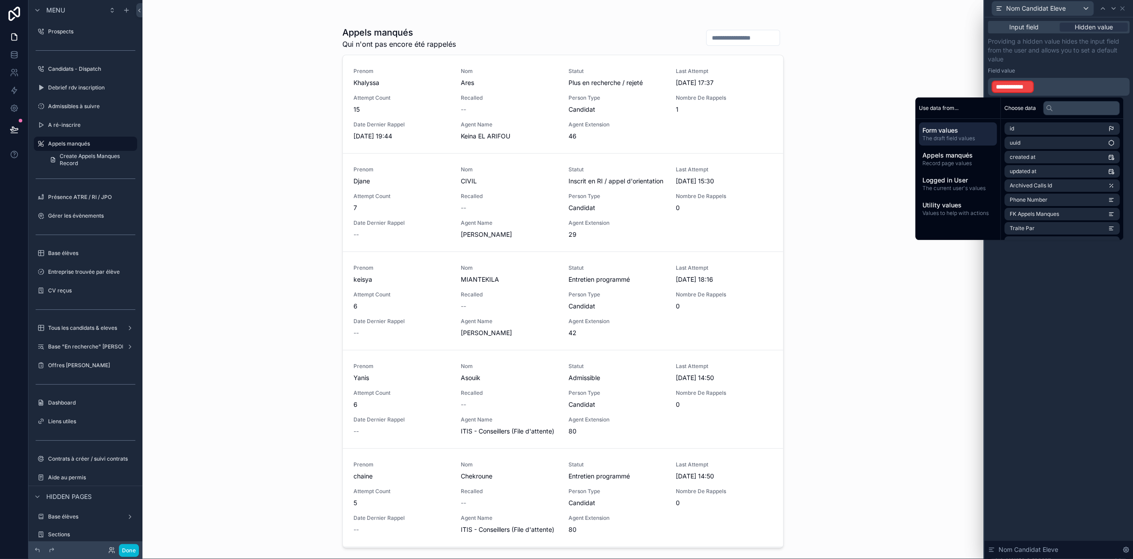
click at [1062, 100] on div "Choose data" at bounding box center [1062, 108] width 122 height 21
click at [1065, 105] on input "text" at bounding box center [1081, 108] width 77 height 14
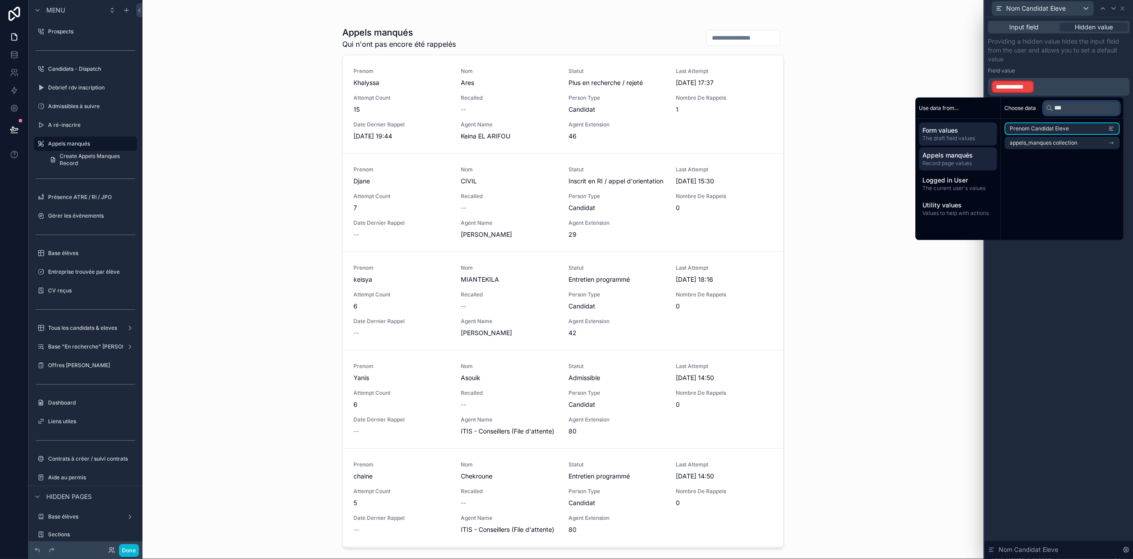
type input "***"
click at [966, 160] on span "Record page values" at bounding box center [958, 163] width 71 height 7
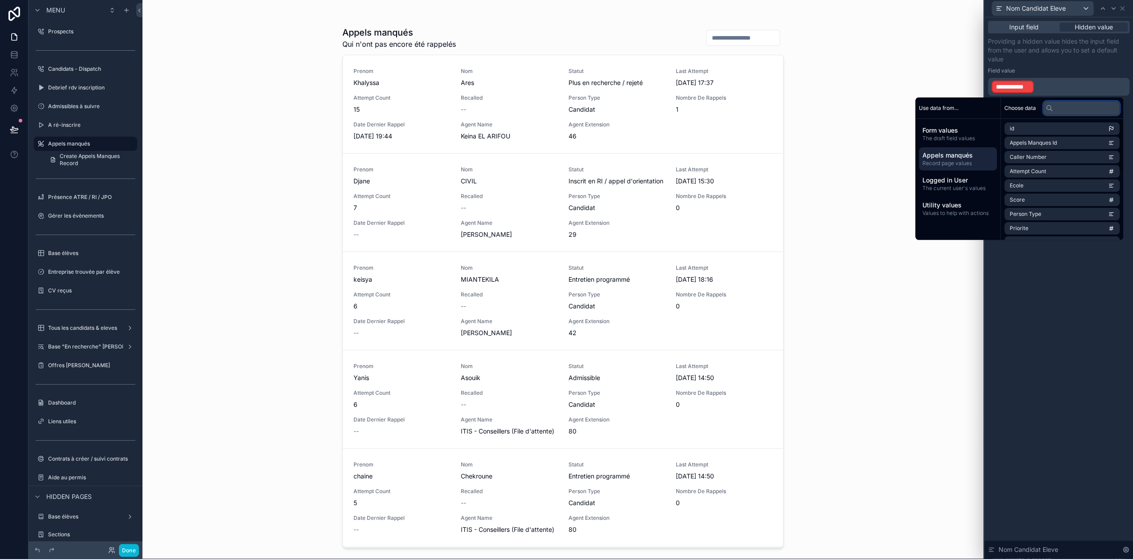
click at [1064, 111] on input "text" at bounding box center [1081, 108] width 77 height 14
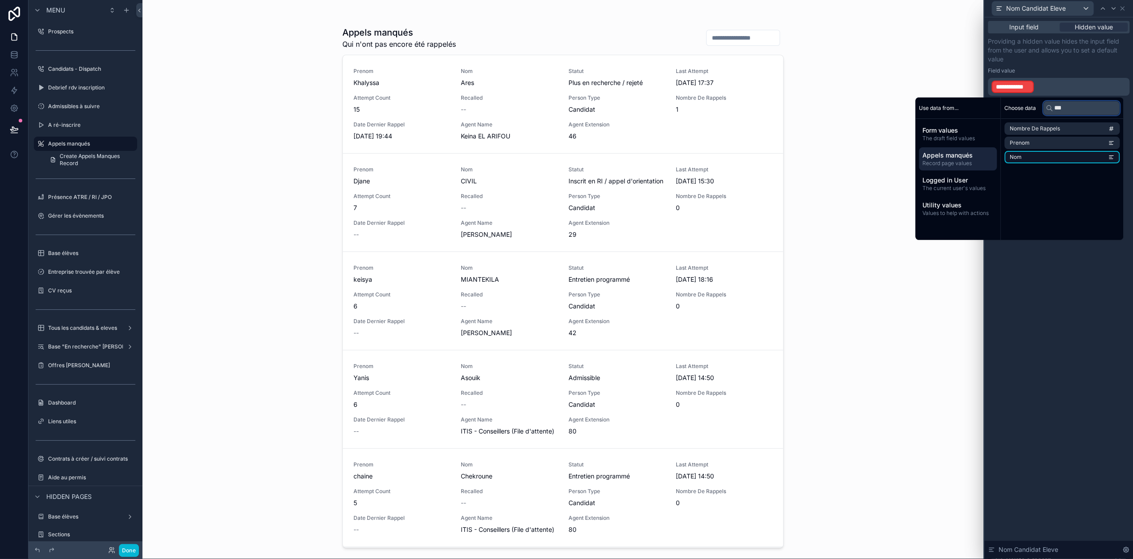
type input "***"
click at [1052, 158] on li "Nom" at bounding box center [1062, 157] width 115 height 12
click at [1079, 83] on p "**********" at bounding box center [1060, 88] width 136 height 16
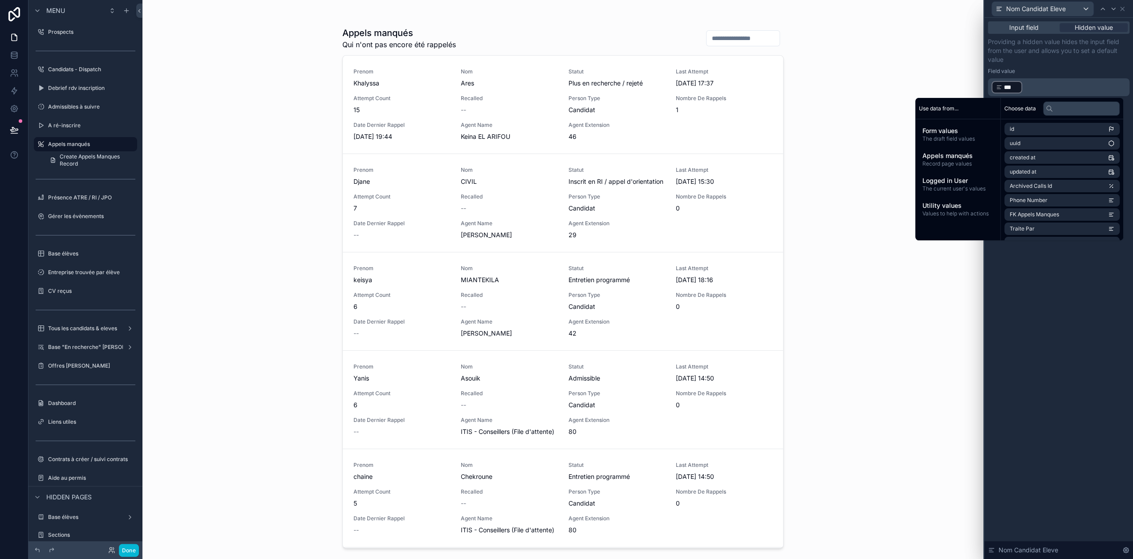
click at [1101, 66] on div "Providing a hidden value hides the input field from the user and allows you to …" at bounding box center [1059, 66] width 142 height 59
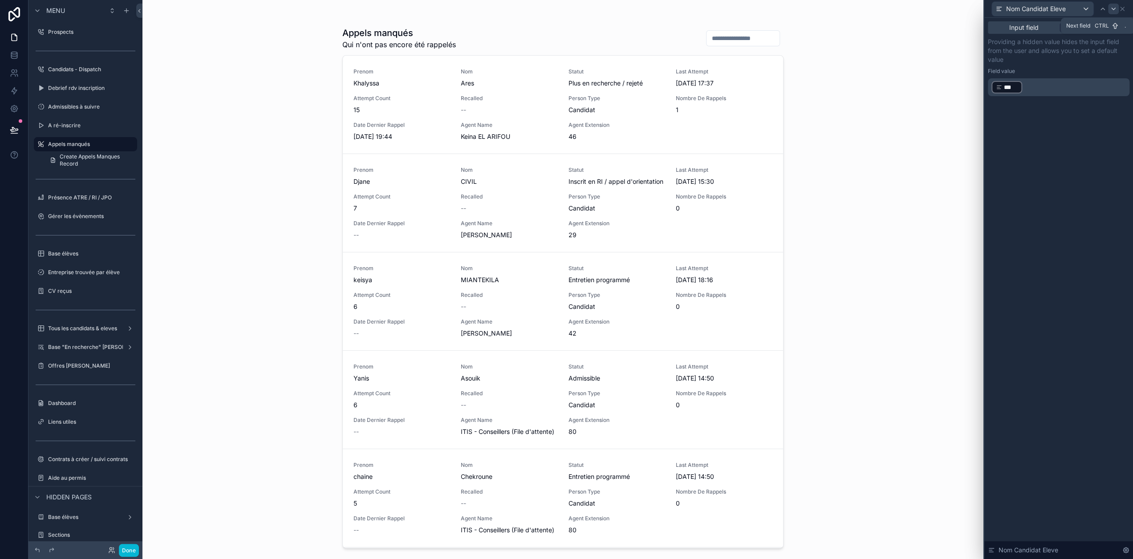
click at [1117, 10] on icon at bounding box center [1113, 8] width 7 height 7
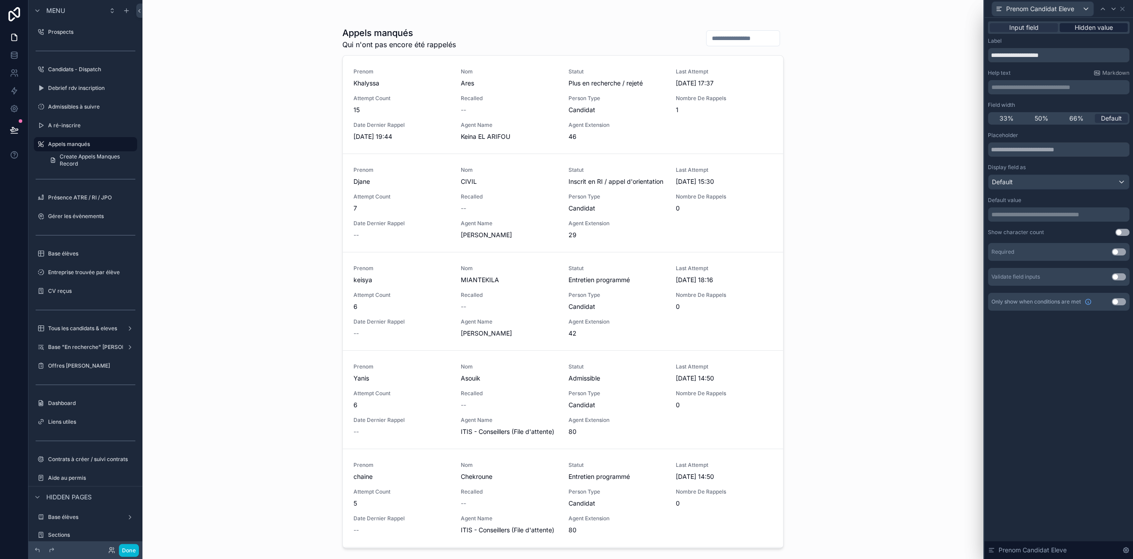
click at [1097, 26] on span "Hidden value" at bounding box center [1094, 27] width 38 height 9
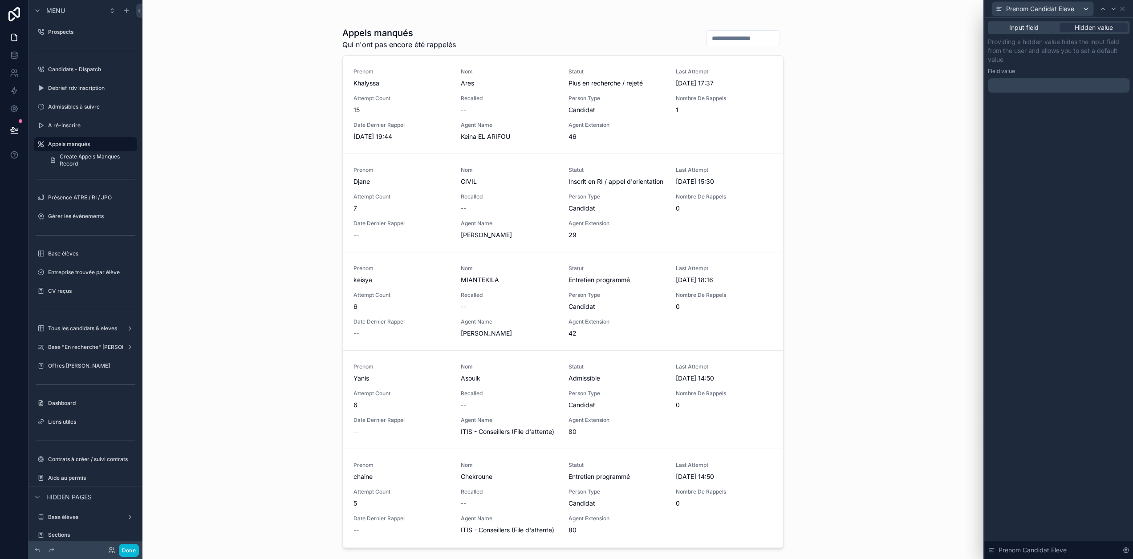
click at [1078, 84] on p "﻿" at bounding box center [1060, 85] width 136 height 9
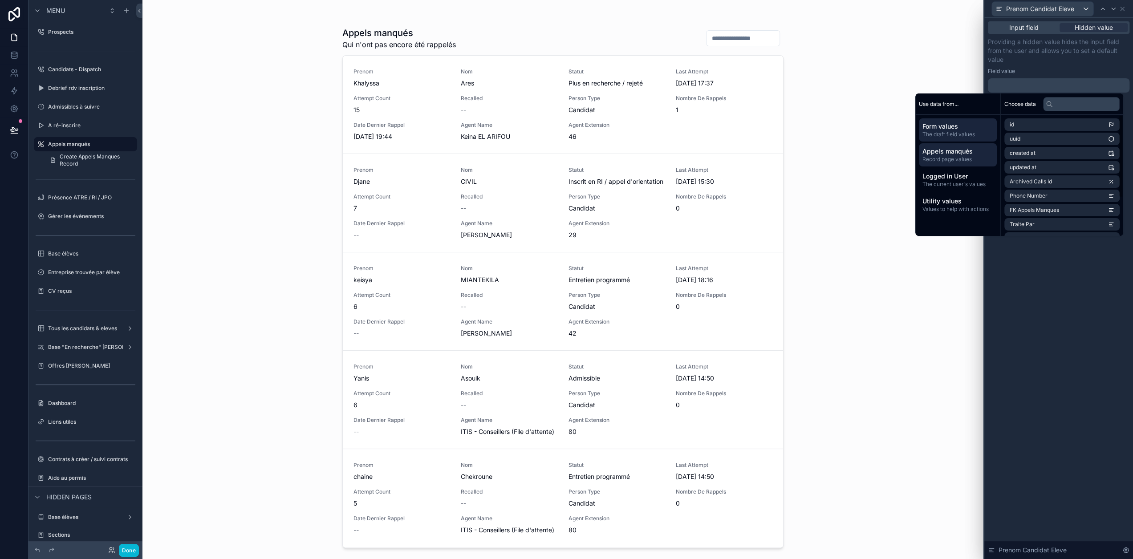
click at [965, 157] on span "Record page values" at bounding box center [958, 159] width 71 height 7
click at [1078, 110] on input "text" at bounding box center [1081, 104] width 77 height 14
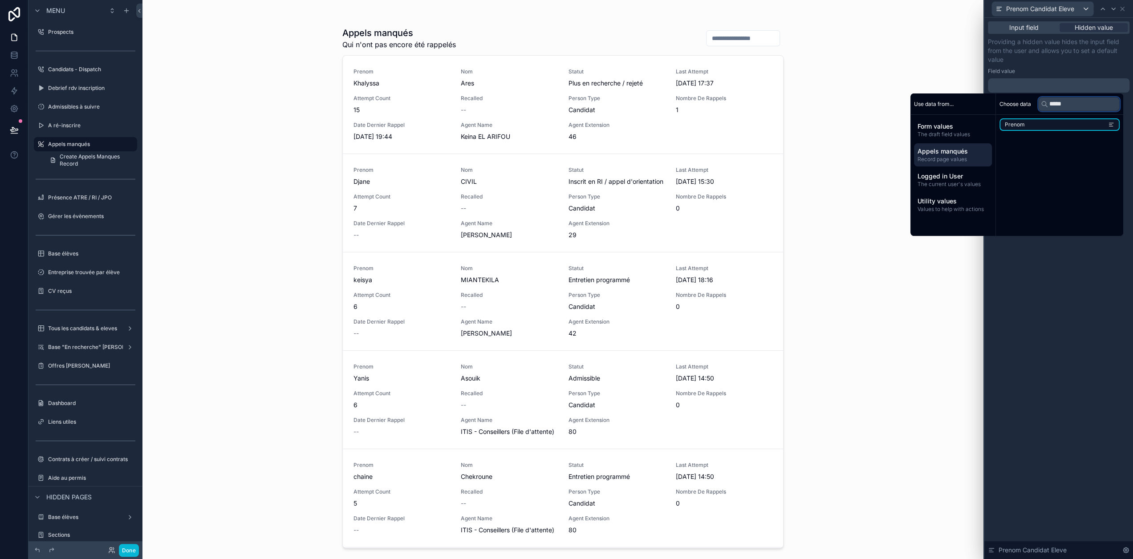
type input "*****"
click at [1078, 123] on li "Prenom" at bounding box center [1060, 124] width 120 height 12
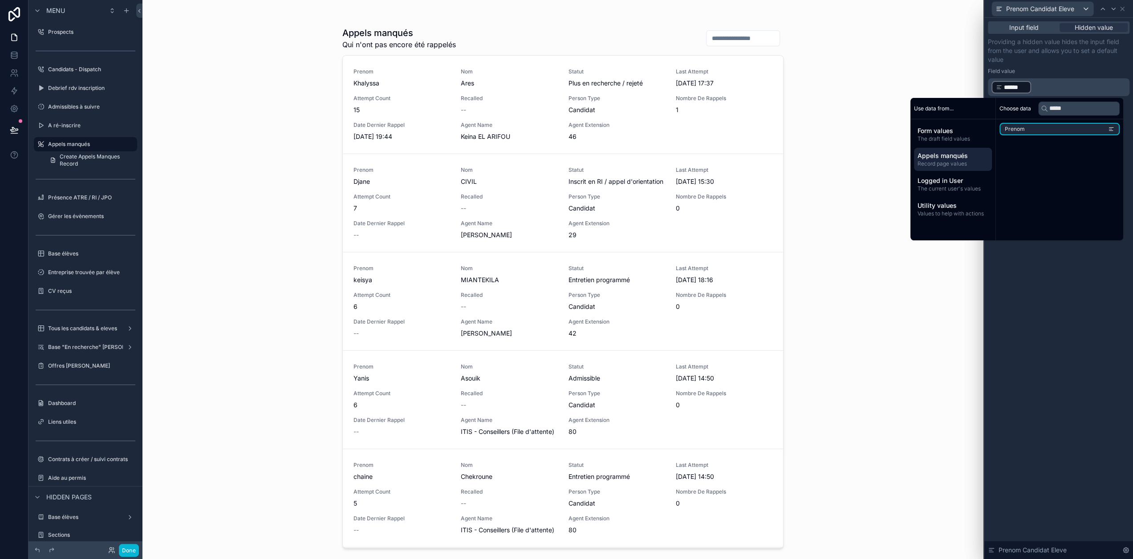
click at [1085, 44] on p "Providing a hidden value hides the input field from the user and allows you to …" at bounding box center [1059, 50] width 142 height 27
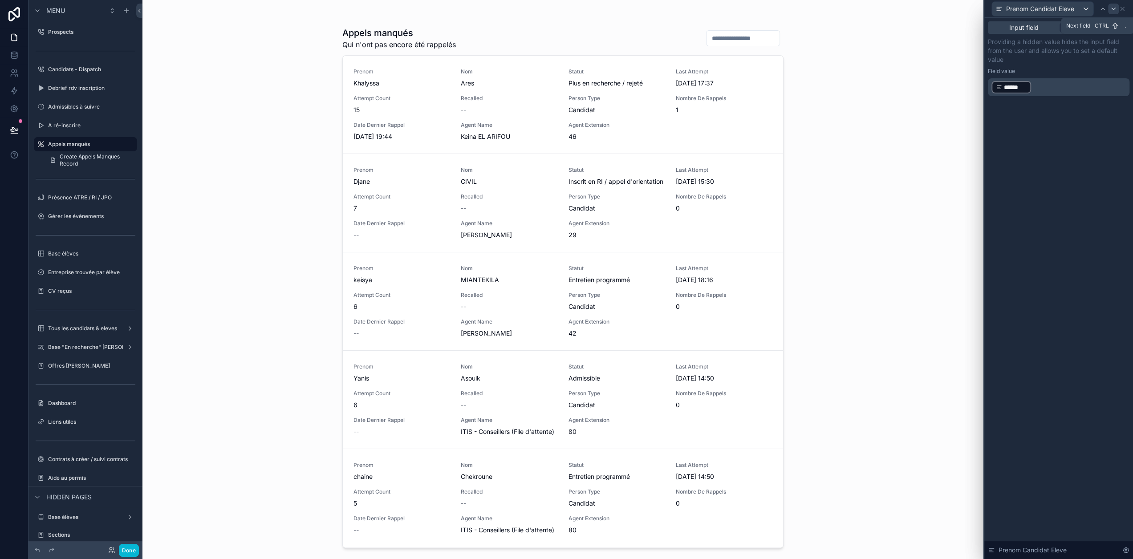
click at [1117, 11] on icon at bounding box center [1113, 8] width 7 height 7
click at [1124, 9] on icon at bounding box center [1123, 9] width 4 height 4
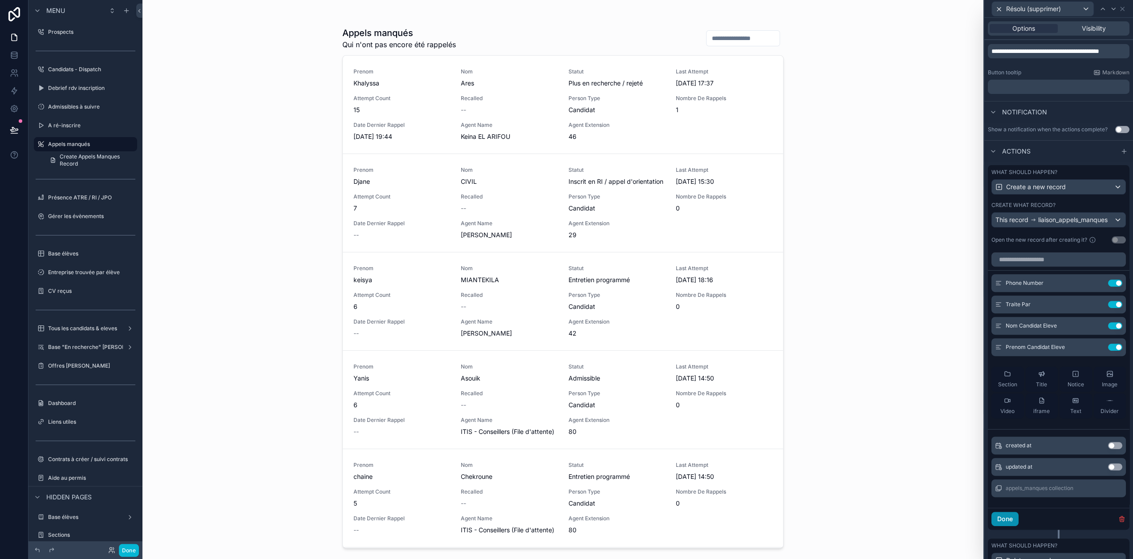
click at [1019, 526] on button "Done" at bounding box center [1005, 519] width 27 height 14
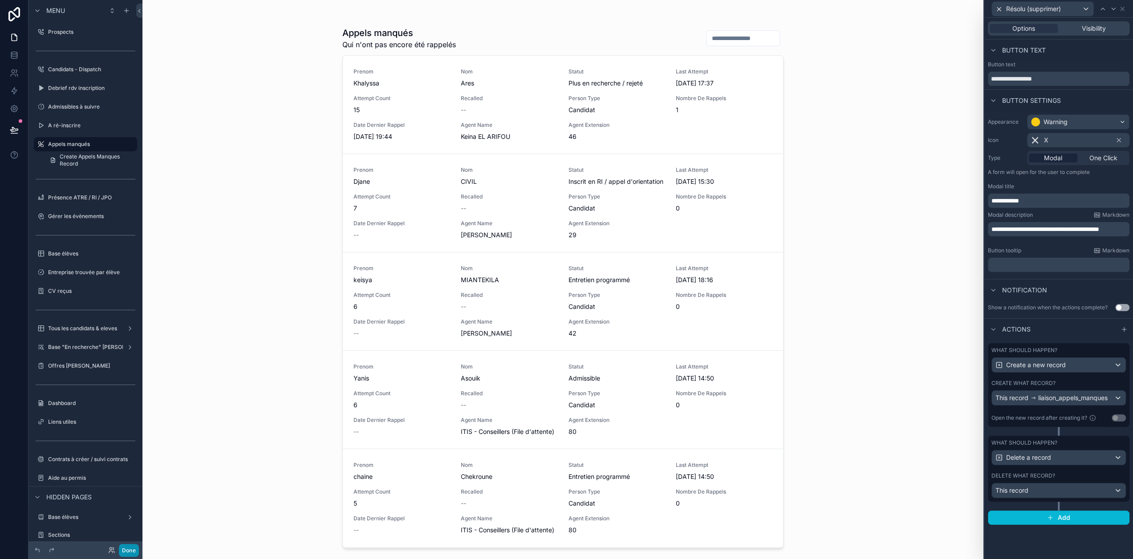
click at [127, 553] on button "Done" at bounding box center [129, 550] width 20 height 13
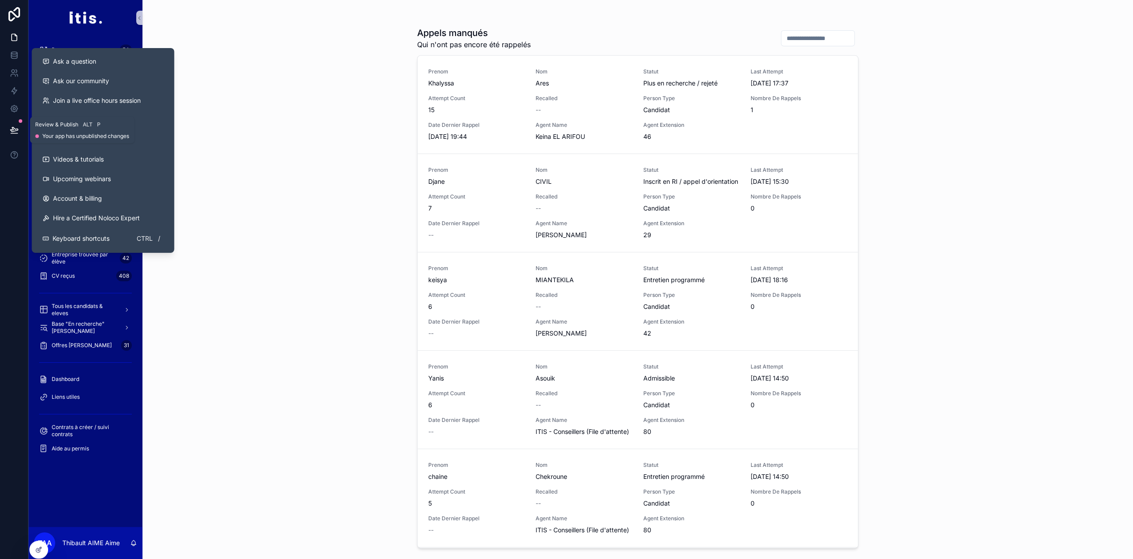
click at [12, 132] on icon at bounding box center [14, 130] width 9 height 9
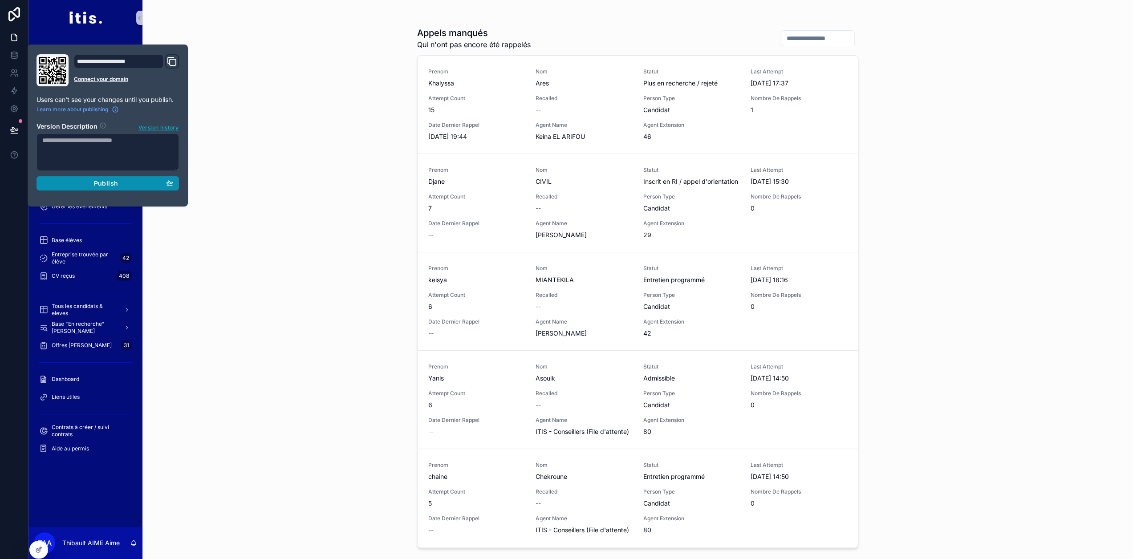
click at [92, 182] on div "Publish" at bounding box center [107, 183] width 131 height 8
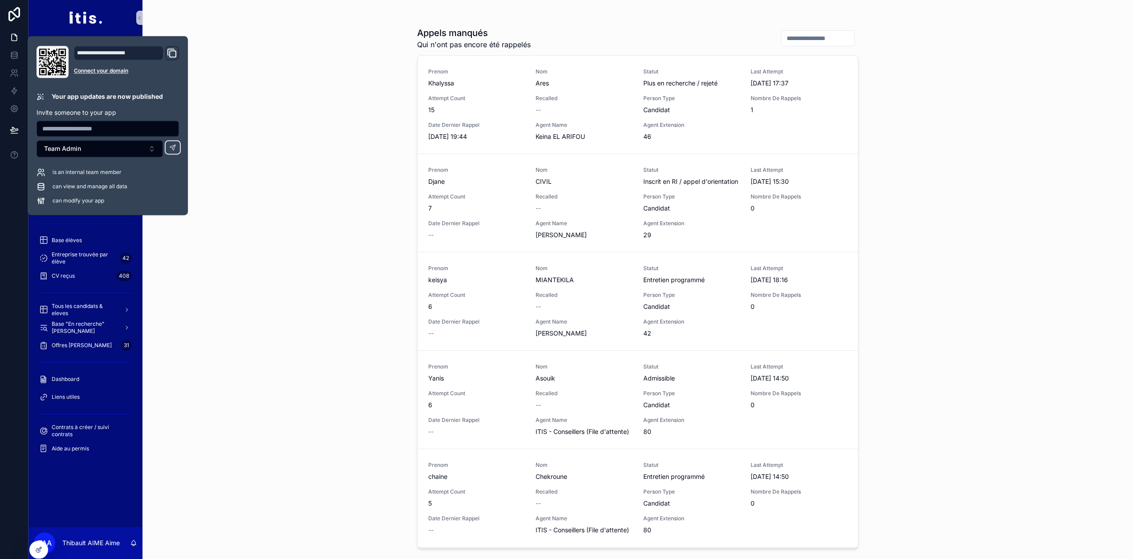
click at [355, 135] on div "Appels manqués Qui n'ont pas encore été rappelés Prenom Khalyssa Nom Ares Statu…" at bounding box center [637, 279] width 991 height 559
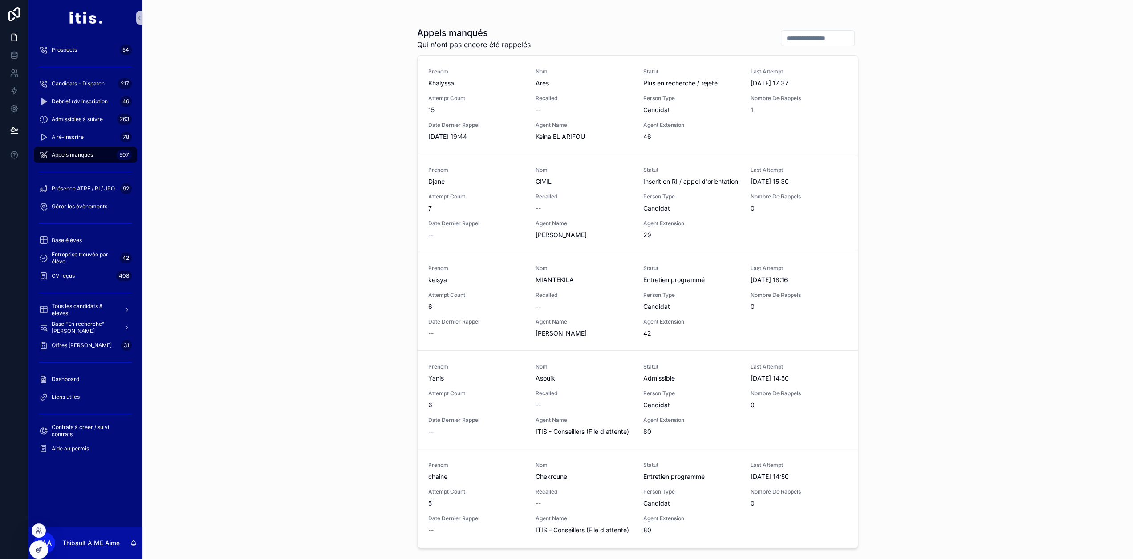
click at [45, 548] on div at bounding box center [39, 549] width 18 height 17
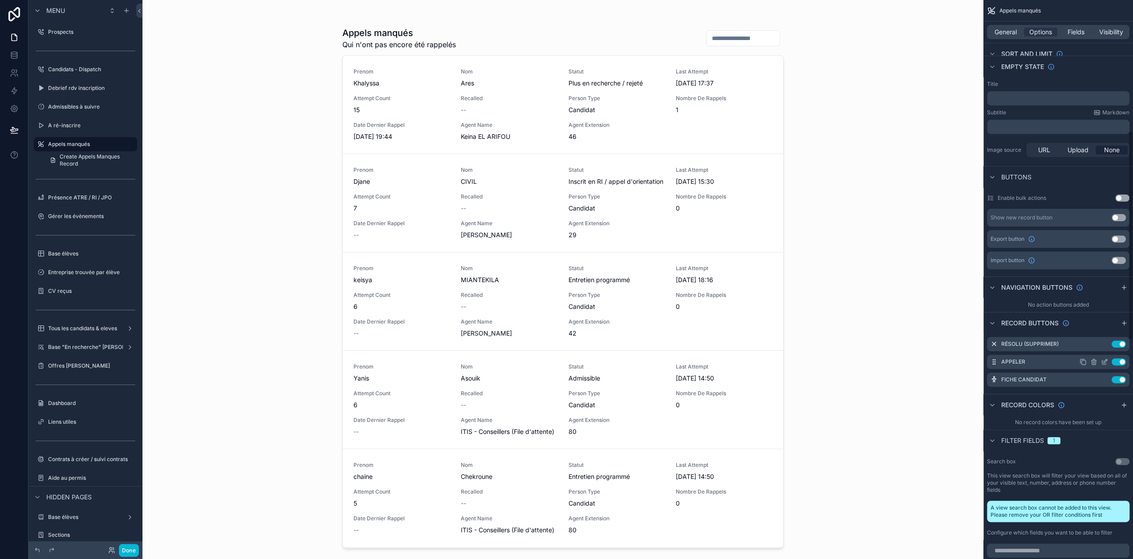
scroll to position [354, 0]
click at [1108, 343] on icon "scrollable content" at bounding box center [1104, 343] width 7 height 7
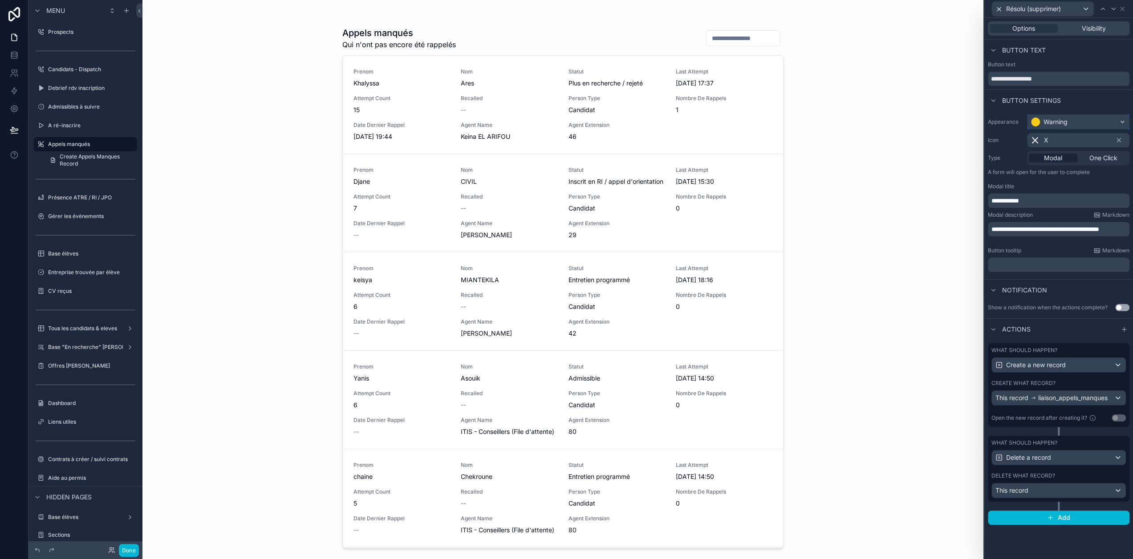
click at [1089, 123] on div "Warning" at bounding box center [1079, 122] width 102 height 14
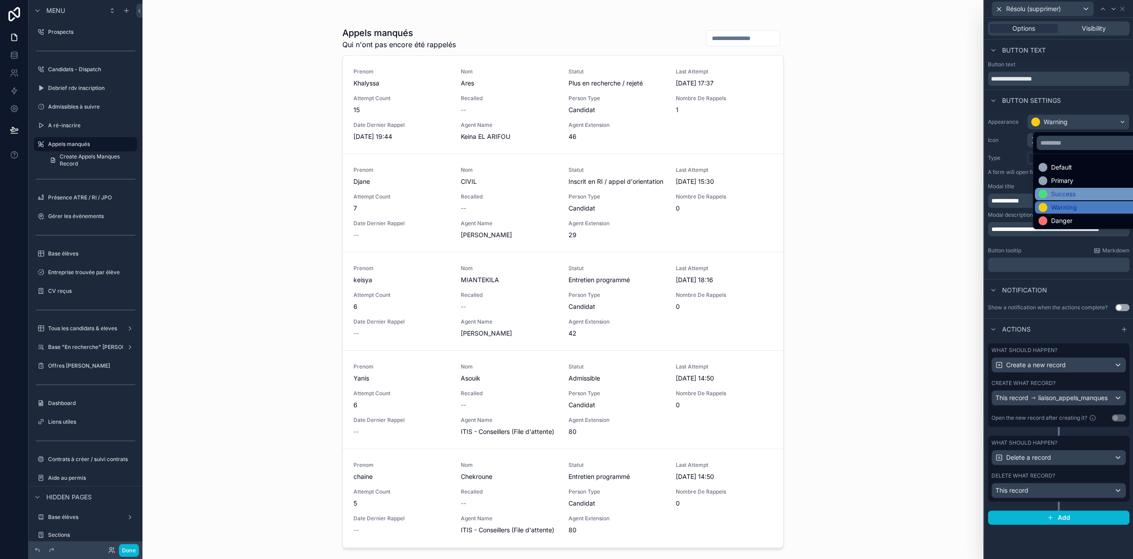
click at [1072, 191] on div "Success" at bounding box center [1063, 194] width 24 height 9
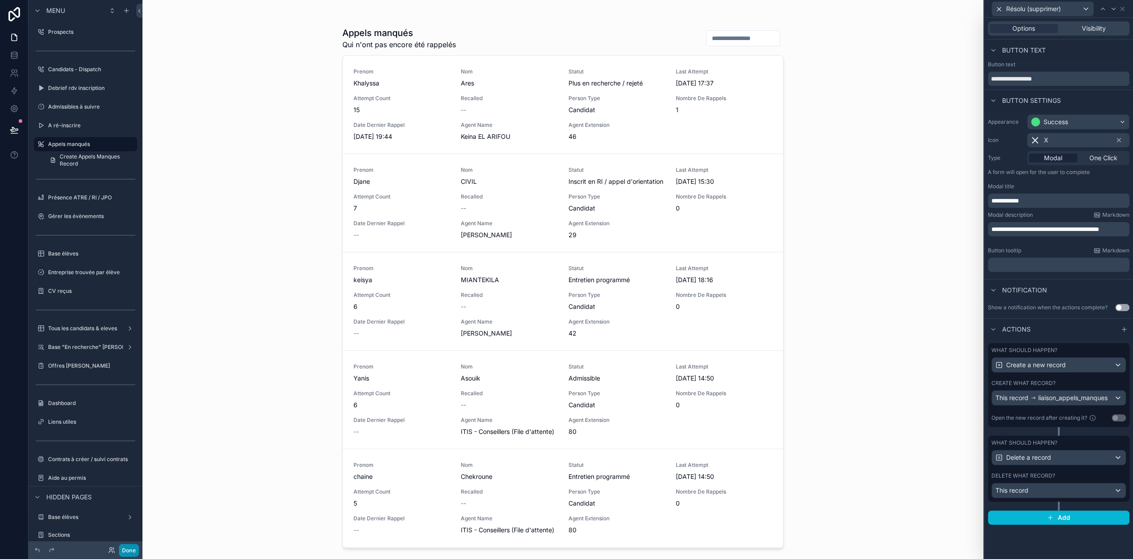
click at [133, 549] on button "Done" at bounding box center [129, 550] width 20 height 13
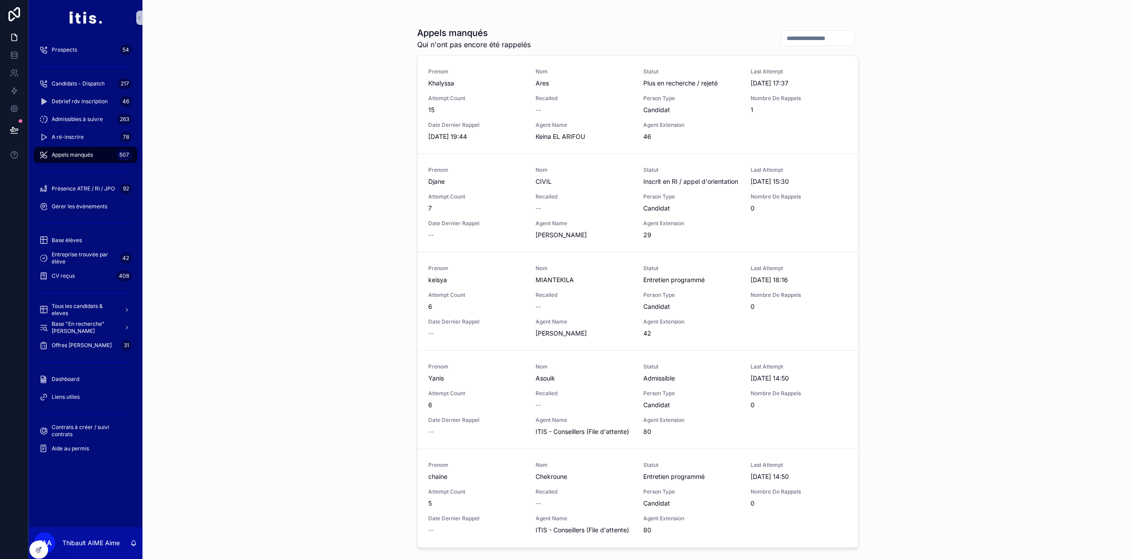
click at [204, 198] on div "Appels manqués Qui n'ont pas encore été rappelés Prenom Khalyssa Nom Ares Statu…" at bounding box center [637, 279] width 991 height 559
click at [17, 132] on button at bounding box center [14, 130] width 20 height 25
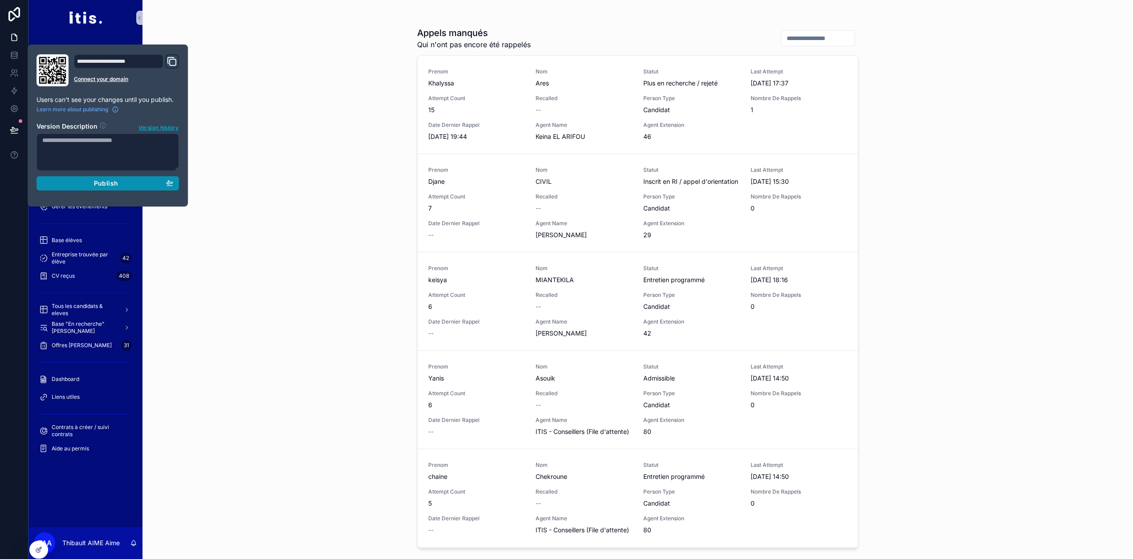
click at [82, 185] on div "Publish" at bounding box center [107, 183] width 131 height 8
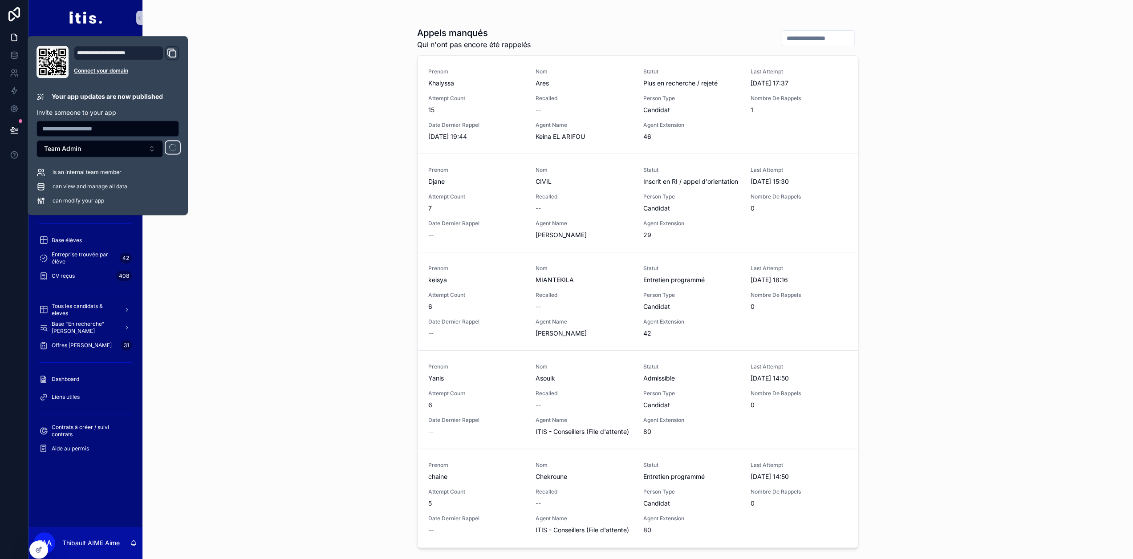
click at [286, 193] on div "Appels manqués Qui n'ont pas encore été rappelés Prenom Khalyssa Nom Ares Statu…" at bounding box center [637, 279] width 991 height 559
